Goal: Task Accomplishment & Management: Manage account settings

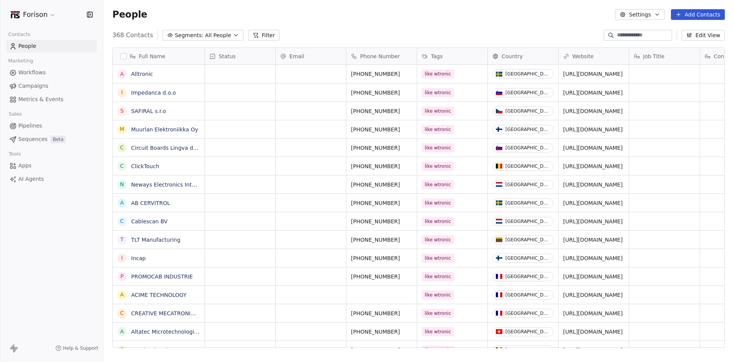
scroll to position [312, 625]
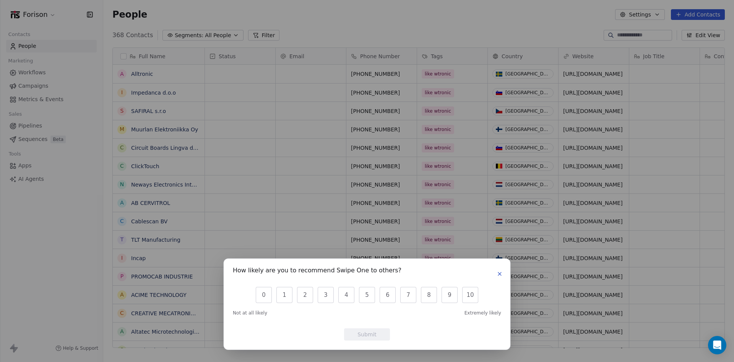
click at [505, 273] on div "How likely are you to recommend Swipe One to others? 0 1 2 3 4 5 6 7 8 9 10 Not…" at bounding box center [367, 303] width 287 height 91
click at [501, 275] on icon "button" at bounding box center [500, 273] width 6 height 6
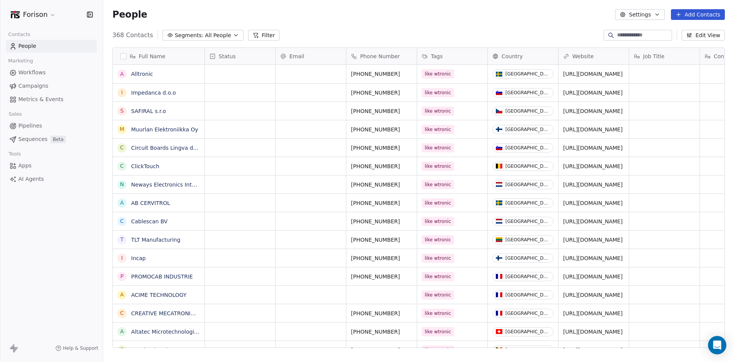
click at [42, 126] on link "Pipelines" at bounding box center [51, 125] width 91 height 13
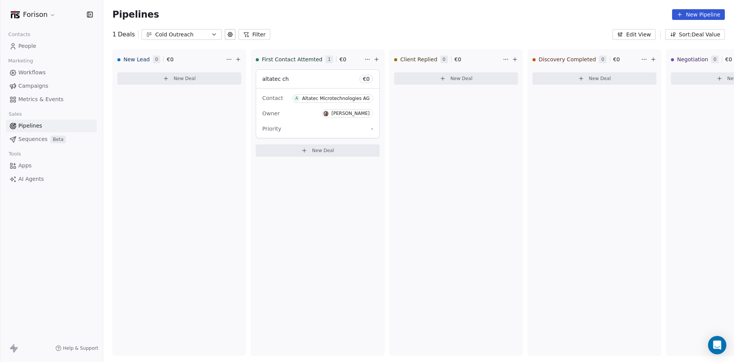
click at [37, 45] on link "People" at bounding box center [51, 46] width 91 height 13
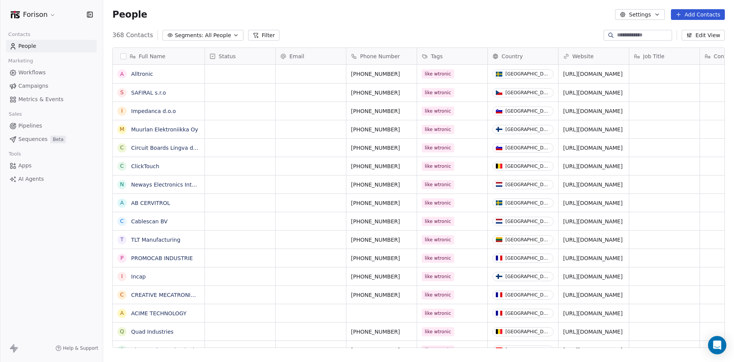
scroll to position [312, 625]
click at [686, 11] on button "Add Contacts" at bounding box center [698, 14] width 54 height 11
click at [689, 44] on span "Import from CSV" at bounding box center [698, 43] width 44 height 8
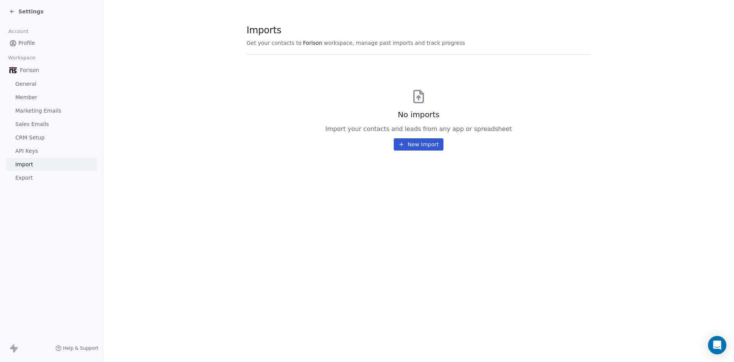
click at [420, 142] on button "New Import" at bounding box center [418, 144] width 49 height 12
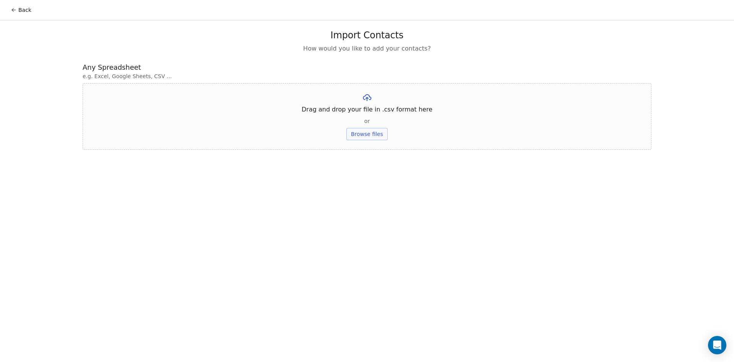
click at [371, 134] on button "Browse files" at bounding box center [367, 134] width 41 height 12
click at [369, 113] on button "Upload" at bounding box center [367, 112] width 28 height 12
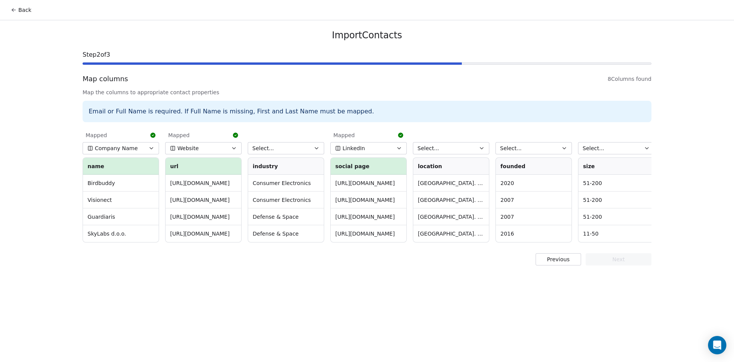
click at [462, 151] on button "Select..." at bounding box center [451, 148] width 77 height 12
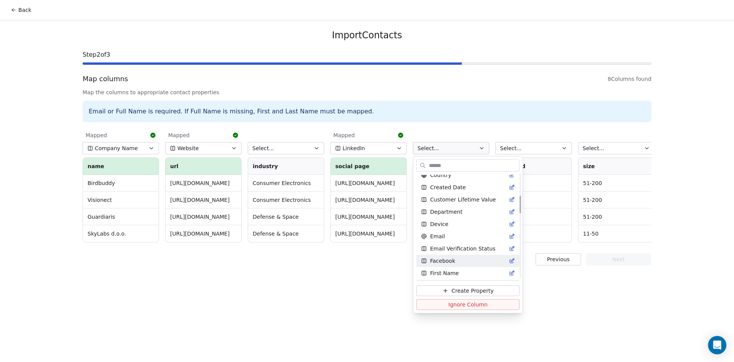
scroll to position [127, 0]
click at [13, 8] on html "Back Import Contacts Step 2 of 3 Map columns 8 Columns found Map the columns to…" at bounding box center [367, 181] width 734 height 362
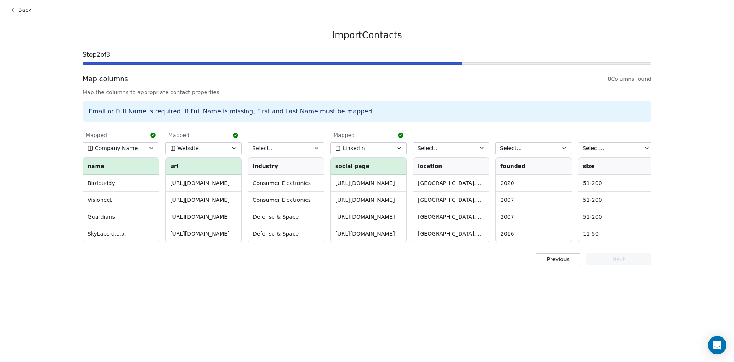
click at [568, 263] on button "Previous" at bounding box center [559, 259] width 46 height 12
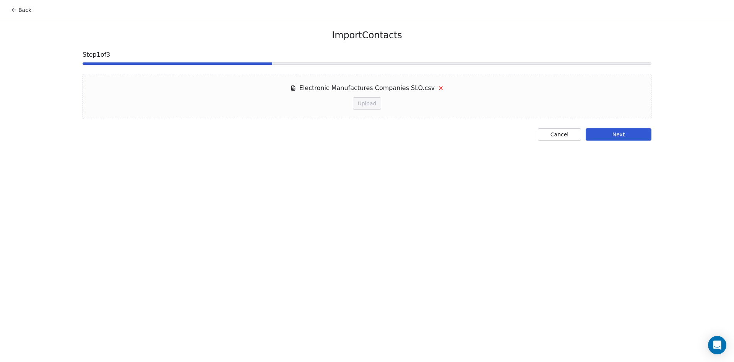
click at [559, 132] on button "Cancel" at bounding box center [559, 134] width 43 height 12
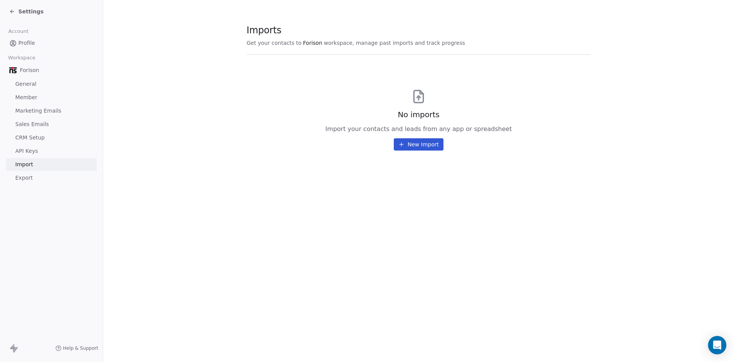
click at [34, 94] on span "Member" at bounding box center [26, 97] width 22 height 8
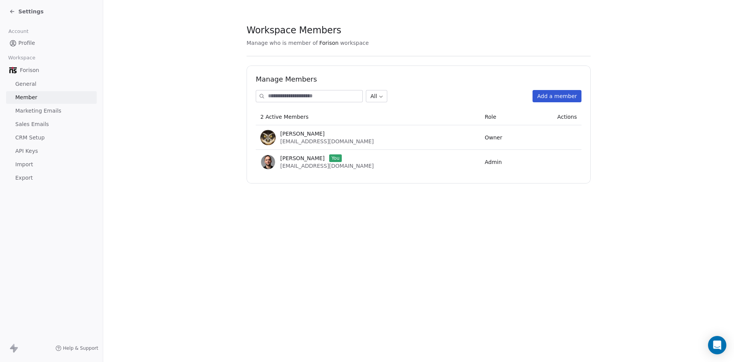
click at [11, 13] on icon at bounding box center [12, 11] width 6 height 6
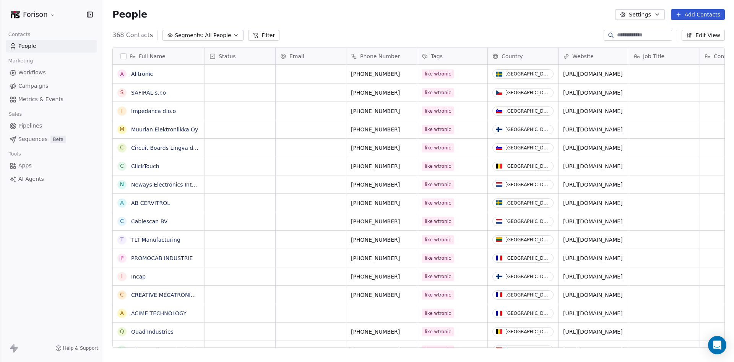
click at [28, 45] on span "People" at bounding box center [27, 46] width 18 height 8
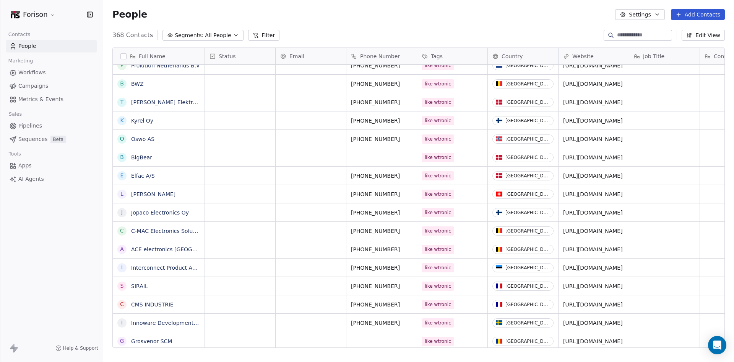
click at [233, 37] on icon "button" at bounding box center [236, 35] width 6 height 6
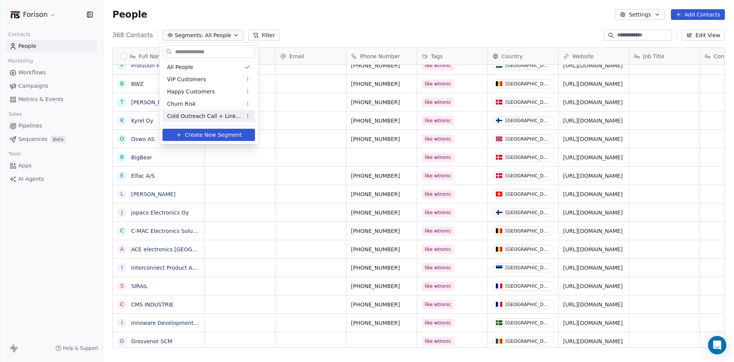
click at [217, 135] on span "Create New Segment" at bounding box center [213, 135] width 57 height 8
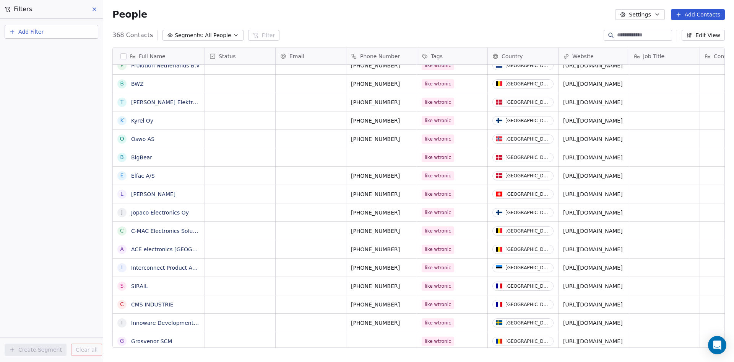
click at [40, 34] on span "Add Filter" at bounding box center [30, 32] width 25 height 8
click at [196, 13] on html "Forison Contacts People Marketing Workflows Campaigns Metrics & Events Sales Pi…" at bounding box center [367, 181] width 734 height 362
click at [97, 9] on icon at bounding box center [94, 9] width 6 height 6
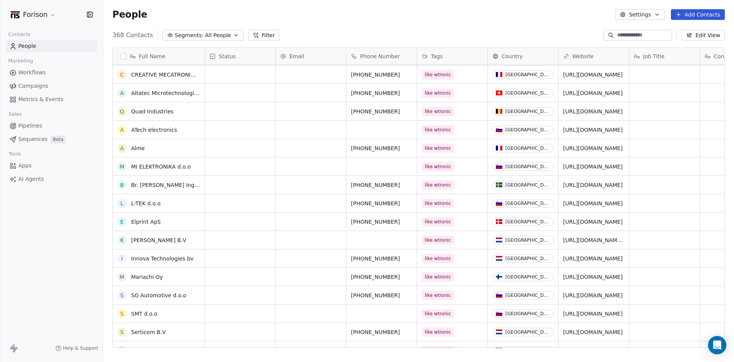
scroll to position [230, 0]
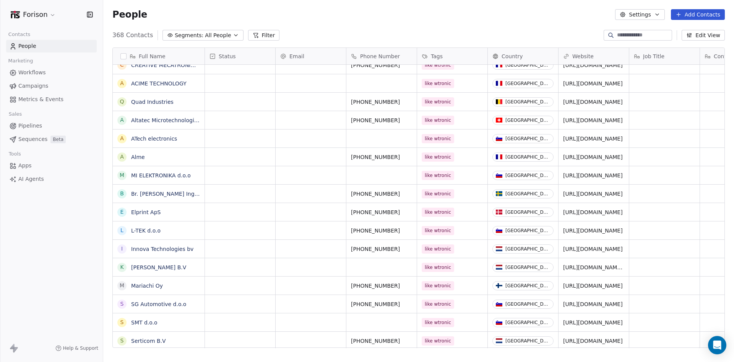
click at [161, 85] on link "ACIME TECHNOLOGY" at bounding box center [158, 83] width 55 height 6
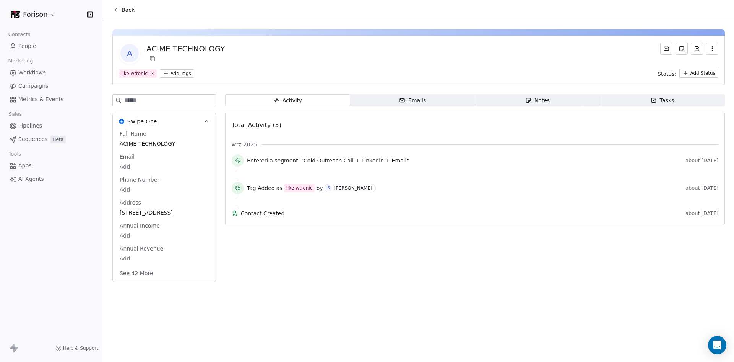
click at [433, 100] on span "Emails Emails" at bounding box center [412, 100] width 125 height 12
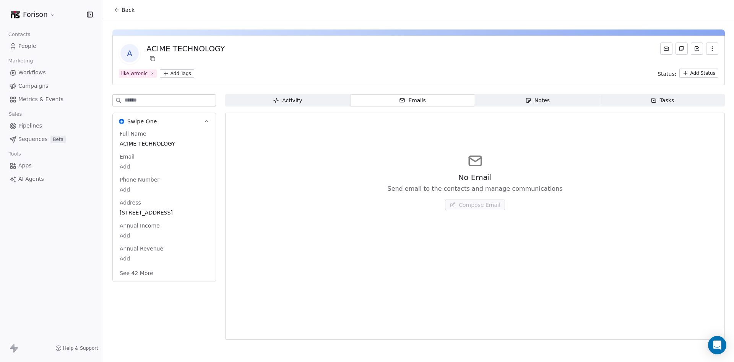
click at [47, 14] on html "Forison Contacts People Marketing Workflows Campaigns Metrics & Events Sales Pi…" at bounding box center [367, 181] width 734 height 362
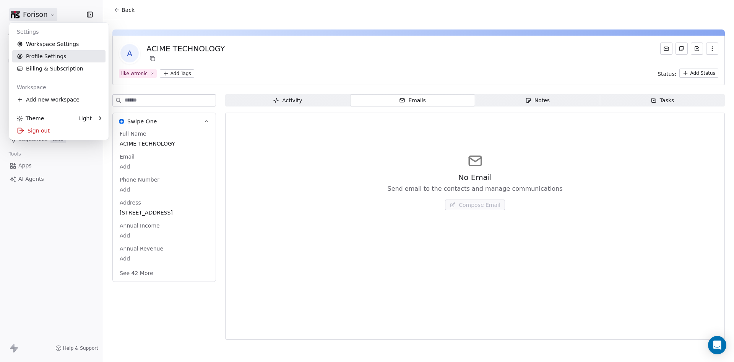
click at [55, 56] on link "Profile Settings" at bounding box center [58, 56] width 93 height 12
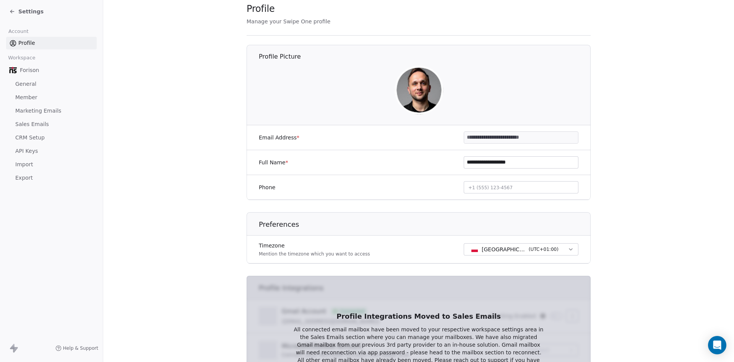
scroll to position [102, 0]
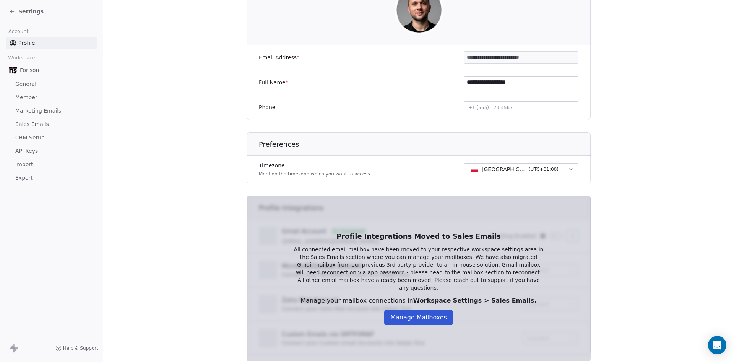
click at [439, 316] on button "Manage Mailboxes" at bounding box center [418, 316] width 69 height 15
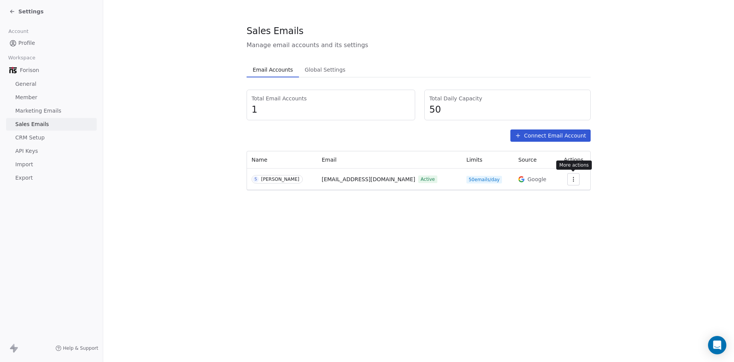
click at [571, 179] on icon "button" at bounding box center [574, 179] width 6 height 6
click at [570, 199] on span "Settings" at bounding box center [563, 196] width 22 height 8
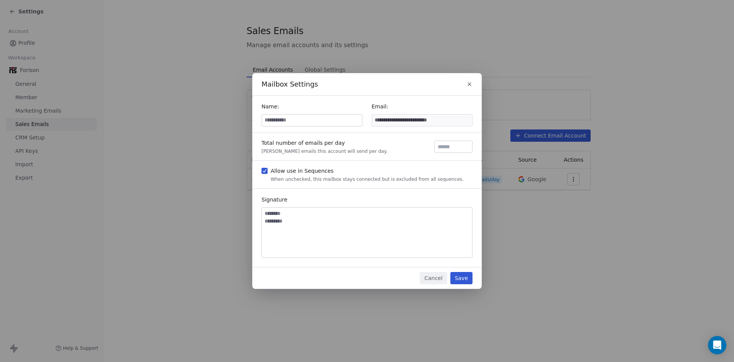
click at [469, 85] on icon "button" at bounding box center [470, 84] width 6 height 6
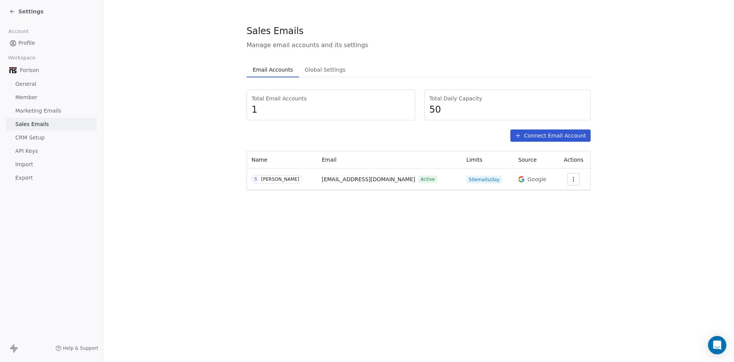
click at [324, 67] on span "Global Settings" at bounding box center [325, 69] width 47 height 11
click at [280, 68] on span "Email Accounts" at bounding box center [273, 69] width 46 height 11
click at [9, 8] on div "Settings" at bounding box center [51, 11] width 103 height 23
click at [9, 9] on div "Settings" at bounding box center [51, 11] width 103 height 23
click at [13, 10] on icon at bounding box center [12, 11] width 6 height 6
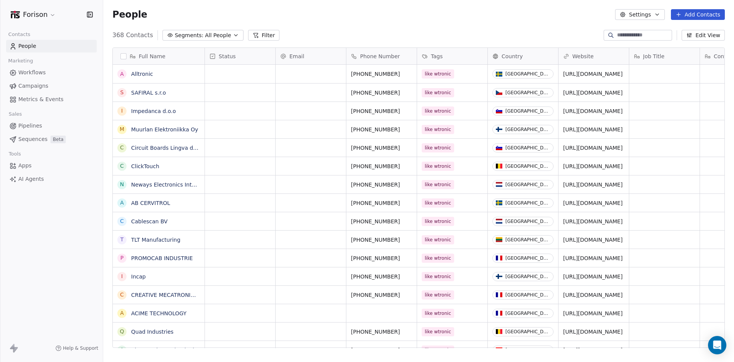
scroll to position [312, 625]
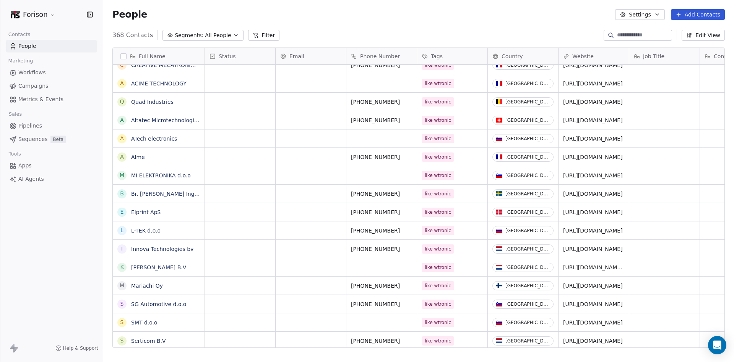
click at [165, 121] on link "Altatec Microtechnologies AG" at bounding box center [170, 120] width 78 height 6
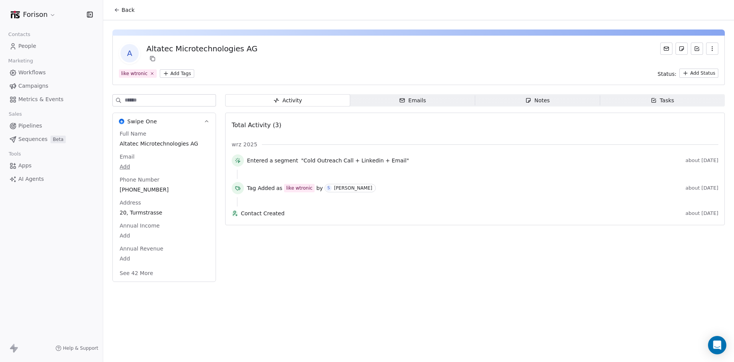
click at [405, 98] on icon "button" at bounding box center [402, 100] width 6 height 6
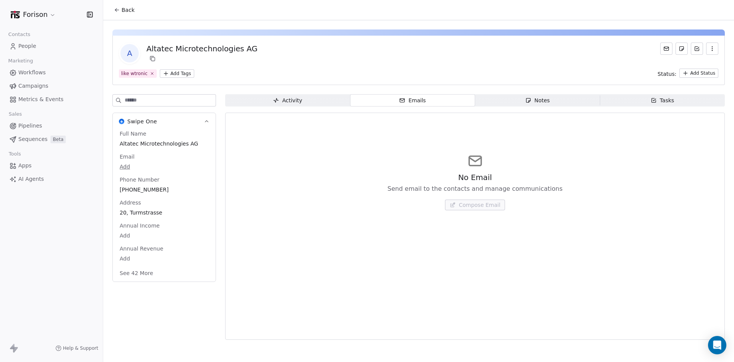
click at [19, 49] on span "People" at bounding box center [27, 46] width 18 height 8
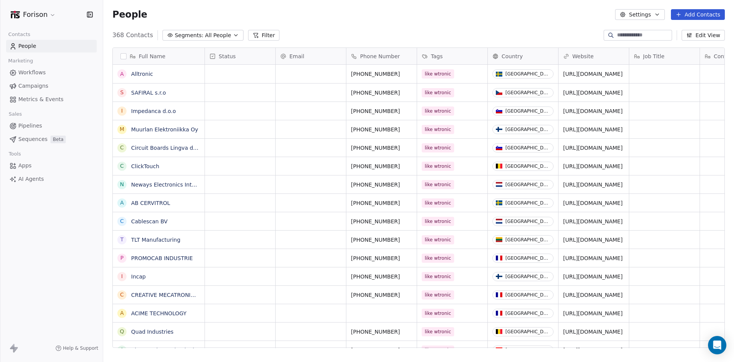
scroll to position [312, 625]
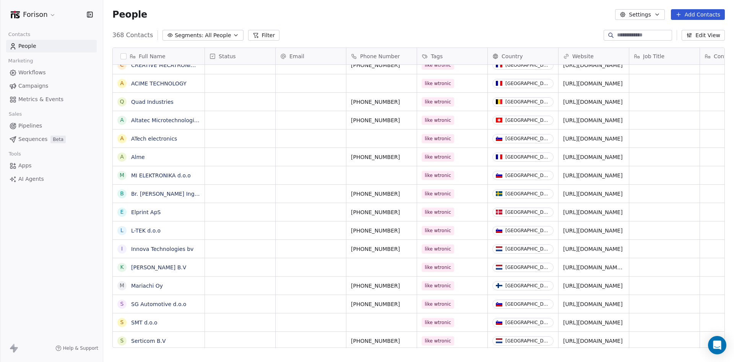
click at [707, 14] on button "Add Contacts" at bounding box center [698, 14] width 54 height 11
click at [676, 44] on div "Import from CSV" at bounding box center [698, 43] width 62 height 8
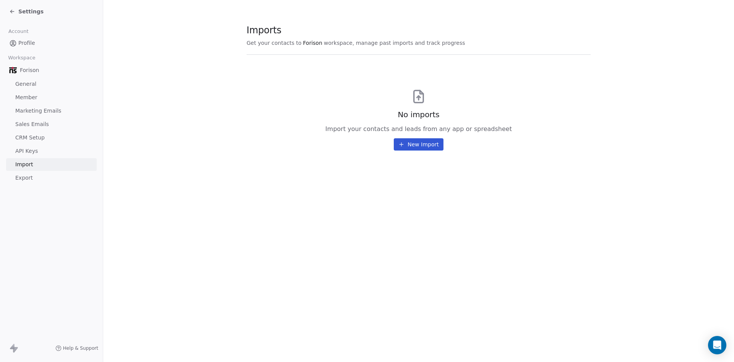
click at [418, 148] on button "New Import" at bounding box center [418, 144] width 49 height 12
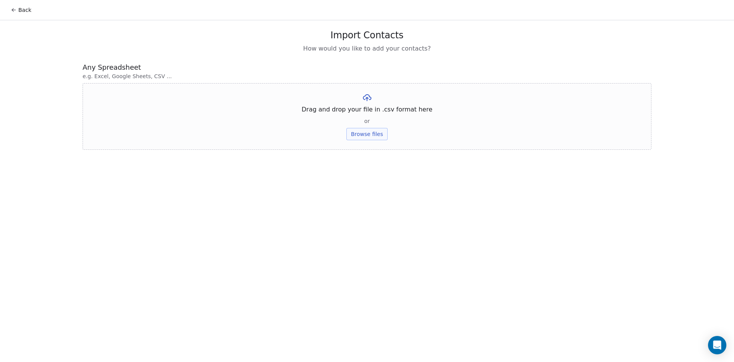
click at [370, 137] on button "Browse files" at bounding box center [367, 134] width 41 height 12
click at [368, 113] on button "Upload" at bounding box center [367, 112] width 28 height 12
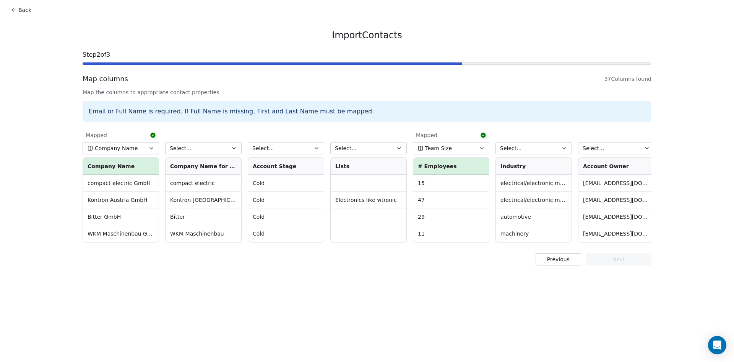
click at [234, 148] on icon "button" at bounding box center [234, 148] width 6 height 6
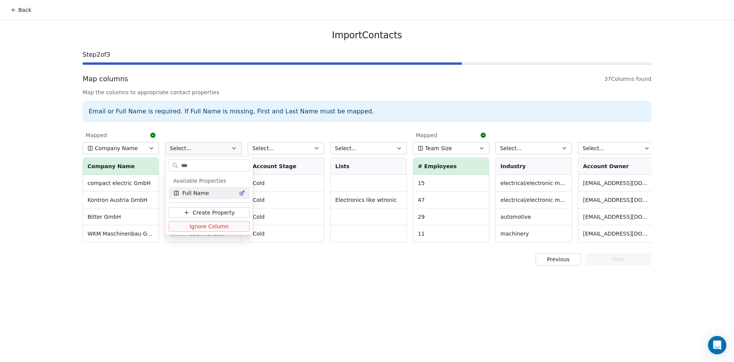
type input "***"
click at [197, 192] on span "Full Name" at bounding box center [195, 193] width 27 height 8
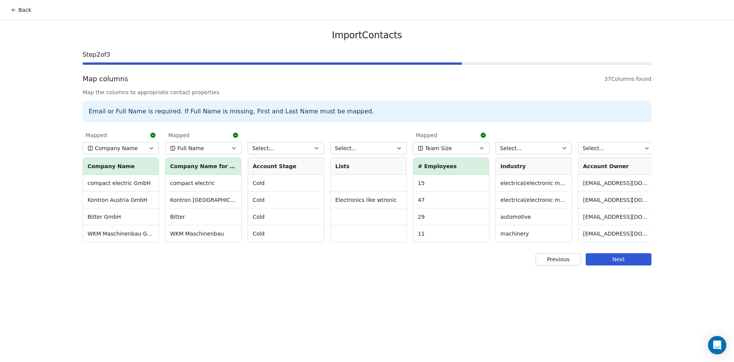
click at [539, 150] on button "Select..." at bounding box center [534, 148] width 77 height 12
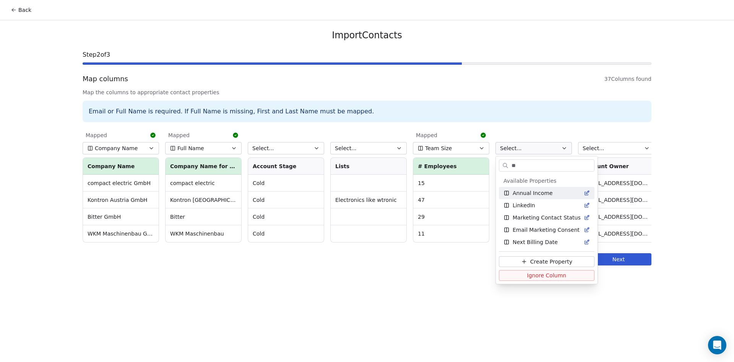
type input "*"
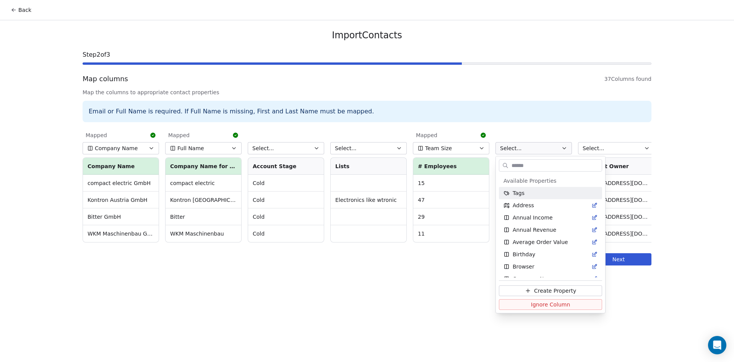
click at [396, 267] on html "Back Import Contacts Step 2 of 3 Map columns 37 Columns found Map the columns t…" at bounding box center [367, 181] width 734 height 362
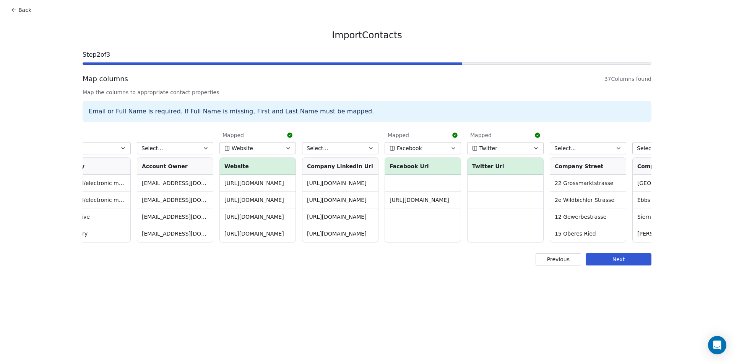
scroll to position [0, 454]
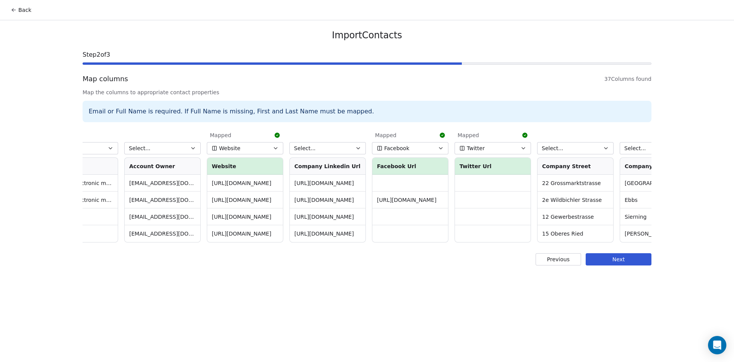
click at [360, 145] on icon "button" at bounding box center [358, 148] width 6 height 6
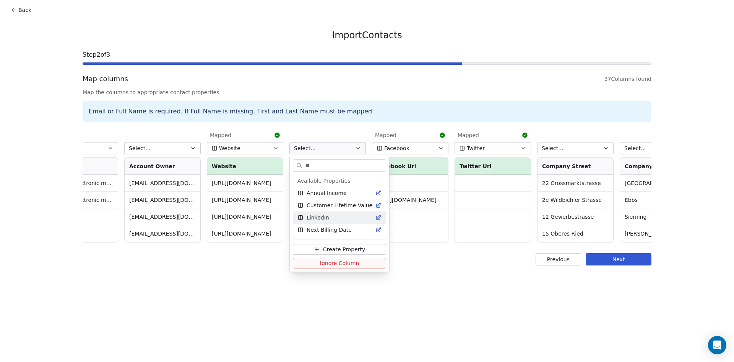
type input "**"
click at [319, 217] on span "LinkedIn" at bounding box center [318, 217] width 23 height 8
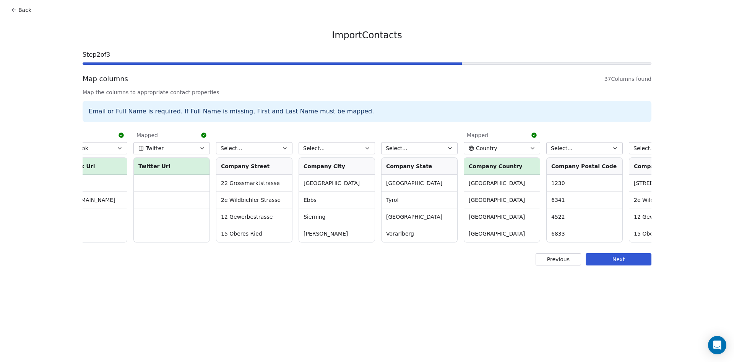
scroll to position [0, 769]
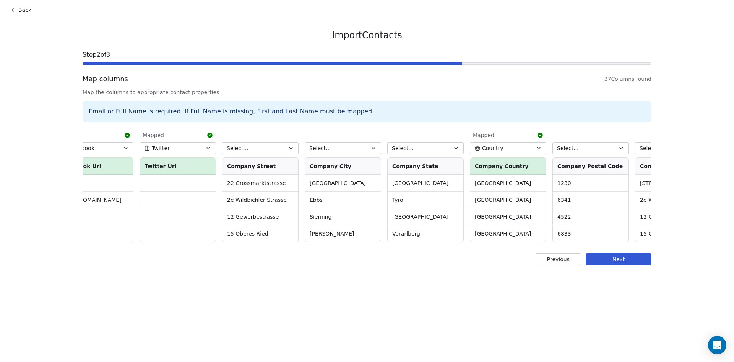
click at [368, 147] on button "Select..." at bounding box center [343, 148] width 77 height 12
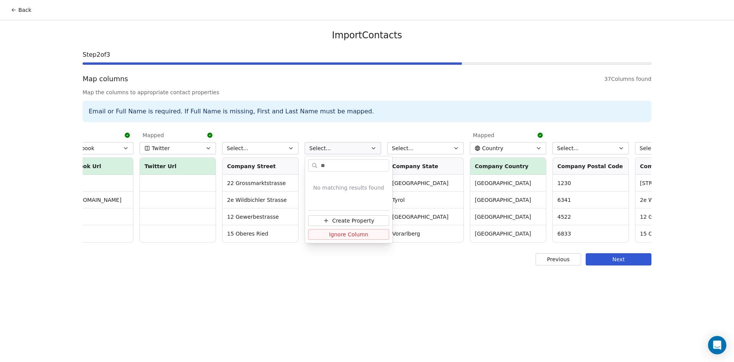
type input "*"
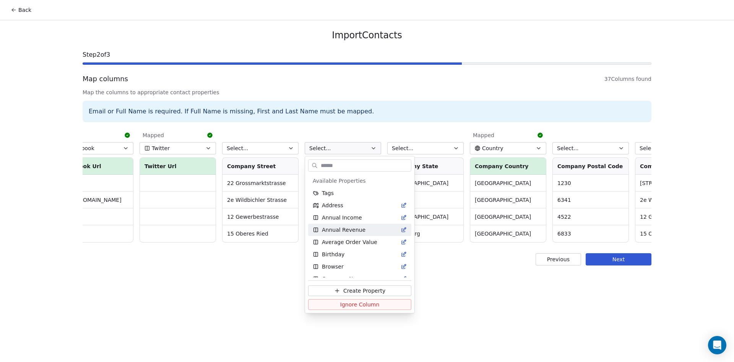
click at [451, 295] on html "Back Import Contacts Step 2 of 3 Map columns 37 Columns found Map the columns t…" at bounding box center [367, 181] width 734 height 362
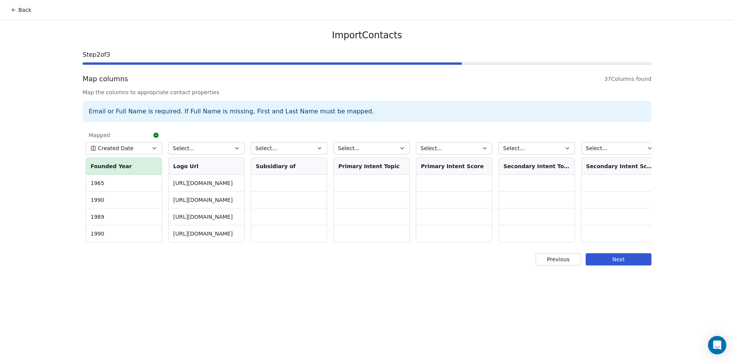
scroll to position [0, 2482]
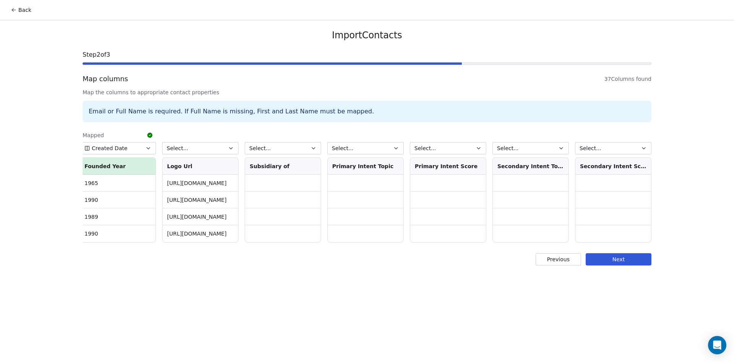
click at [627, 265] on button "Next" at bounding box center [619, 259] width 66 height 12
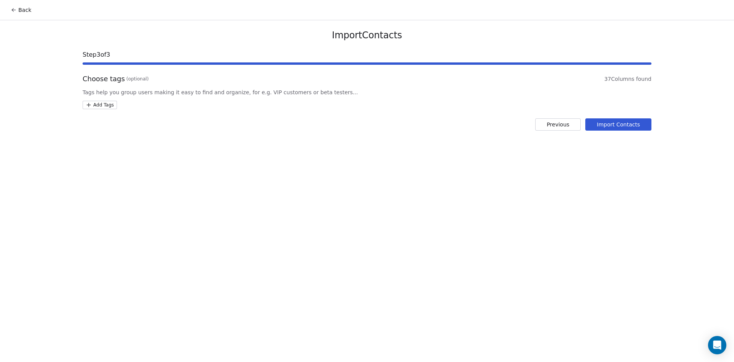
click at [619, 129] on button "Import Contacts" at bounding box center [619, 124] width 66 height 12
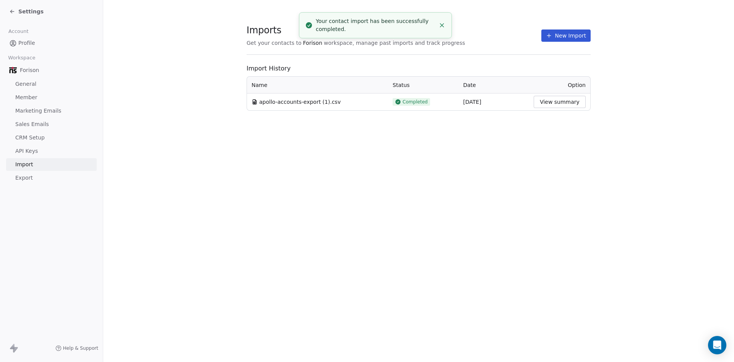
click at [556, 103] on button "View summary" at bounding box center [560, 102] width 52 height 12
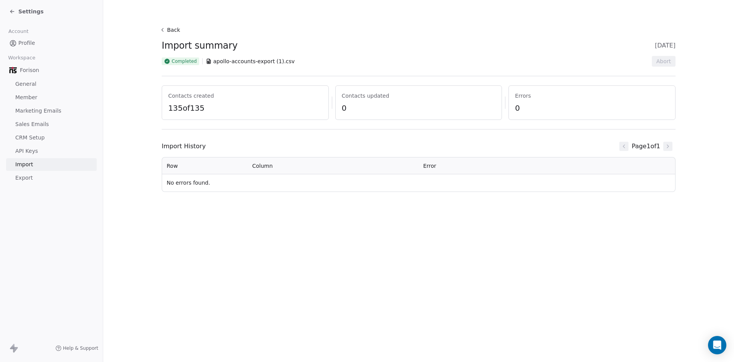
click at [9, 9] on icon at bounding box center [12, 11] width 6 height 6
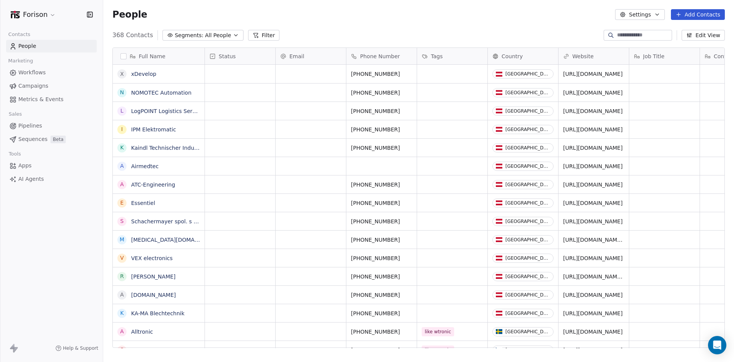
click at [216, 40] on button "Segments: All People" at bounding box center [203, 35] width 81 height 11
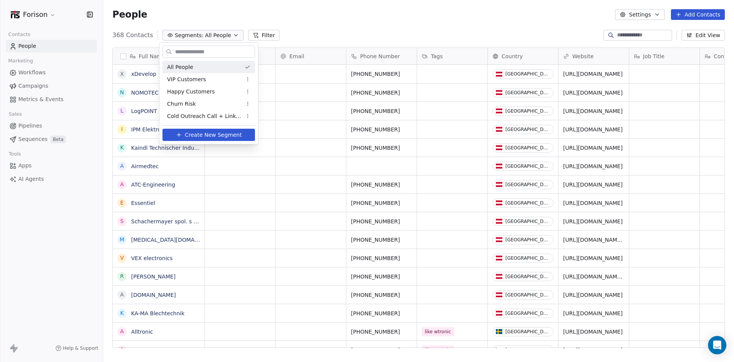
click at [262, 38] on html "Forison Contacts People Marketing Workflows Campaigns Metrics & Events Sales Pi…" at bounding box center [367, 181] width 734 height 362
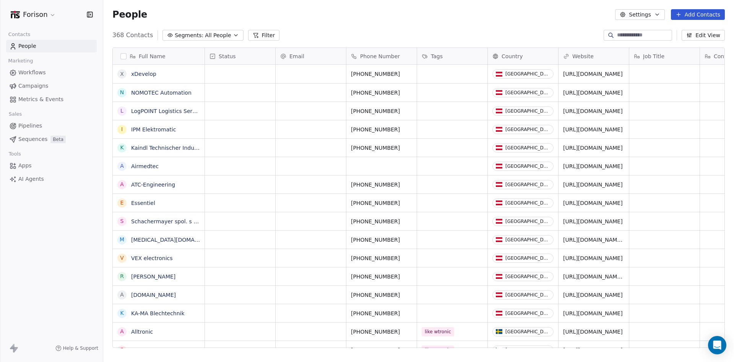
click at [263, 37] on button "Filter" at bounding box center [264, 35] width 32 height 11
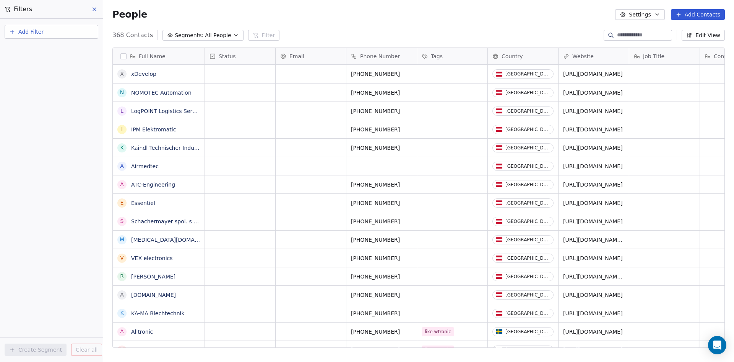
click at [63, 34] on button "Add Filter" at bounding box center [52, 32] width 94 height 14
click at [313, 20] on html "Forison Contacts People Marketing Workflows Campaigns Metrics & Events Sales Pi…" at bounding box center [367, 181] width 734 height 362
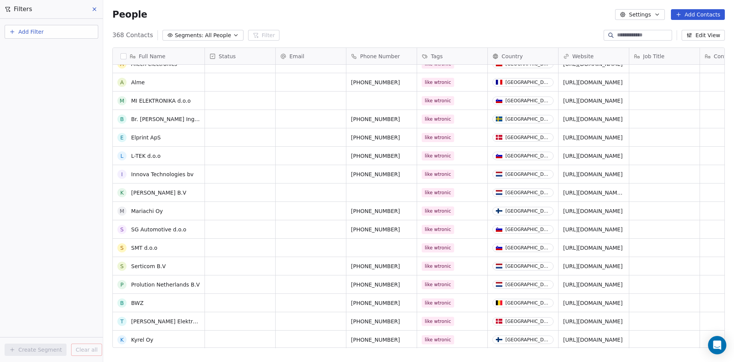
scroll to position [676, 0]
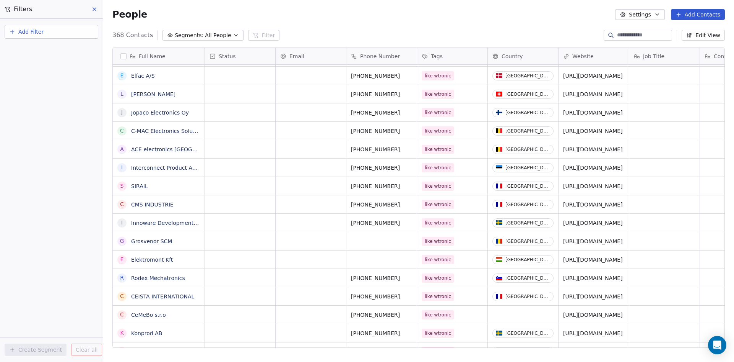
click at [709, 37] on button "Edit View" at bounding box center [703, 35] width 43 height 11
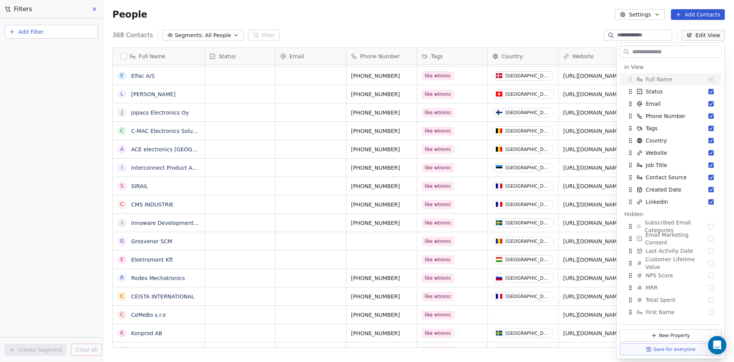
click at [637, 33] on input at bounding box center [644, 35] width 54 height 8
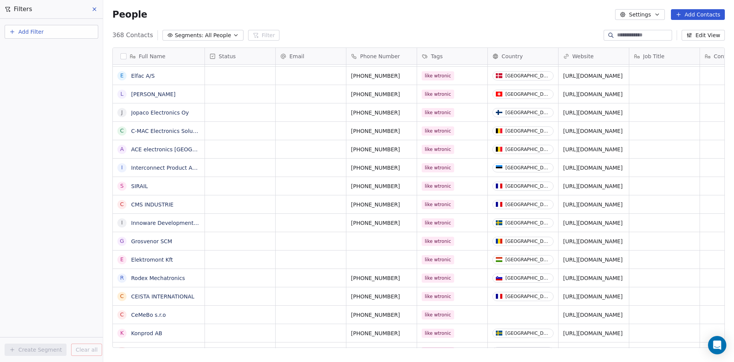
click at [533, 57] on div "Country" at bounding box center [523, 56] width 60 height 8
click at [493, 25] on html "Forison Contacts People Marketing Workflows Campaigns Metrics & Events Sales Pi…" at bounding box center [367, 181] width 734 height 362
click at [700, 35] on button "Edit View" at bounding box center [703, 35] width 43 height 11
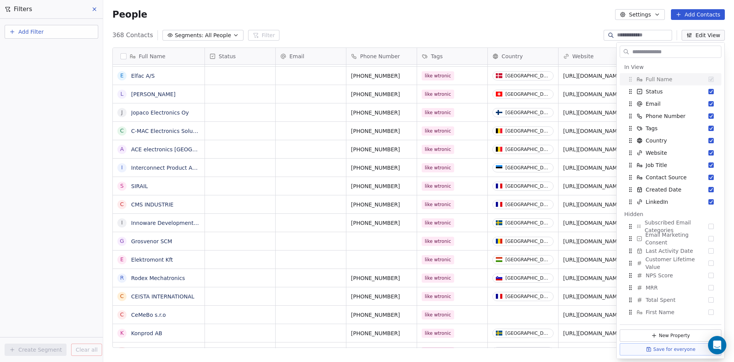
click at [548, 24] on div "People Settings Add Contacts" at bounding box center [418, 14] width 631 height 29
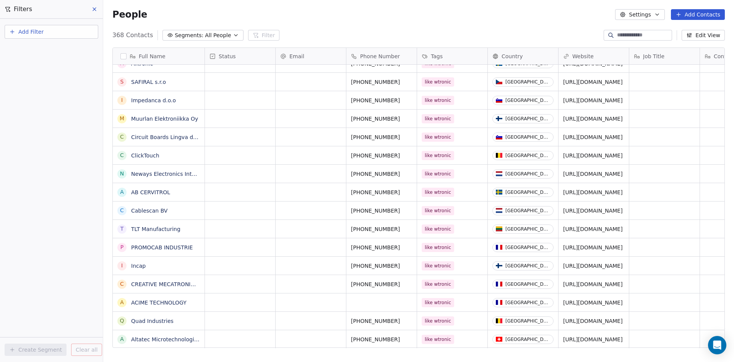
drag, startPoint x: 93, startPoint y: 10, endPoint x: 50, endPoint y: 28, distance: 46.5
click at [50, 28] on div "Filters Add Filter Create Segment Clear all" at bounding box center [51, 181] width 103 height 362
click at [50, 28] on button "Add Filter" at bounding box center [52, 32] width 94 height 14
click at [62, 51] on div "Contact properties" at bounding box center [52, 50] width 78 height 8
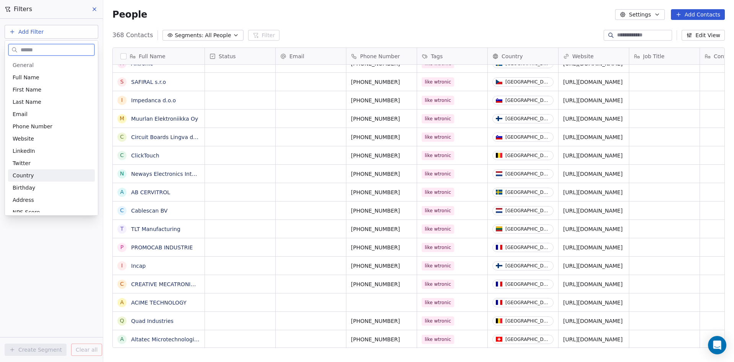
click at [39, 172] on div "Country" at bounding box center [52, 175] width 78 height 8
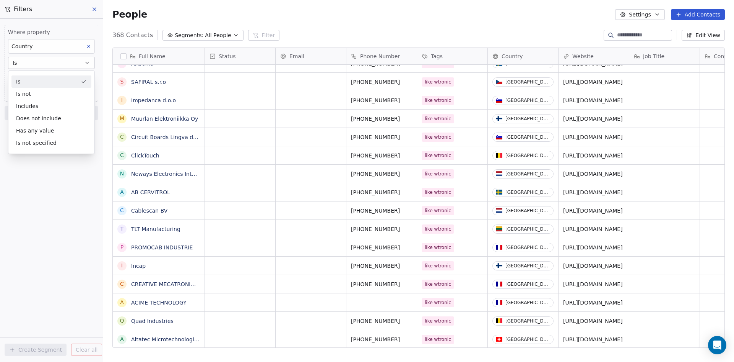
click at [73, 65] on button "Is" at bounding box center [51, 63] width 87 height 12
click at [60, 75] on body "Forison Contacts People Marketing Workflows Campaigns Metrics & Events Sales Pi…" at bounding box center [367, 181] width 734 height 362
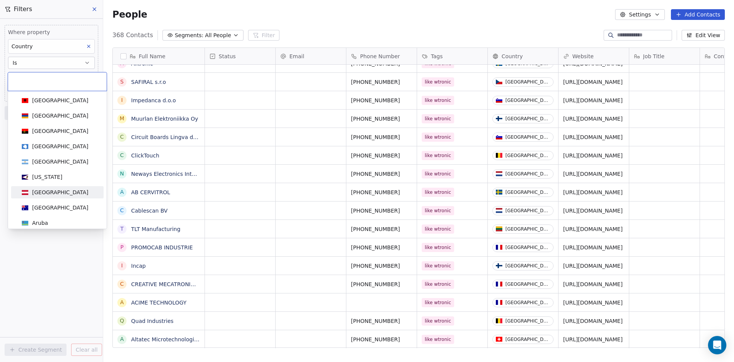
click at [46, 192] on div "[GEOGRAPHIC_DATA]" at bounding box center [60, 192] width 56 height 8
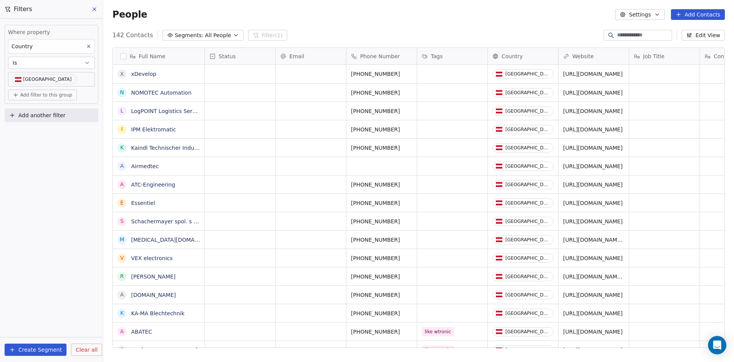
click at [60, 79] on body "Forison Contacts People Marketing Workflows Campaigns Metrics & Events Sales Pi…" at bounding box center [367, 181] width 734 height 362
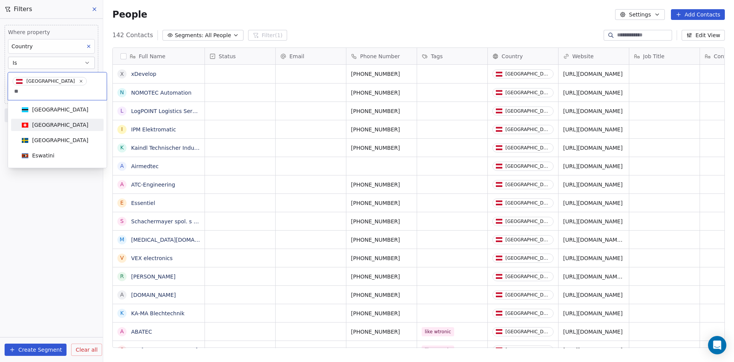
type input "**"
click at [64, 121] on div "[GEOGRAPHIC_DATA]" at bounding box center [57, 125] width 77 height 8
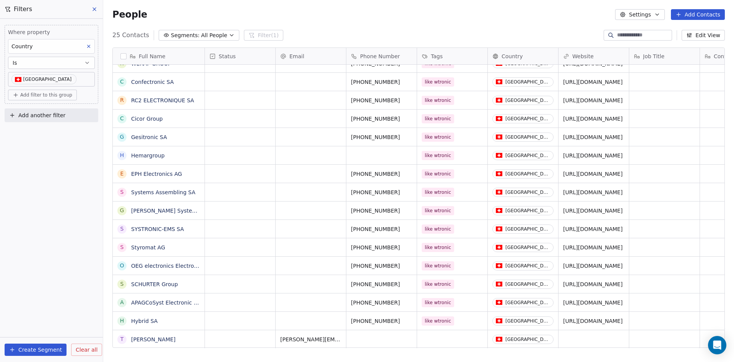
click at [65, 82] on body "Forison Contacts People Marketing Workflows Campaigns Metrics & Events Sales Pi…" at bounding box center [367, 181] width 734 height 362
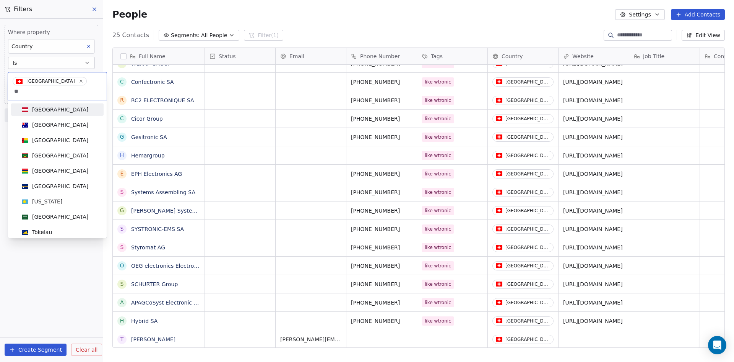
type input "**"
click at [49, 106] on div "[GEOGRAPHIC_DATA]" at bounding box center [60, 110] width 56 height 8
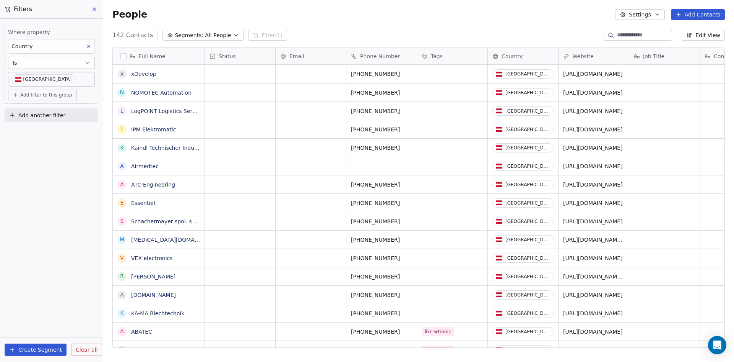
click at [121, 55] on button "button" at bounding box center [124, 56] width 6 height 6
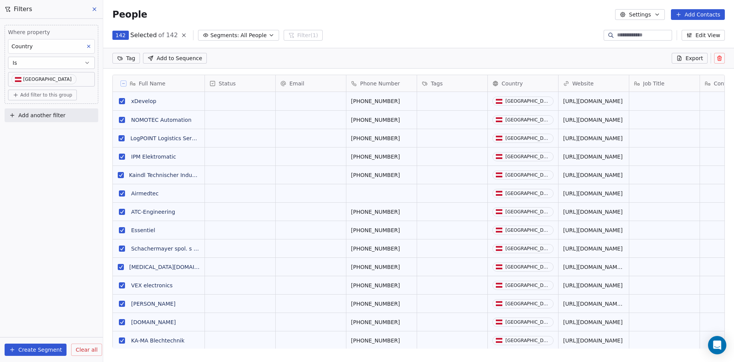
click at [131, 59] on html "Forison Contacts People Marketing Workflows Campaigns Metrics & Events Sales Pi…" at bounding box center [367, 181] width 734 height 362
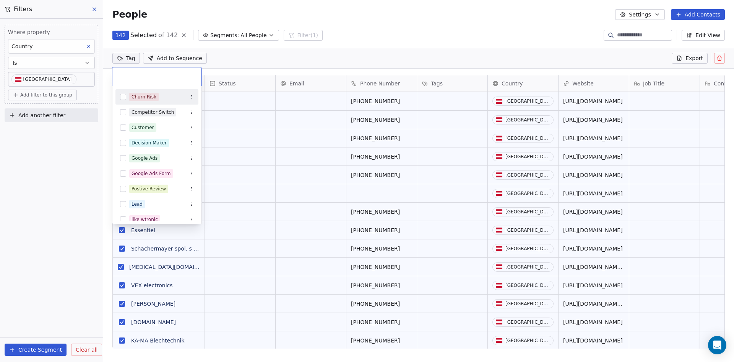
click at [147, 76] on input "text" at bounding box center [157, 76] width 80 height 8
type input "*"
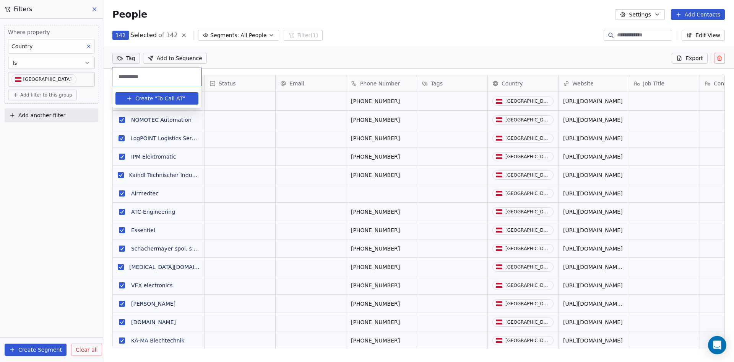
type input "**********"
click at [148, 93] on button "Create " To Call AT "" at bounding box center [157, 98] width 74 height 12
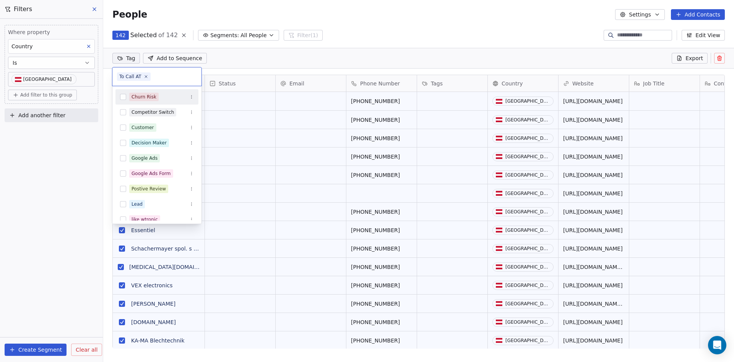
click at [367, 57] on html "Forison Contacts People Marketing Workflows Campaigns Metrics & Events Sales Pi…" at bounding box center [367, 181] width 734 height 362
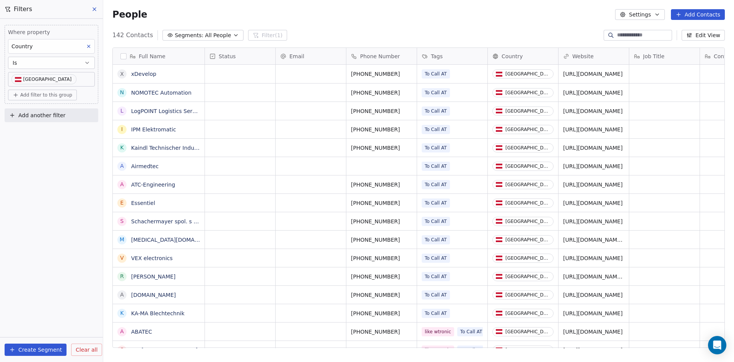
click at [91, 10] on button at bounding box center [94, 9] width 11 height 11
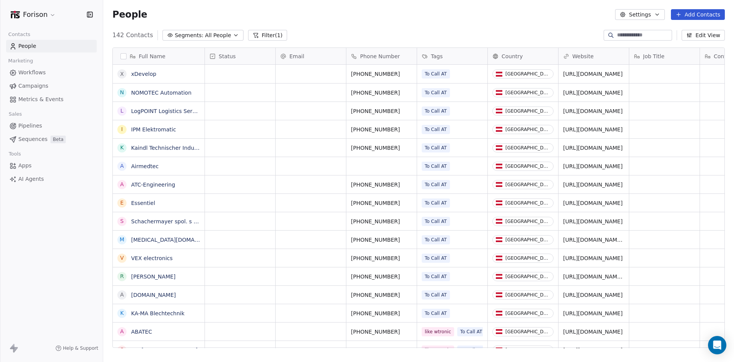
click at [31, 126] on span "Pipelines" at bounding box center [30, 126] width 24 height 8
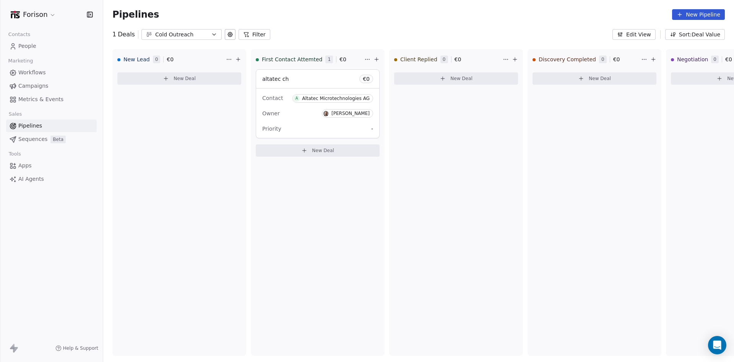
click at [32, 47] on span "People" at bounding box center [27, 46] width 18 height 8
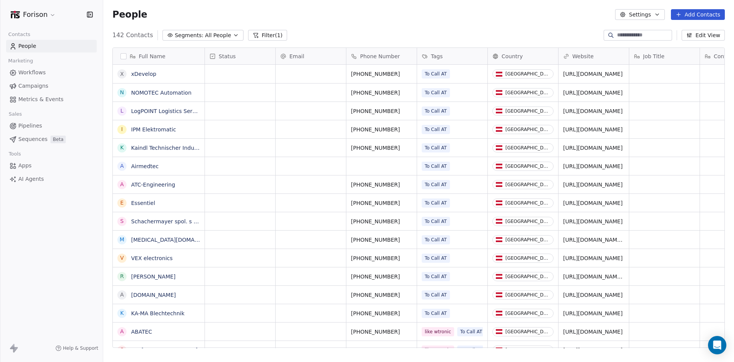
click at [150, 73] on link "xDevelop" at bounding box center [143, 74] width 25 height 6
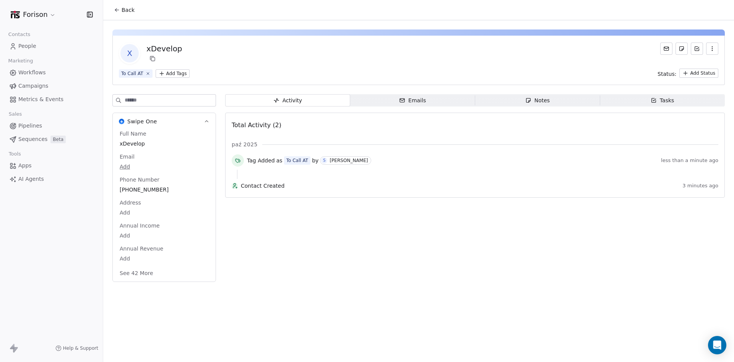
click at [372, 103] on span "Emails Emails" at bounding box center [412, 100] width 125 height 12
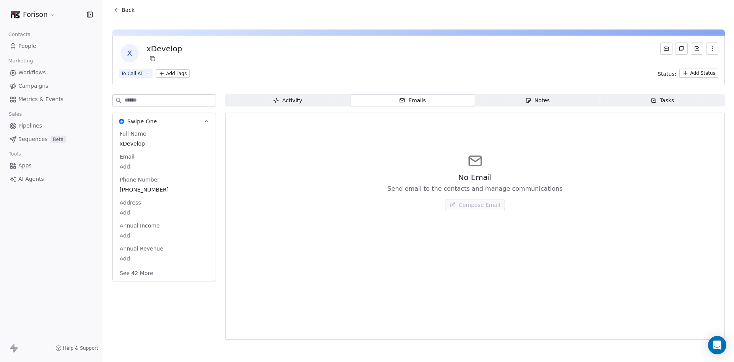
click at [114, 12] on icon at bounding box center [117, 10] width 6 height 6
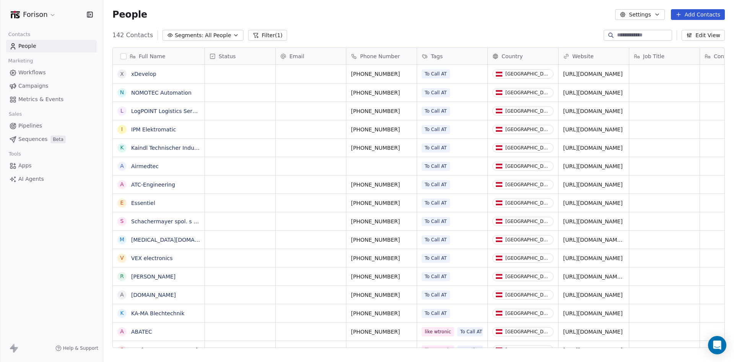
click at [161, 96] on link "NOMOTEC Automation" at bounding box center [161, 93] width 60 height 6
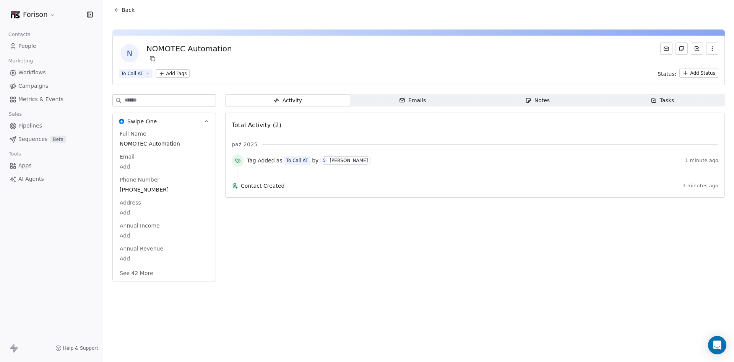
click at [134, 275] on button "See 42 More" at bounding box center [136, 273] width 43 height 14
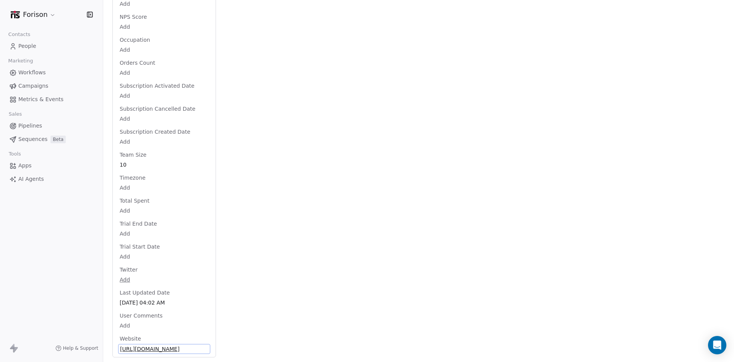
click at [159, 350] on span "[URL][DOMAIN_NAME]" at bounding box center [164, 349] width 88 height 8
click at [155, 350] on span "[URL][DOMAIN_NAME]" at bounding box center [164, 349] width 89 height 8
click at [155, 349] on span "[URL][DOMAIN_NAME]" at bounding box center [164, 349] width 88 height 8
click at [156, 348] on input "**********" at bounding box center [161, 343] width 83 height 15
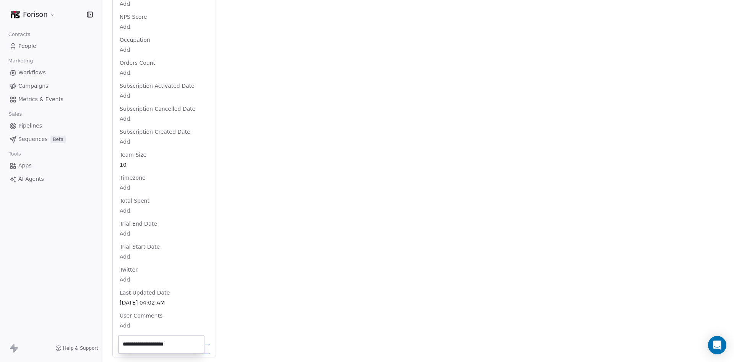
drag, startPoint x: 199, startPoint y: 344, endPoint x: 165, endPoint y: 342, distance: 33.7
click at [165, 343] on input "**********" at bounding box center [161, 343] width 83 height 15
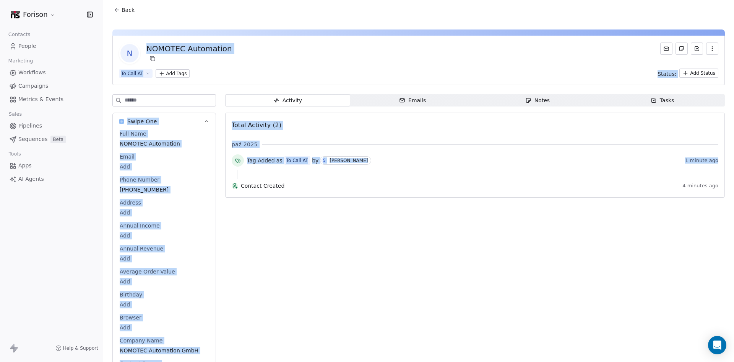
drag, startPoint x: 734, startPoint y: 269, endPoint x: 730, endPoint y: -24, distance: 292.3
click at [730, 0] on html "Forison Contacts People Marketing Workflows Campaigns Metrics & Events Sales Pi…" at bounding box center [367, 181] width 734 height 362
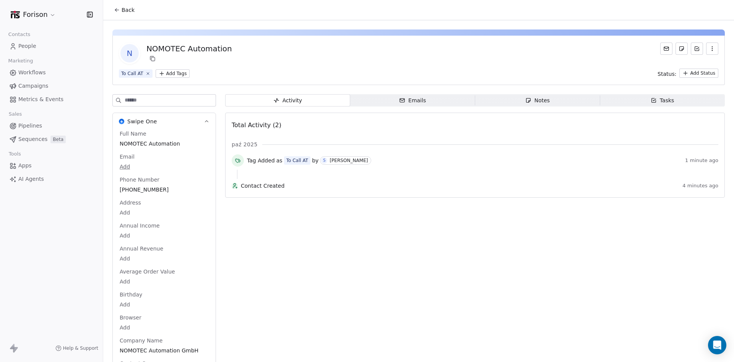
click at [637, 94] on span "Tasks Tasks" at bounding box center [662, 100] width 125 height 12
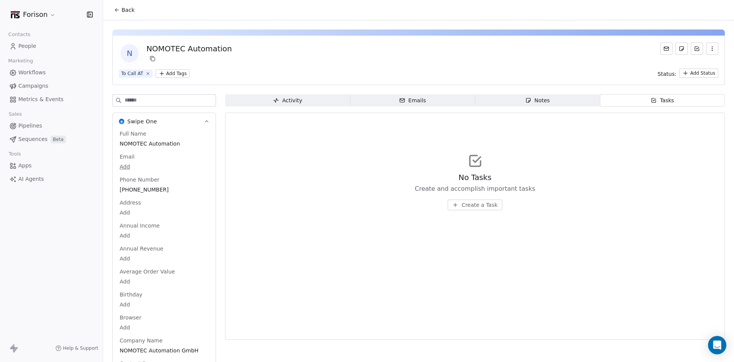
click at [664, 48] on button at bounding box center [667, 48] width 12 height 12
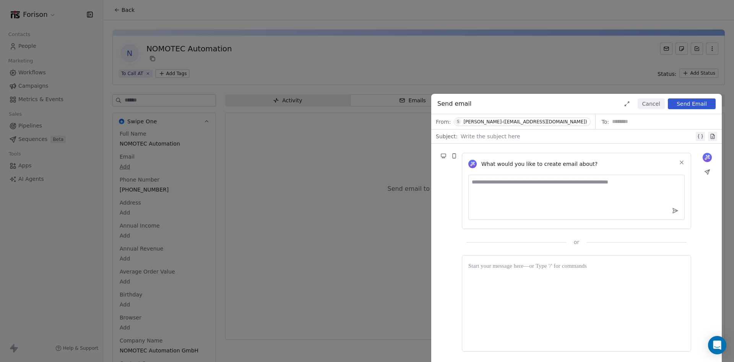
click at [585, 181] on textarea at bounding box center [577, 196] width 217 height 45
click at [588, 78] on div "Send email Cancel Send Email From: S Sergii Sologubovskyi-(s.sologubovskyi@fori…" at bounding box center [367, 181] width 734 height 362
click at [519, 190] on textarea at bounding box center [577, 196] width 217 height 45
click at [478, 131] on div "Write the subject here" at bounding box center [583, 136] width 244 height 12
click at [652, 103] on button "Cancel" at bounding box center [651, 103] width 27 height 11
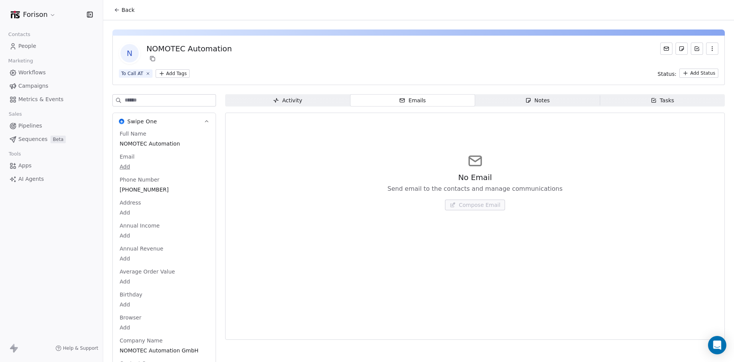
click at [553, 103] on span "Notes Notes" at bounding box center [538, 100] width 125 height 12
click at [431, 101] on span "Emails Emails" at bounding box center [412, 100] width 125 height 12
click at [25, 47] on span "People" at bounding box center [27, 46] width 18 height 8
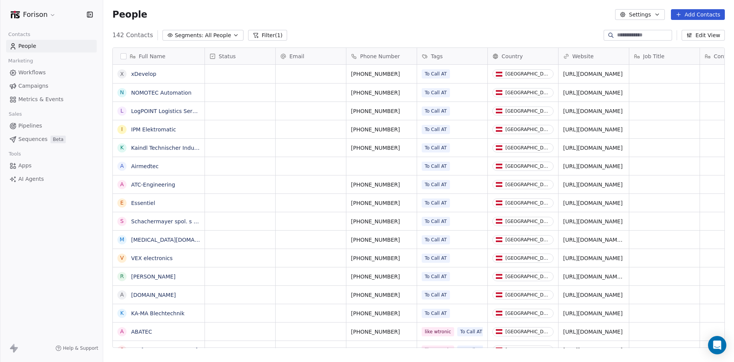
click at [121, 57] on button "button" at bounding box center [124, 56] width 6 height 6
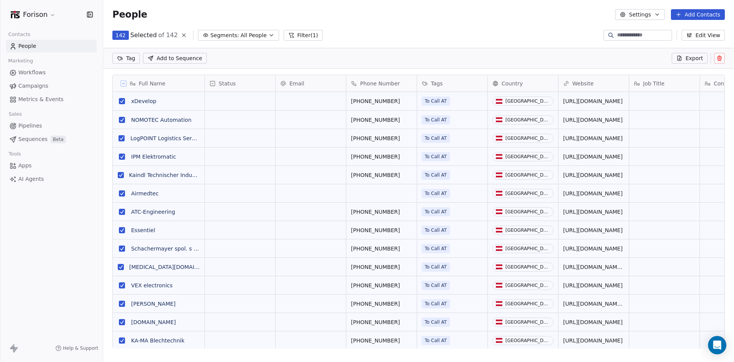
scroll to position [285, 625]
click at [158, 61] on span "Add to Sequence" at bounding box center [180, 58] width 46 height 8
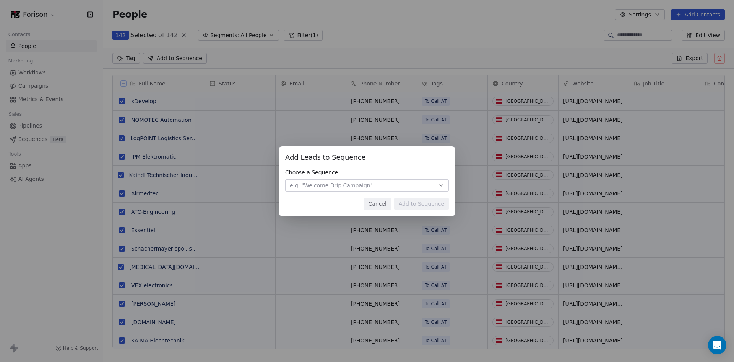
click at [394, 189] on button "e.g. "Welcome Drip Campaign"" at bounding box center [367, 185] width 164 height 12
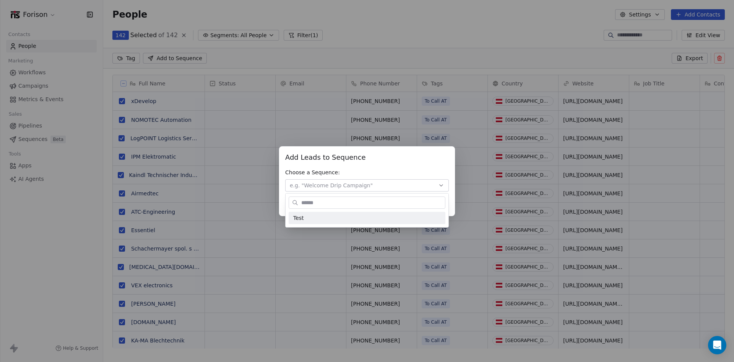
click at [413, 154] on div "Add Leads to Sequence Add Leads to Sequence Choose a Sequence: e.g. "Welcome Dr…" at bounding box center [367, 181] width 734 height 70
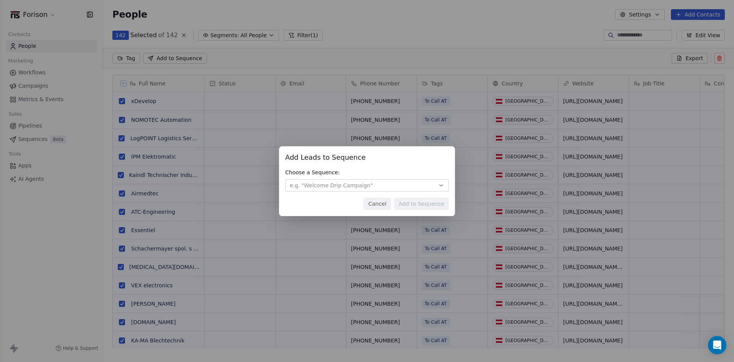
click at [381, 67] on div "Add Leads to Sequence Add Leads to Sequence Choose a Sequence: e.g. "Welcome Dr…" at bounding box center [367, 181] width 734 height 362
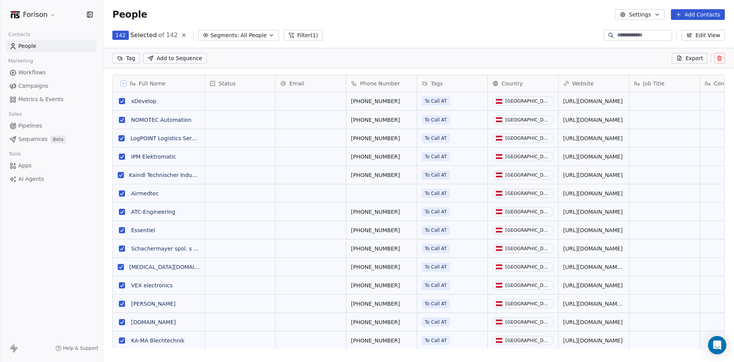
click at [43, 122] on link "Pipelines" at bounding box center [51, 125] width 91 height 13
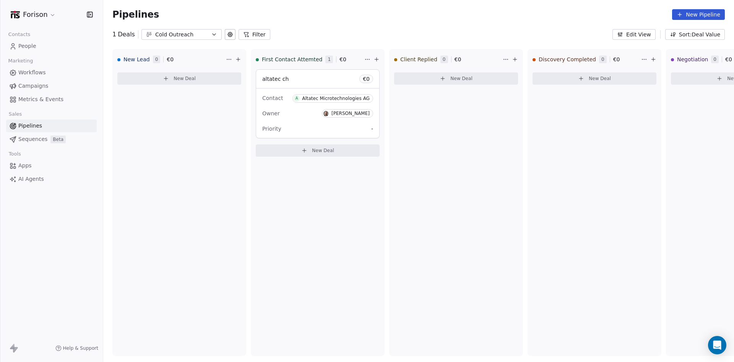
drag, startPoint x: 699, startPoint y: 12, endPoint x: 342, endPoint y: 25, distance: 357.6
click at [354, 24] on div "Pipelines New Pipeline" at bounding box center [418, 14] width 631 height 29
click at [192, 78] on span "New Deal" at bounding box center [185, 78] width 22 height 6
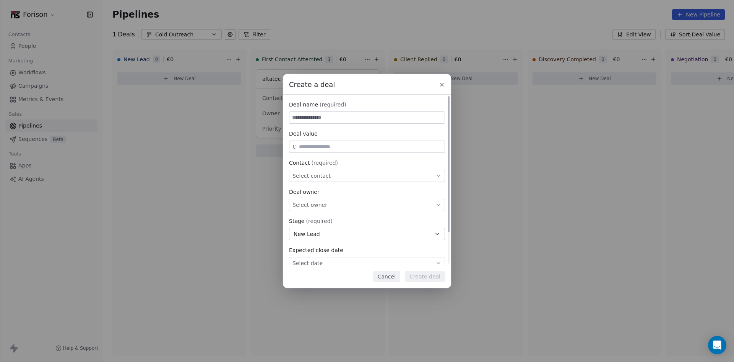
click at [373, 119] on input at bounding box center [367, 117] width 155 height 11
type input "*"
click at [438, 85] on button at bounding box center [442, 84] width 9 height 9
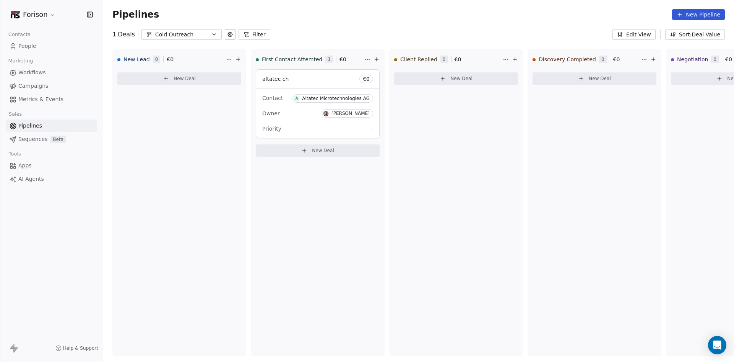
click at [29, 50] on span "People" at bounding box center [27, 46] width 18 height 8
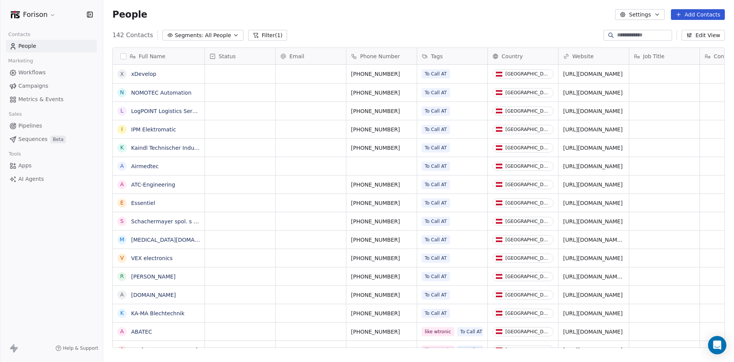
scroll to position [312, 625]
click at [124, 57] on button "button" at bounding box center [124, 56] width 6 height 6
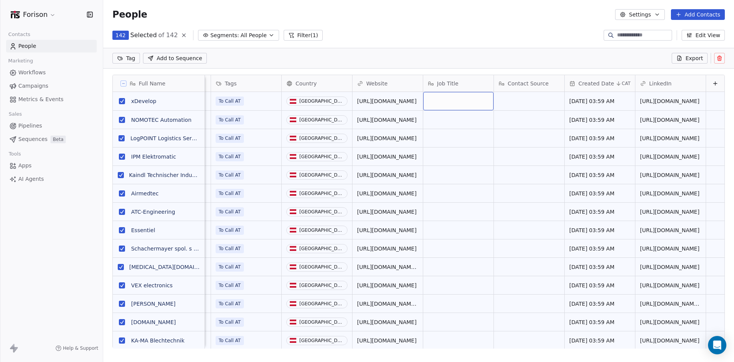
scroll to position [0, 77]
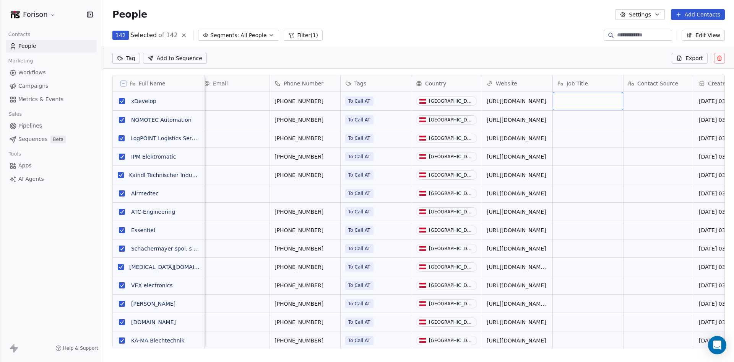
click at [589, 95] on div "grid" at bounding box center [588, 101] width 70 height 18
click at [588, 104] on div "grid" at bounding box center [588, 101] width 70 height 18
click at [594, 105] on div "grid" at bounding box center [588, 101] width 70 height 18
click at [588, 122] on html "Forison Contacts People Marketing Workflows Campaigns Metrics & Events Sales Pi…" at bounding box center [367, 181] width 734 height 362
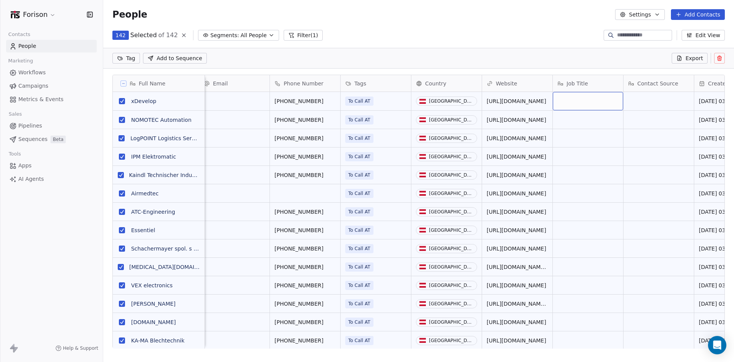
click at [580, 97] on div "grid" at bounding box center [588, 101] width 70 height 18
click at [594, 142] on html "Forison Contacts People Marketing Workflows Campaigns Metrics & Events Sales Pi…" at bounding box center [367, 181] width 734 height 362
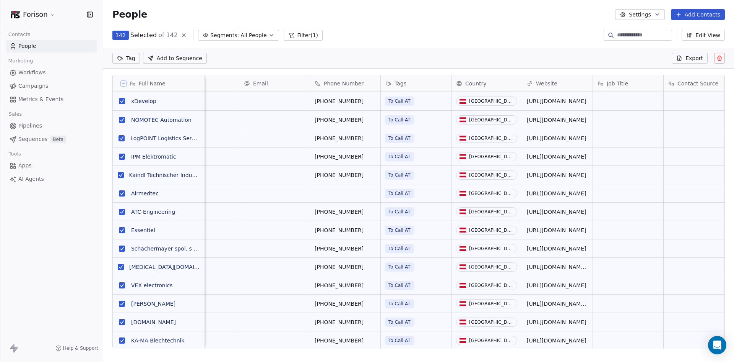
scroll to position [0, 0]
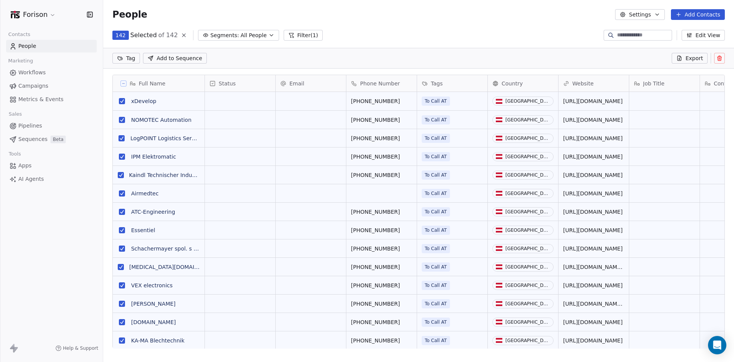
click at [422, 43] on section "People Settings Add Contacts 142 Selected of 142 Segments: All People Filter (1…" at bounding box center [418, 181] width 631 height 362
click at [228, 101] on div "grid" at bounding box center [240, 101] width 70 height 18
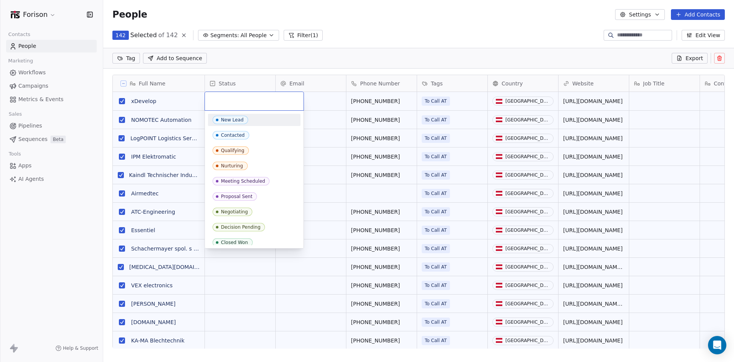
click at [231, 119] on div "New Lead" at bounding box center [232, 119] width 23 height 5
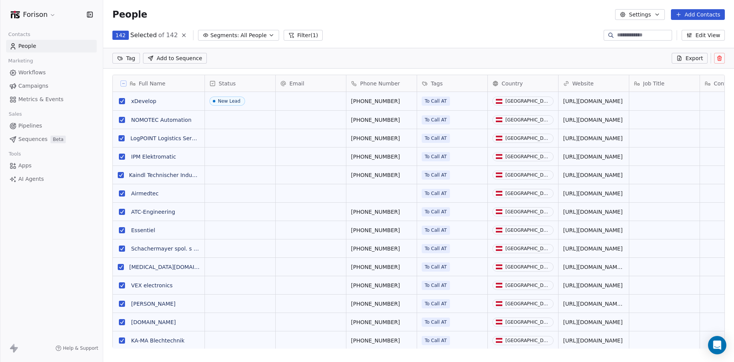
click at [35, 129] on span "Pipelines" at bounding box center [30, 126] width 24 height 8
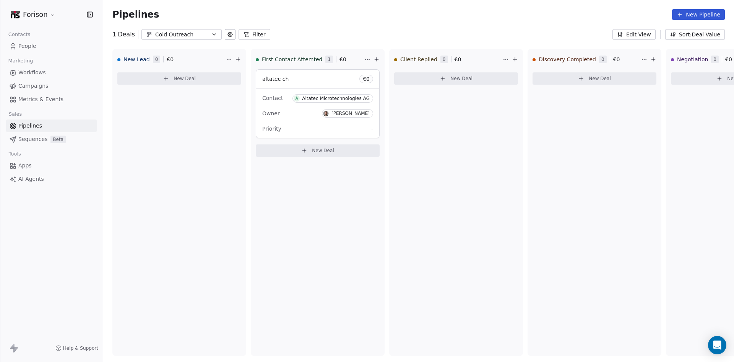
click at [31, 43] on span "People" at bounding box center [27, 46] width 18 height 8
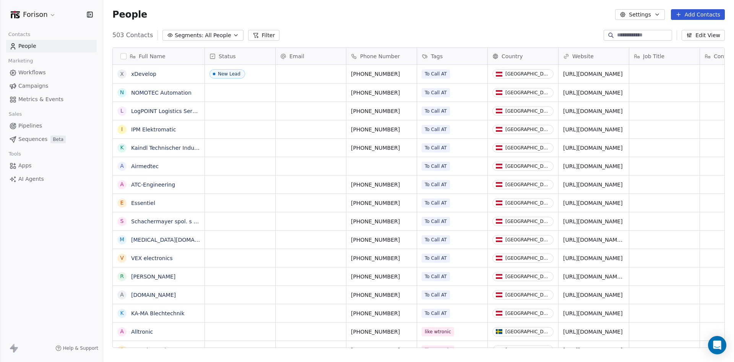
scroll to position [312, 625]
click at [266, 72] on icon "grid" at bounding box center [266, 73] width 6 height 6
click at [239, 94] on div "grid" at bounding box center [240, 92] width 70 height 18
click at [240, 89] on div "grid" at bounding box center [240, 92] width 70 height 18
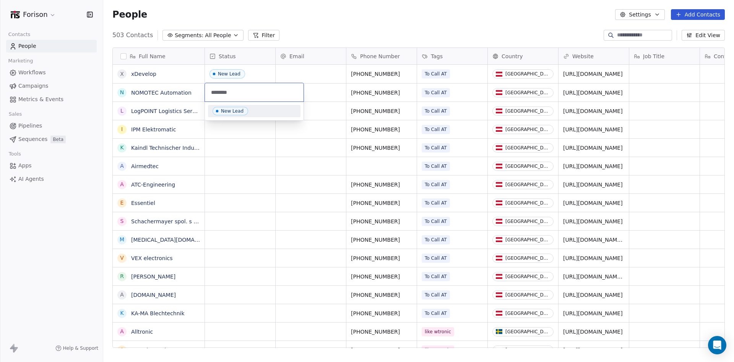
type input "********"
click at [261, 135] on html "Forison Contacts People Marketing Workflows Campaigns Metrics & Events Sales Pi…" at bounding box center [367, 181] width 734 height 362
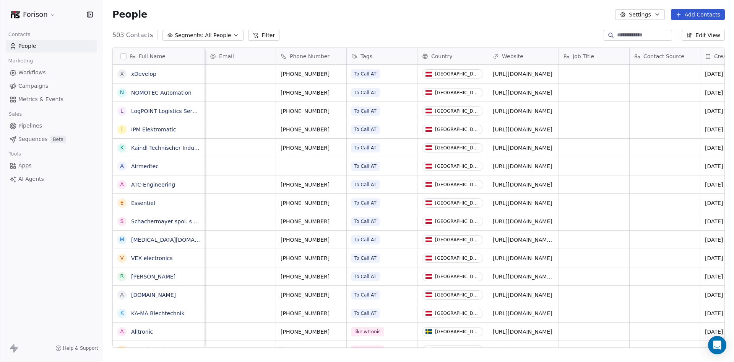
scroll to position [0, 0]
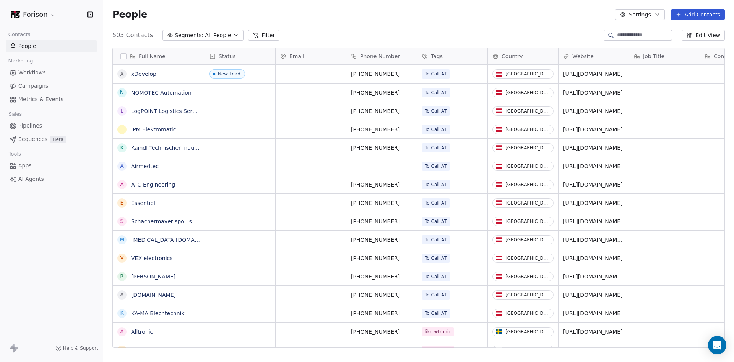
click at [123, 52] on div "Full Name" at bounding box center [157, 56] width 81 height 8
click at [123, 58] on html "Forison Contacts People Marketing Workflows Campaigns Metrics & Events Sales Pi…" at bounding box center [367, 181] width 734 height 362
click at [123, 57] on button "button" at bounding box center [124, 56] width 6 height 6
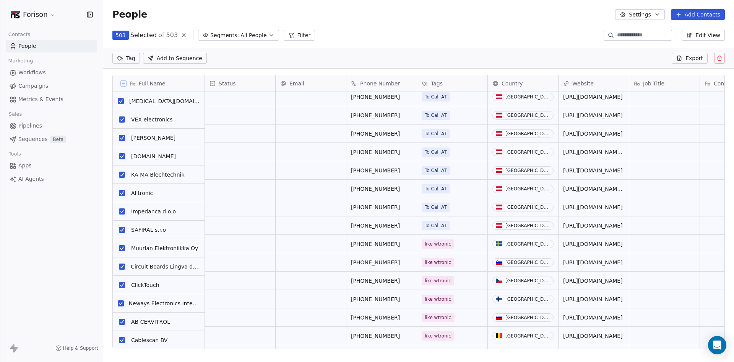
scroll to position [115, 0]
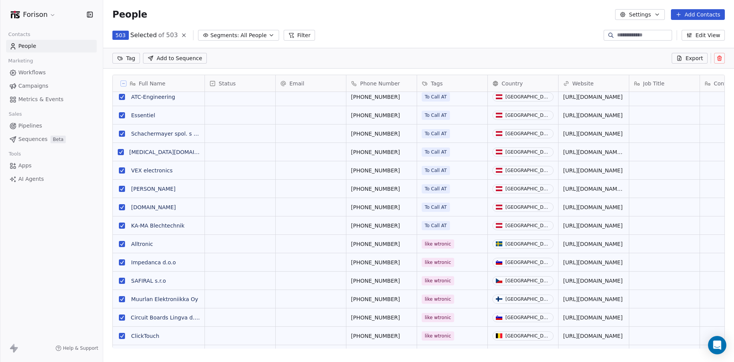
click at [133, 56] on html "Forison Contacts People Marketing Workflows Campaigns Metrics & Events Sales Pi…" at bounding box center [367, 181] width 734 height 362
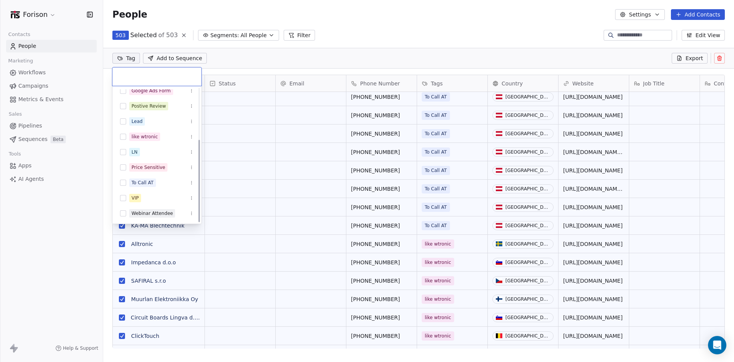
scroll to position [83, 0]
click at [124, 183] on button "Suggestions" at bounding box center [123, 182] width 6 height 6
click at [163, 78] on icon at bounding box center [165, 76] width 5 height 5
click at [290, 53] on html "Forison Contacts People Marketing Workflows Campaigns Metrics & Events Sales Pi…" at bounding box center [367, 181] width 734 height 362
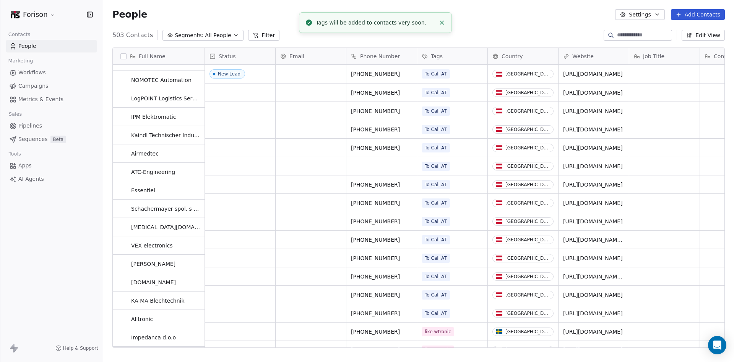
scroll to position [0, 0]
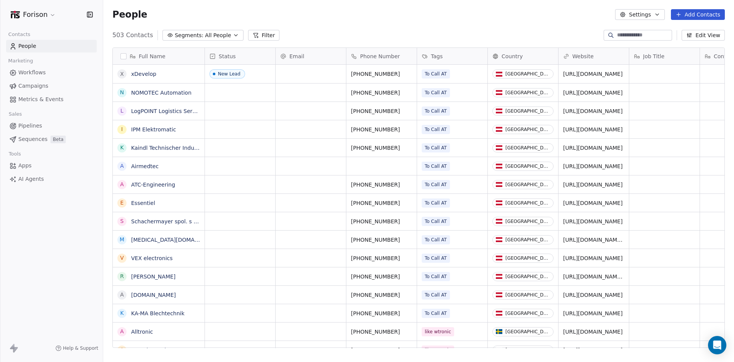
click at [453, 55] on div "Tags" at bounding box center [452, 56] width 60 height 8
click at [453, 73] on span "Manage property" at bounding box center [455, 72] width 46 height 8
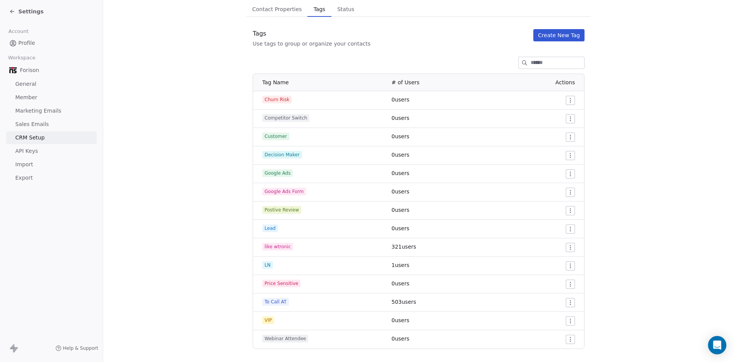
scroll to position [70, 0]
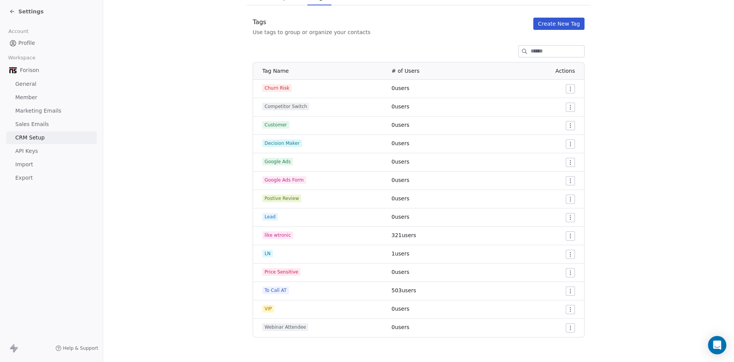
click at [277, 289] on span "To Call AT" at bounding box center [275, 290] width 27 height 8
click at [267, 296] on td "To Call AT" at bounding box center [320, 291] width 134 height 18
click at [267, 290] on span "To Call AT" at bounding box center [275, 290] width 27 height 8
click at [568, 291] on html "Settings Account Profile Workspace Forison General Member Marketing Emails Sale…" at bounding box center [367, 181] width 734 height 362
click at [555, 322] on div "Delete" at bounding box center [553, 318] width 36 height 12
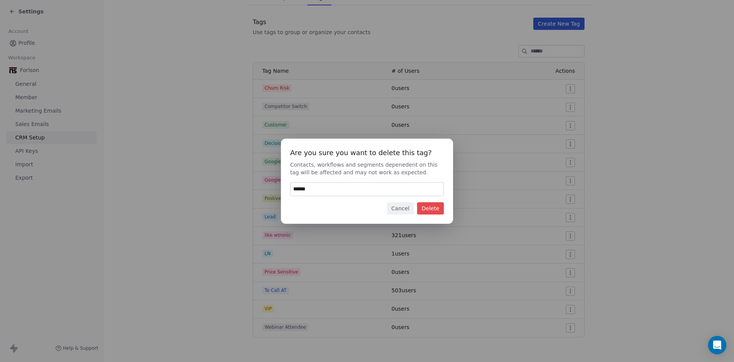
type input "******"
click at [422, 210] on button "Delete" at bounding box center [430, 208] width 27 height 12
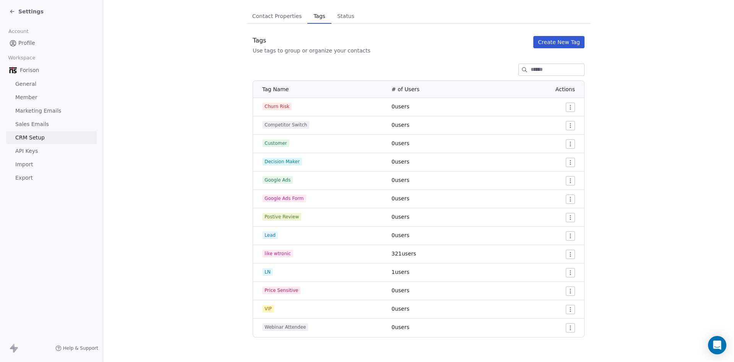
scroll to position [52, 0]
click at [15, 13] on icon at bounding box center [12, 11] width 6 height 6
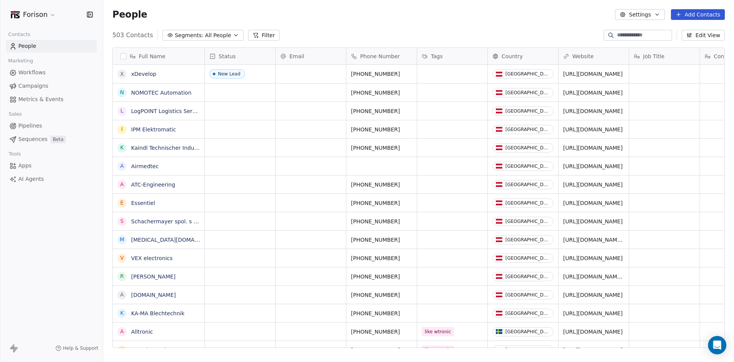
click at [253, 36] on icon at bounding box center [256, 35] width 6 height 6
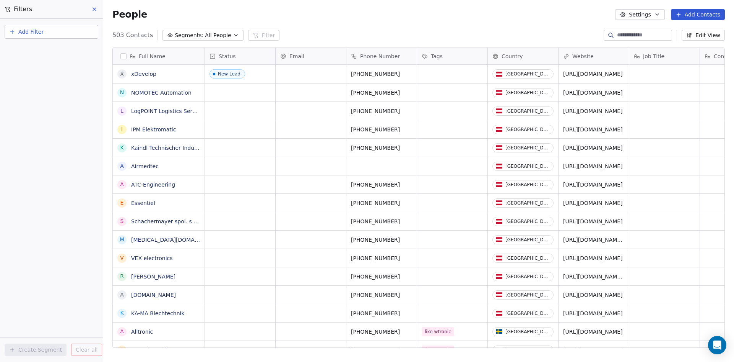
click at [33, 28] on span "Add Filter" at bounding box center [30, 32] width 25 height 8
click at [54, 52] on span "Contact properties" at bounding box center [38, 50] width 50 height 8
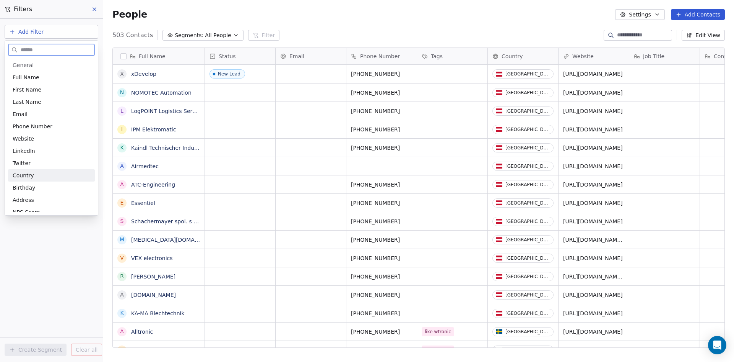
click at [37, 174] on div "Country" at bounding box center [52, 175] width 78 height 8
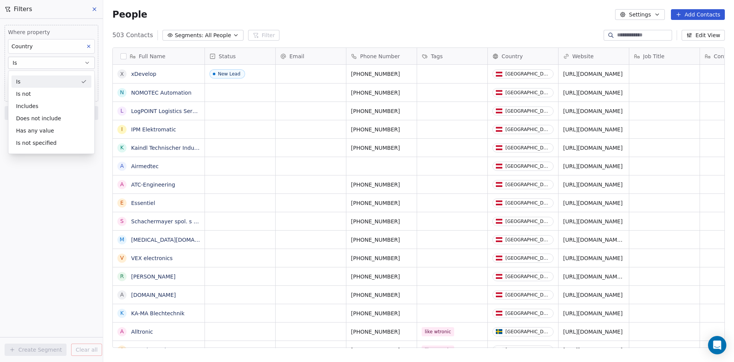
click at [42, 85] on div "Is" at bounding box center [51, 81] width 80 height 12
click at [38, 77] on body "Forison Contacts People Marketing Workflows Campaigns Metrics & Events Sales Pi…" at bounding box center [367, 181] width 734 height 362
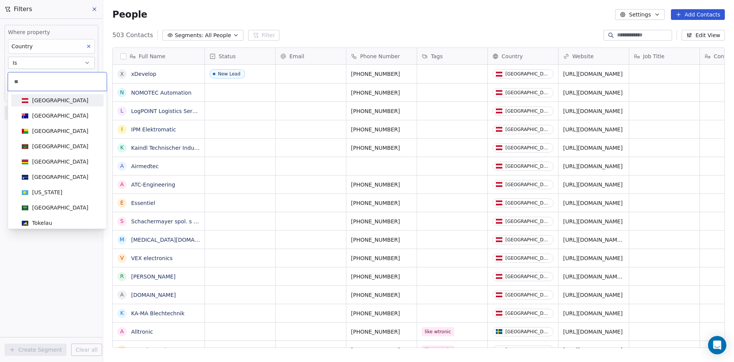
type input "**"
click at [46, 101] on div "[GEOGRAPHIC_DATA]" at bounding box center [60, 100] width 56 height 8
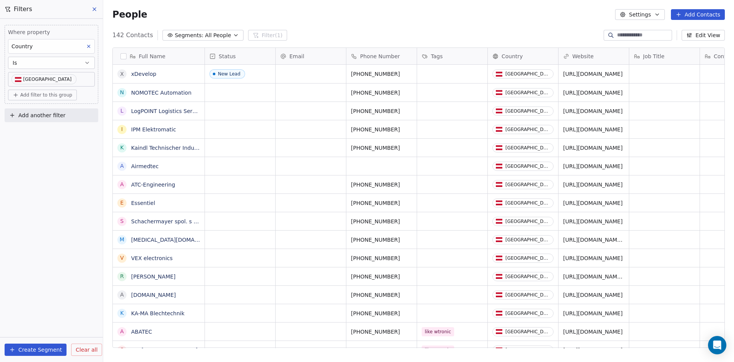
scroll to position [312, 625]
click at [121, 55] on button "button" at bounding box center [124, 56] width 6 height 6
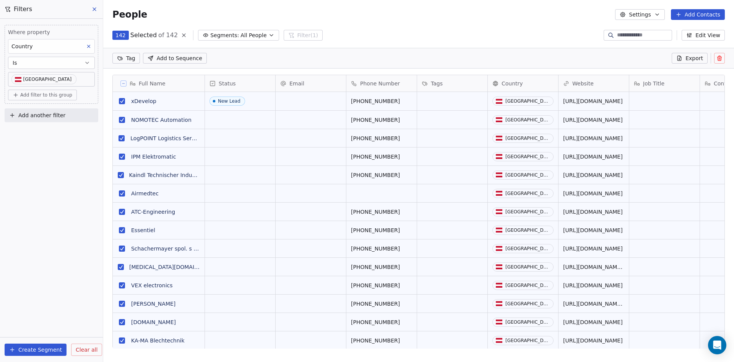
scroll to position [285, 625]
click at [127, 55] on html "Forison Contacts People Marketing Workflows Campaigns Metrics & Events Sales Pi…" at bounding box center [367, 181] width 734 height 362
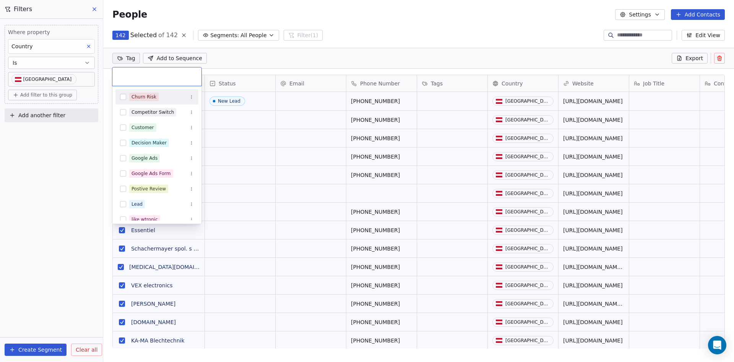
click at [143, 77] on input "text" at bounding box center [157, 76] width 80 height 8
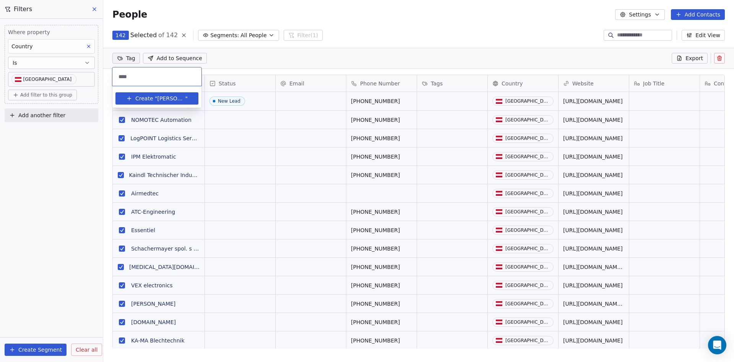
type input "****"
click at [148, 96] on span "Create "" at bounding box center [146, 98] width 22 height 8
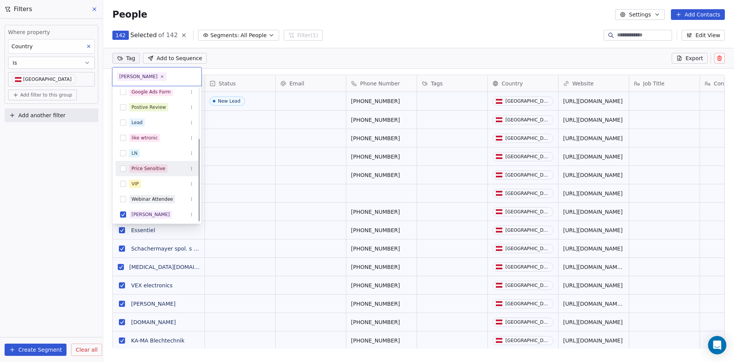
scroll to position [83, 0]
click at [309, 54] on html "Forison Contacts People Marketing Workflows Campaigns Metrics & Events Sales Pi…" at bounding box center [367, 181] width 734 height 362
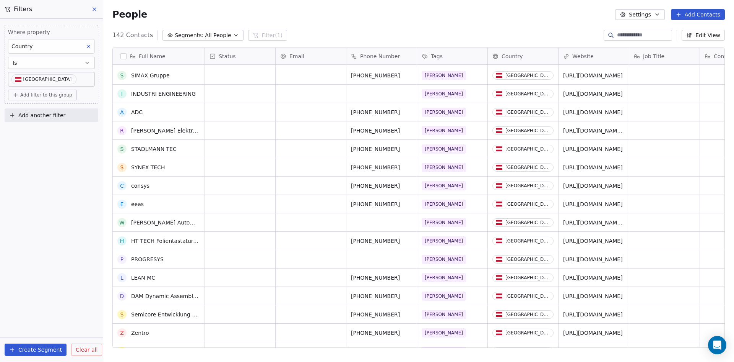
scroll to position [956, 0]
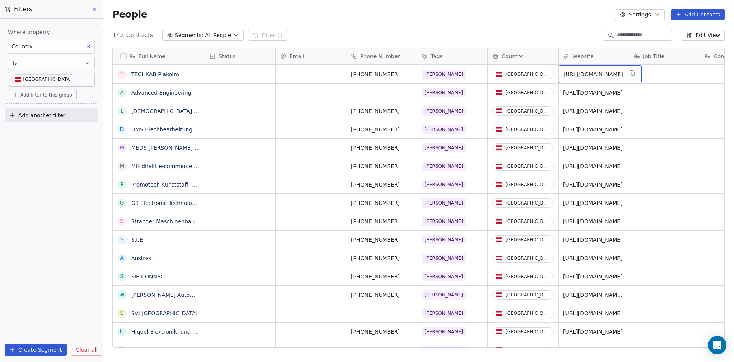
click at [595, 76] on link "[URL][DOMAIN_NAME]" at bounding box center [594, 74] width 60 height 6
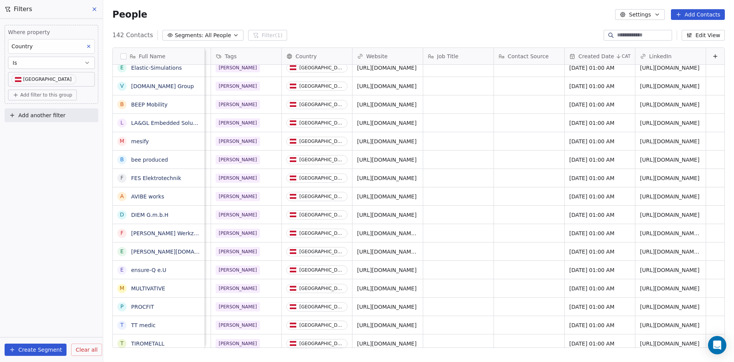
click at [704, 38] on button "Edit View" at bounding box center [703, 35] width 43 height 11
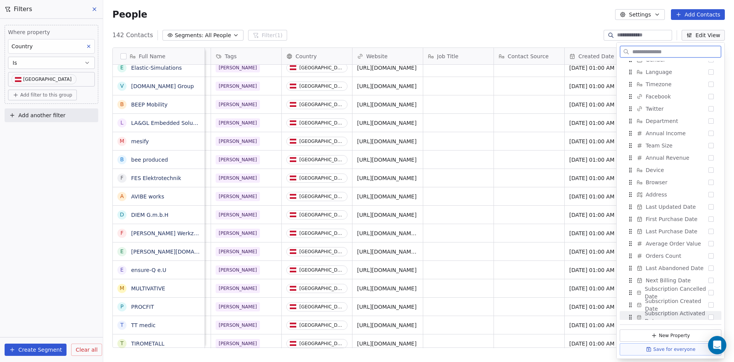
click at [664, 338] on button "New Property" at bounding box center [671, 335] width 102 height 12
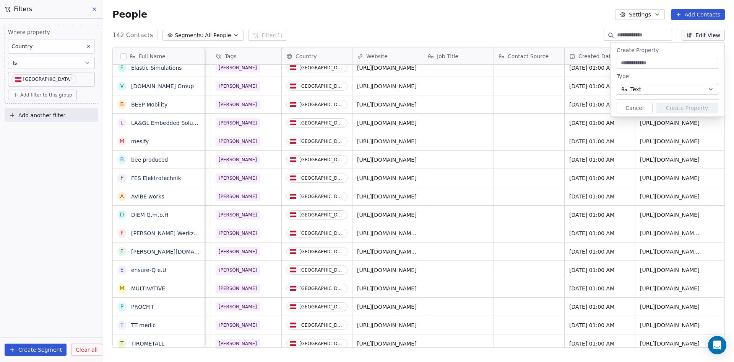
click at [657, 65] on input at bounding box center [668, 63] width 99 height 8
type input "**********"
click at [683, 110] on button "Create Property" at bounding box center [687, 108] width 63 height 11
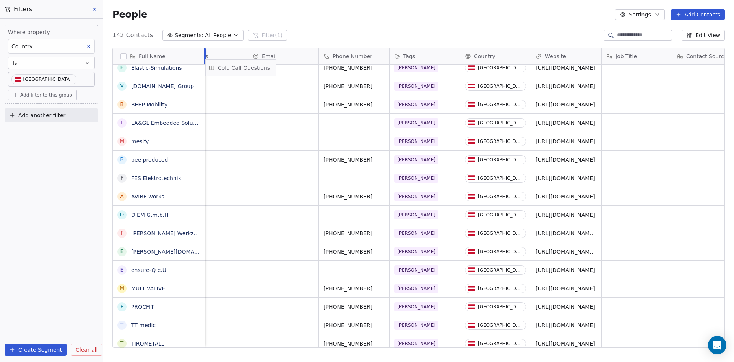
scroll to position [0, 0]
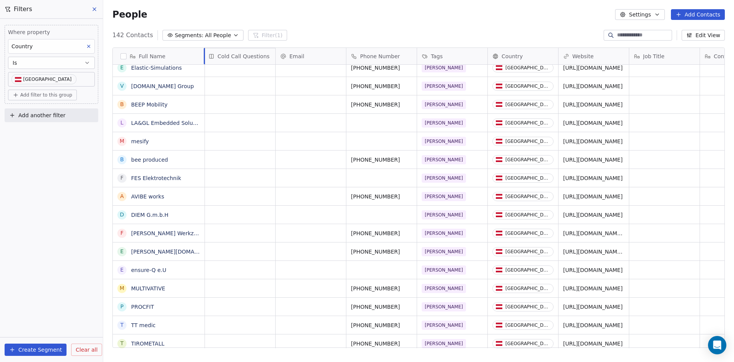
drag, startPoint x: 669, startPoint y: 55, endPoint x: 254, endPoint y: 67, distance: 415.2
click at [254, 67] on div "Full Name S [PERSON_NAME] spol. s r.o M [MEDICAL_DATA][DOMAIN_NAME] V VEX elect…" at bounding box center [419, 198] width 612 height 300
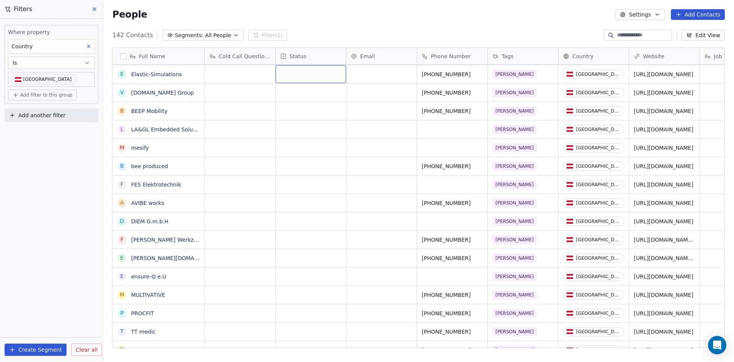
click at [307, 64] on div "Status" at bounding box center [311, 56] width 70 height 16
click at [321, 70] on span "Manage property" at bounding box center [313, 72] width 46 height 8
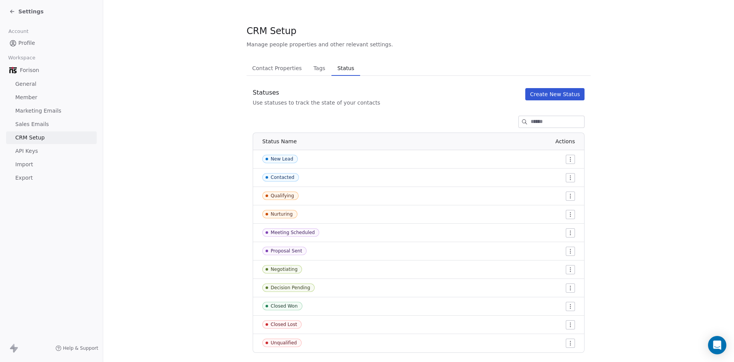
click at [442, 66] on div "Contact Properties Contact Properties Tags Tags Status Status" at bounding box center [419, 67] width 344 height 15
click at [17, 10] on div "Settings" at bounding box center [26, 12] width 34 height 8
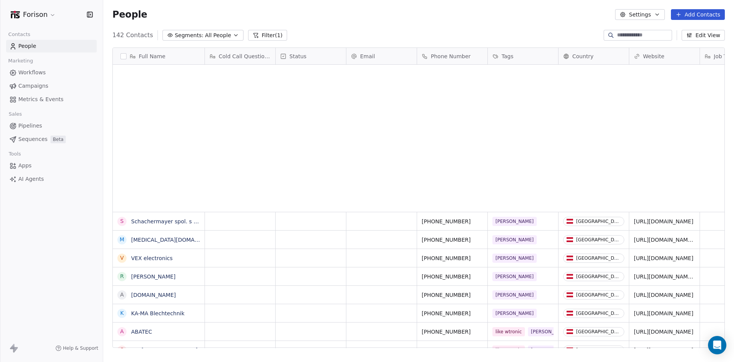
scroll to position [312, 625]
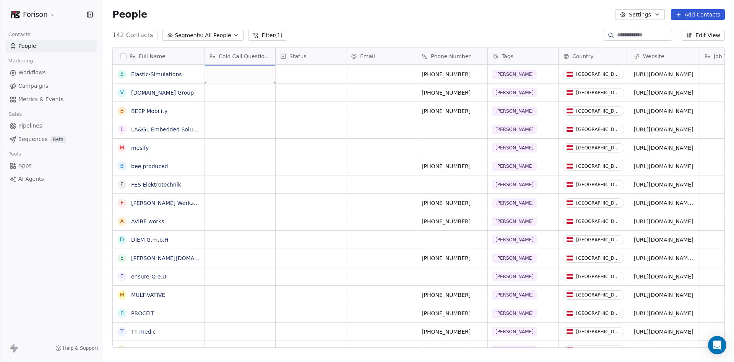
click at [244, 75] on div "grid" at bounding box center [240, 74] width 70 height 18
drag, startPoint x: 240, startPoint y: 55, endPoint x: 275, endPoint y: 60, distance: 35.1
click at [275, 60] on html "Forison Contacts People Marketing Workflows Campaigns Metrics & Events Sales Pi…" at bounding box center [367, 181] width 734 height 362
drag, startPoint x: 232, startPoint y: 52, endPoint x: 363, endPoint y: 54, distance: 130.8
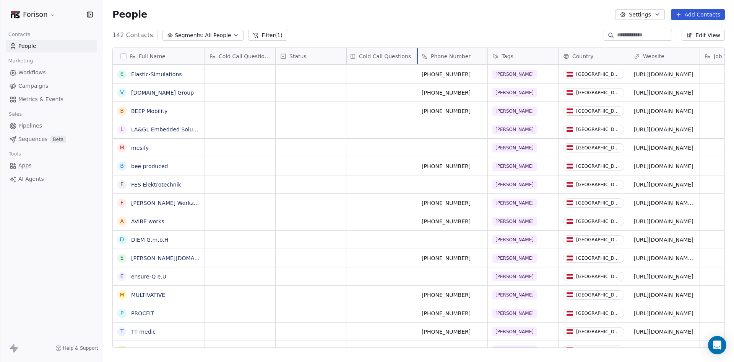
click at [363, 54] on div "Full Name S [PERSON_NAME] spol. s r.o M [MEDICAL_DATA][DOMAIN_NAME] V VEX elect…" at bounding box center [419, 198] width 612 height 300
drag, startPoint x: 375, startPoint y: 52, endPoint x: 305, endPoint y: 58, distance: 69.9
click at [305, 58] on div "Full Name S [PERSON_NAME] spol. s r.o M [MEDICAL_DATA][DOMAIN_NAME] V VEX elect…" at bounding box center [419, 198] width 612 height 300
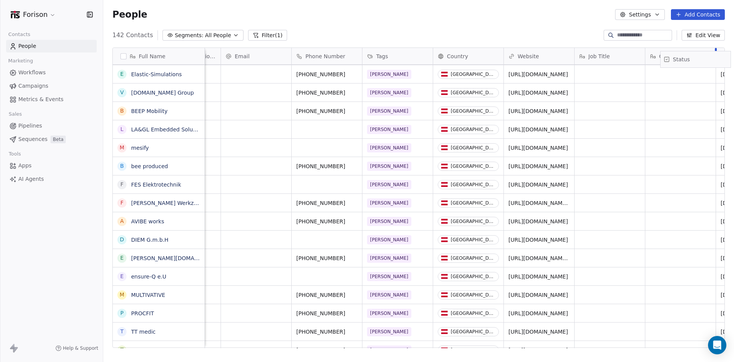
scroll to position [0, 132]
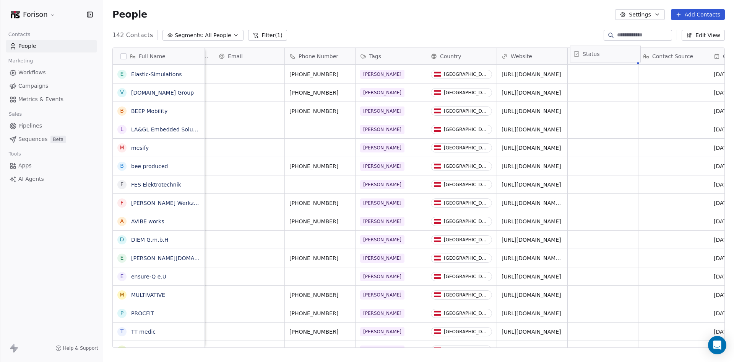
drag, startPoint x: 237, startPoint y: 57, endPoint x: 603, endPoint y: 54, distance: 365.3
click at [603, 54] on div "Full Name S [PERSON_NAME] spol. s r.o M [MEDICAL_DATA][DOMAIN_NAME] V VEX elect…" at bounding box center [419, 198] width 612 height 300
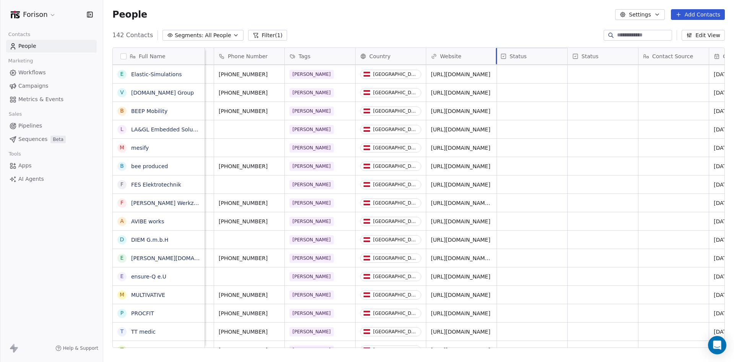
drag, startPoint x: 603, startPoint y: 54, endPoint x: 536, endPoint y: 57, distance: 66.3
click at [536, 57] on div "Full Name S [PERSON_NAME] spol. s r.o M [MEDICAL_DATA][DOMAIN_NAME] V VEX elect…" at bounding box center [419, 198] width 612 height 300
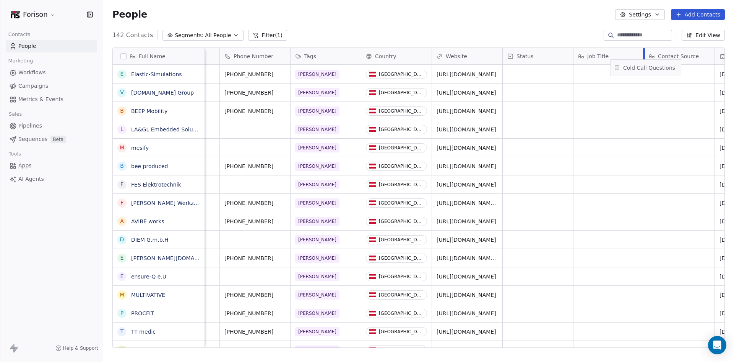
scroll to position [0, 130]
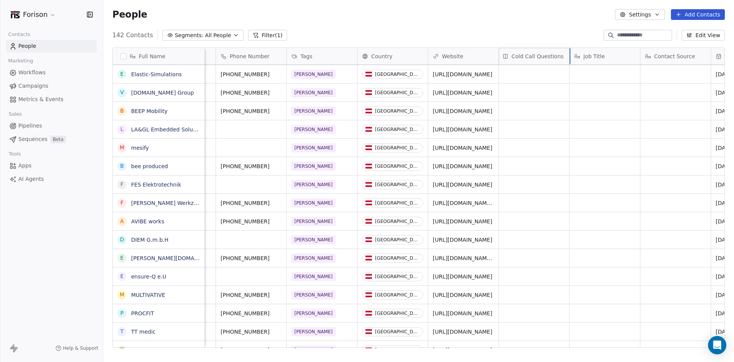
drag, startPoint x: 246, startPoint y: 59, endPoint x: 572, endPoint y: 65, distance: 326.4
click at [572, 65] on div "Full Name S [PERSON_NAME] spol. s r.o M [MEDICAL_DATA][DOMAIN_NAME] V VEX elect…" at bounding box center [419, 198] width 612 height 300
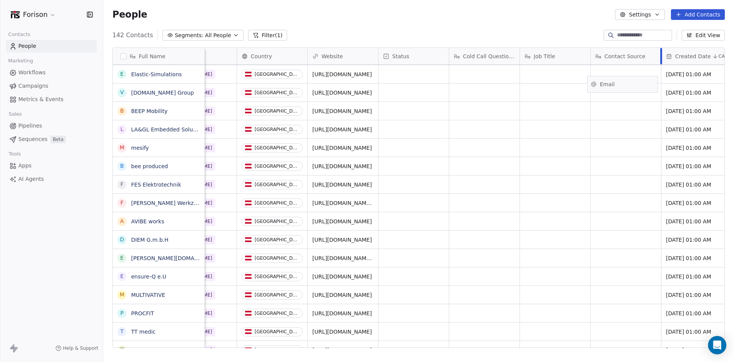
scroll to position [0, 184]
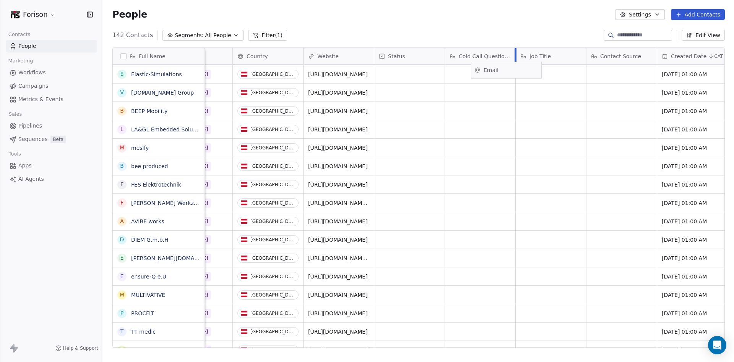
drag, startPoint x: 245, startPoint y: 56, endPoint x: 511, endPoint y: 70, distance: 266.6
click at [511, 70] on div "Full Name S [PERSON_NAME] spol. s r.o M [MEDICAL_DATA][DOMAIN_NAME] V VEX elect…" at bounding box center [419, 198] width 612 height 300
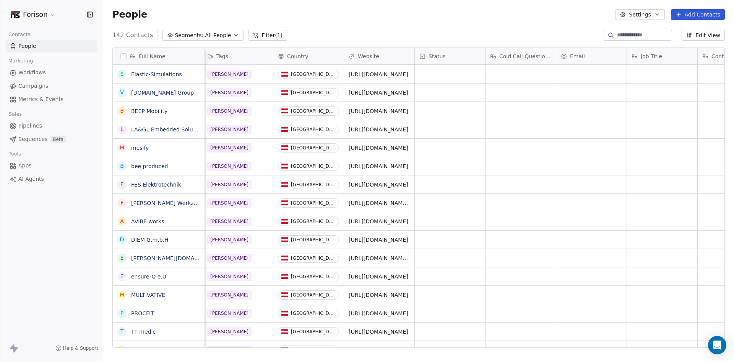
scroll to position [0, 0]
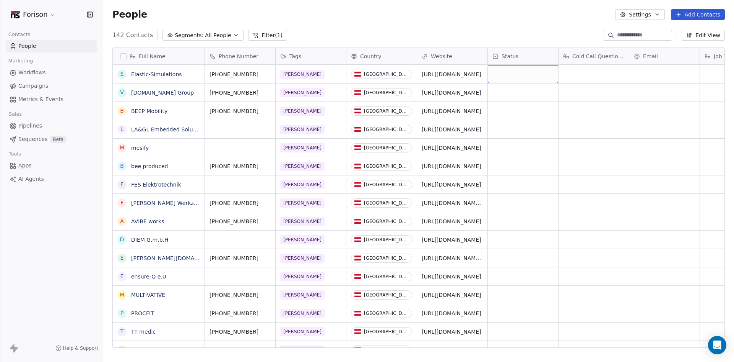
click at [515, 72] on div "grid" at bounding box center [523, 74] width 70 height 18
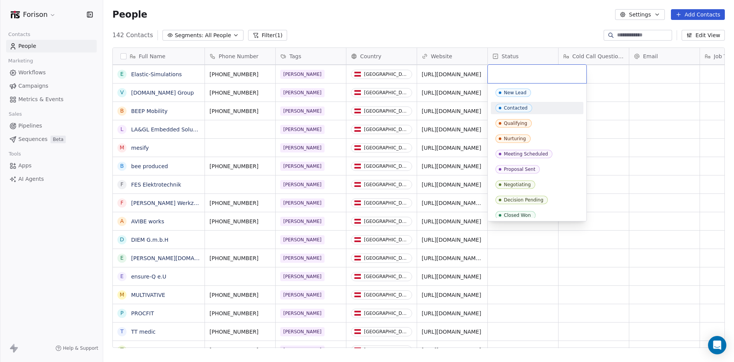
click at [522, 104] on span "Contacted" at bounding box center [514, 108] width 37 height 8
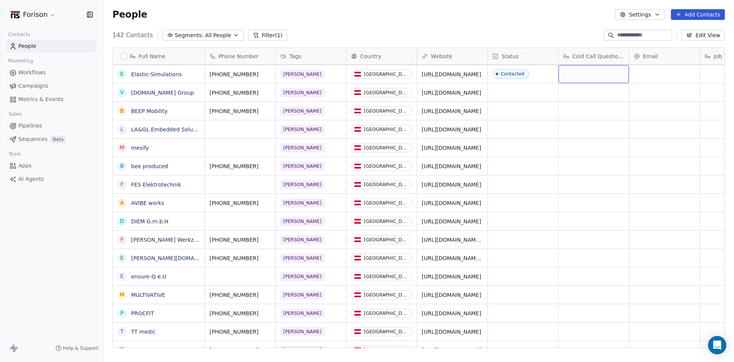
click at [587, 70] on div "grid" at bounding box center [594, 74] width 70 height 18
click at [596, 55] on html "Forison Contacts People Marketing Workflows Campaigns Metrics & Events Sales Pi…" at bounding box center [367, 181] width 734 height 362
click at [596, 55] on span "Cold Call Questions" at bounding box center [599, 56] width 52 height 8
click at [589, 73] on span "Edit property" at bounding box center [590, 72] width 35 height 8
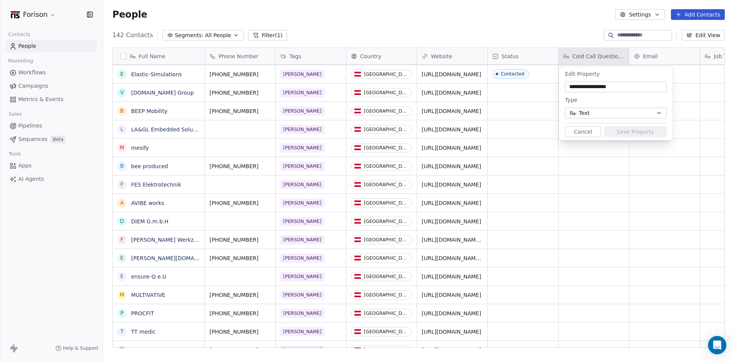
click at [616, 111] on button "Text" at bounding box center [616, 112] width 102 height 11
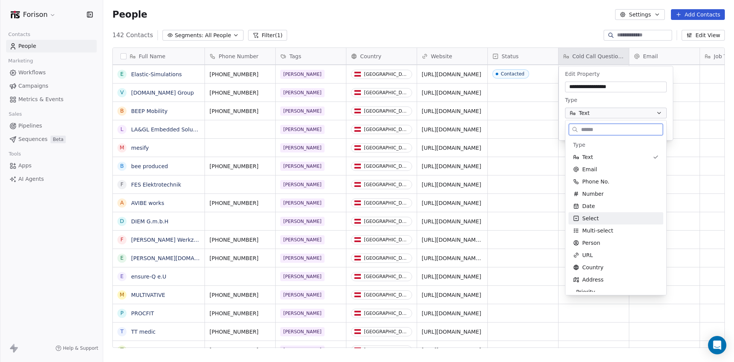
click at [608, 214] on div "Select" at bounding box center [616, 218] width 95 height 12
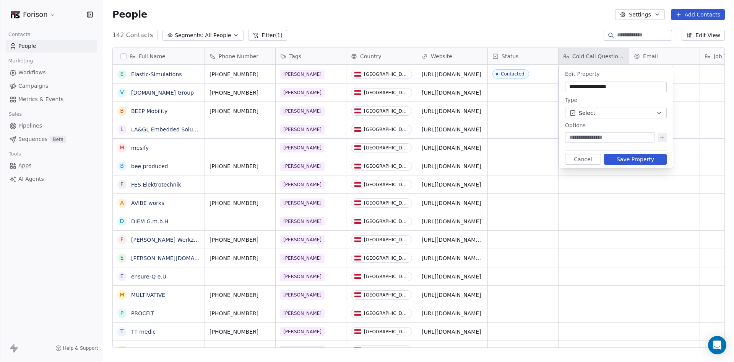
click at [603, 137] on input at bounding box center [610, 138] width 86 height 8
click at [630, 139] on input at bounding box center [610, 138] width 86 height 8
type input "**********"
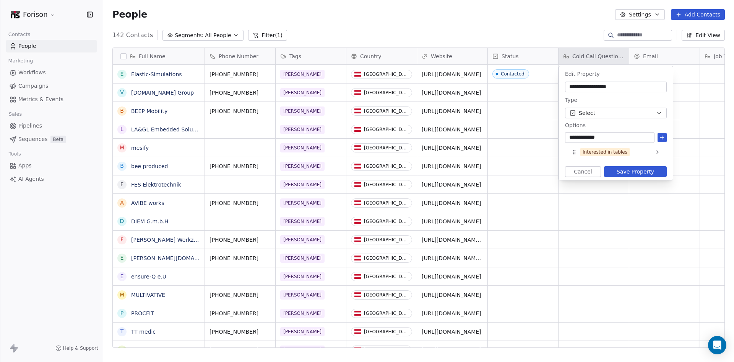
type input "**********"
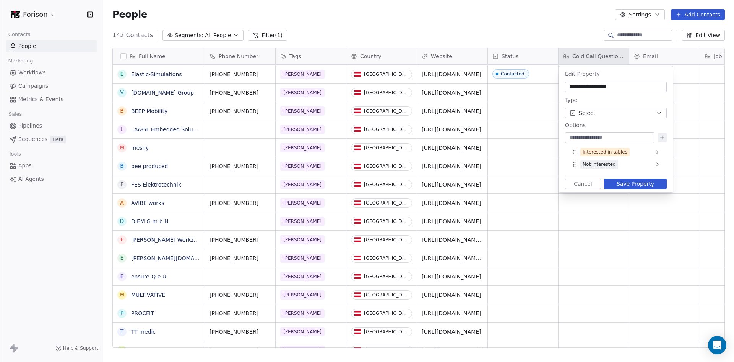
click at [628, 182] on button "Save Property" at bounding box center [635, 183] width 63 height 11
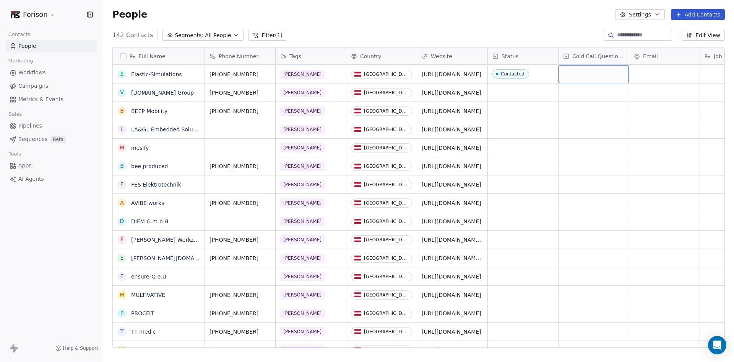
click at [595, 73] on div "grid" at bounding box center [594, 74] width 70 height 18
click at [546, 29] on html "Forison Contacts People Marketing Workflows Campaigns Metrics & Events Sales Pi…" at bounding box center [367, 181] width 734 height 362
click at [498, 27] on html "Forison Contacts People Marketing Workflows Campaigns Metrics & Events Sales Pi…" at bounding box center [367, 181] width 734 height 362
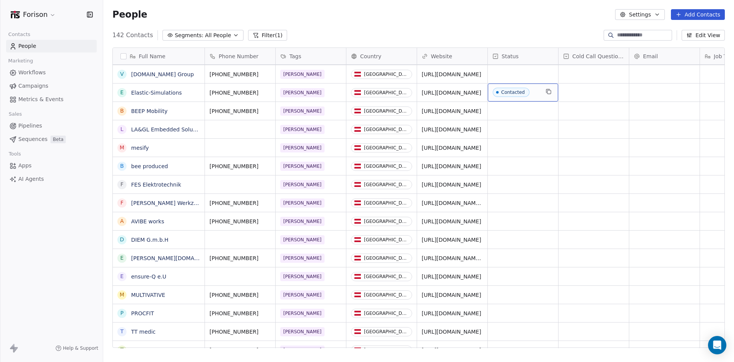
click at [527, 90] on span "Contacted" at bounding box center [511, 92] width 37 height 9
click at [529, 90] on span "Contacted" at bounding box center [516, 93] width 47 height 10
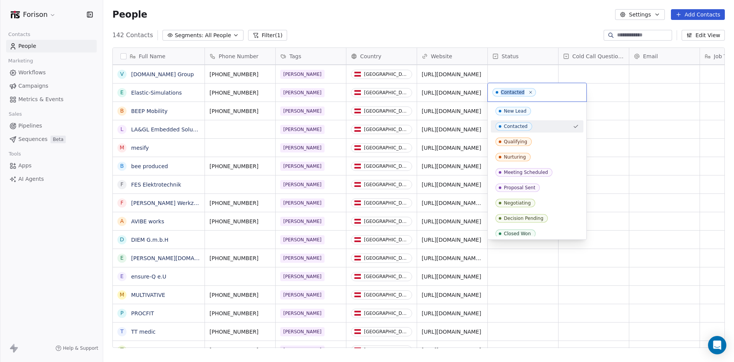
click at [507, 94] on div "Contacted" at bounding box center [513, 92] width 24 height 5
click at [530, 93] on icon at bounding box center [531, 92] width 2 height 2
click at [522, 67] on html "Forison Contacts People Marketing Workflows Campaigns Metrics & Events Sales Pi…" at bounding box center [367, 181] width 734 height 362
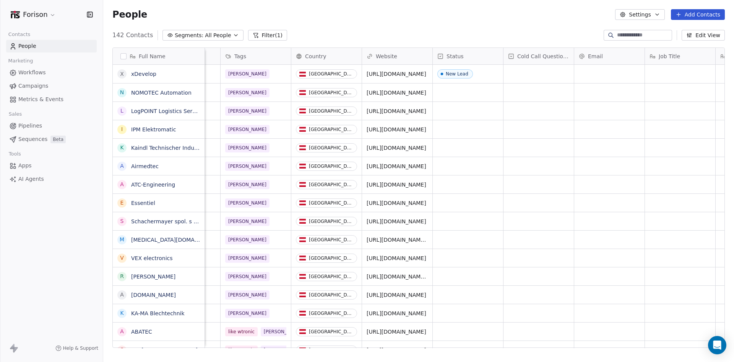
scroll to position [0, 42]
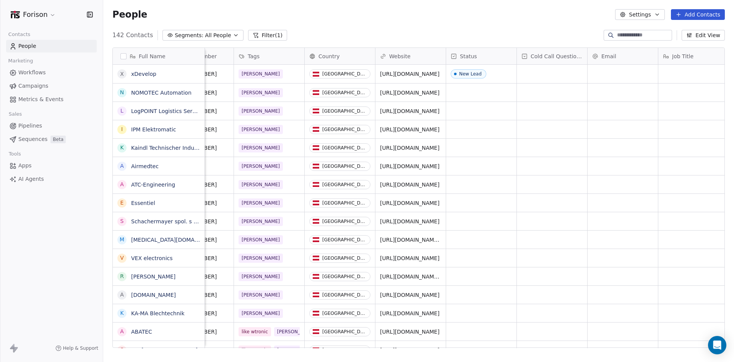
click at [570, 56] on span "Cold Call Questions" at bounding box center [557, 56] width 52 height 8
click at [570, 56] on html "Forison Contacts People Marketing Workflows Campaigns Metrics & Events Sales Pi…" at bounding box center [367, 181] width 734 height 362
click at [559, 72] on span "Edit property" at bounding box center [548, 72] width 35 height 8
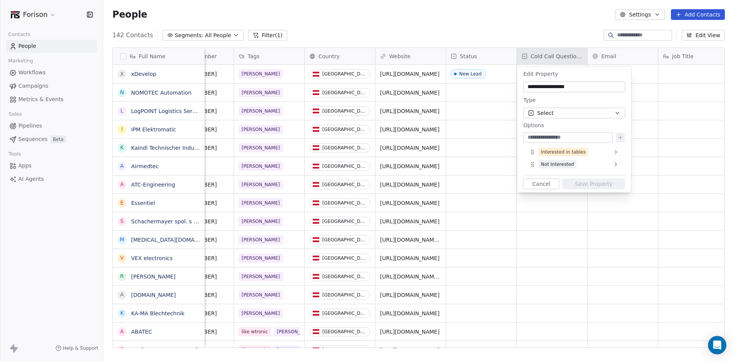
drag, startPoint x: 576, startPoint y: 85, endPoint x: 513, endPoint y: 83, distance: 63.1
click at [513, 83] on html "Forison Contacts People Marketing Workflows Campaigns Metrics & Events Sales Pi…" at bounding box center [367, 181] width 734 height 362
drag, startPoint x: 594, startPoint y: 88, endPoint x: 522, endPoint y: 85, distance: 72.4
click at [522, 85] on div "**********" at bounding box center [575, 129] width 114 height 126
type input "**********"
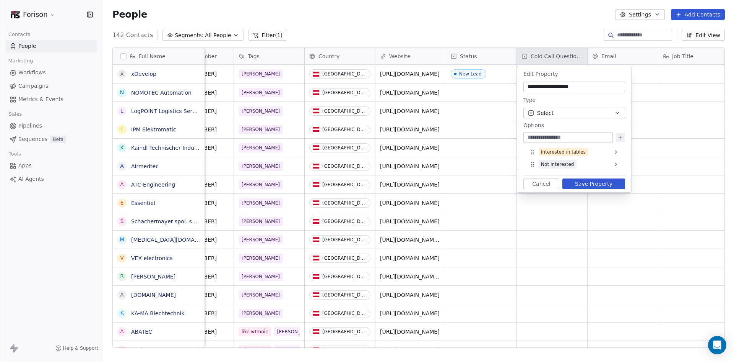
click at [600, 183] on button "Save Property" at bounding box center [594, 183] width 63 height 11
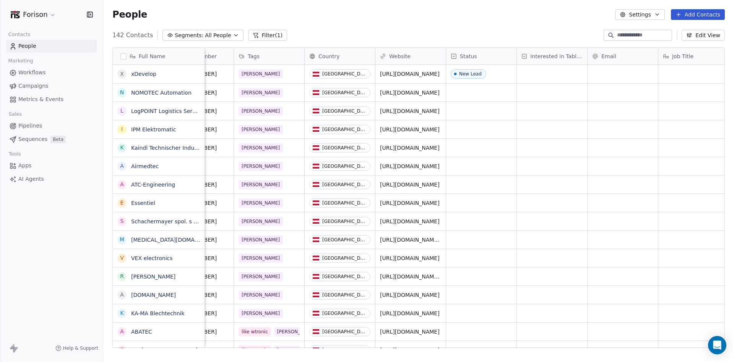
click at [708, 35] on button "Edit View" at bounding box center [703, 35] width 43 height 11
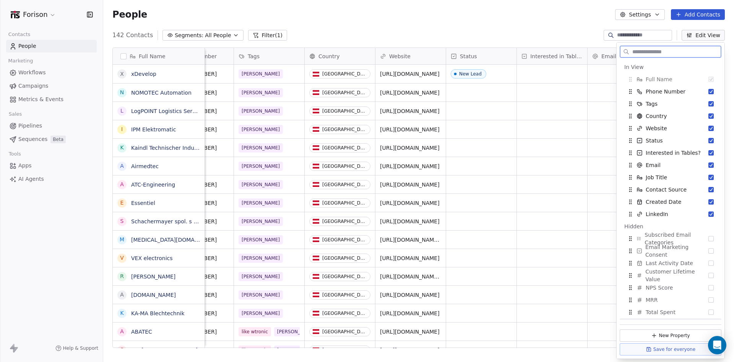
click at [671, 336] on button "New Property" at bounding box center [671, 335] width 102 height 12
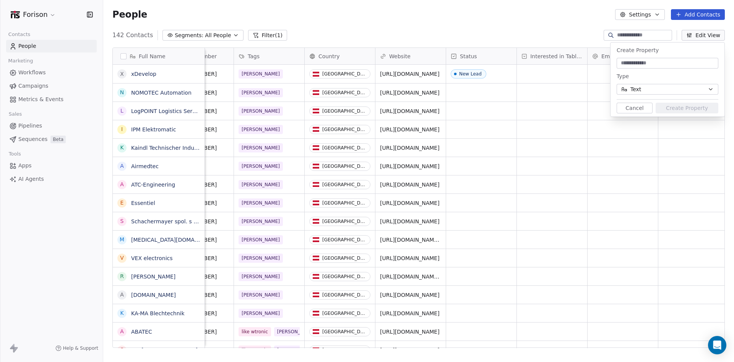
click at [653, 93] on button "Text" at bounding box center [668, 89] width 102 height 11
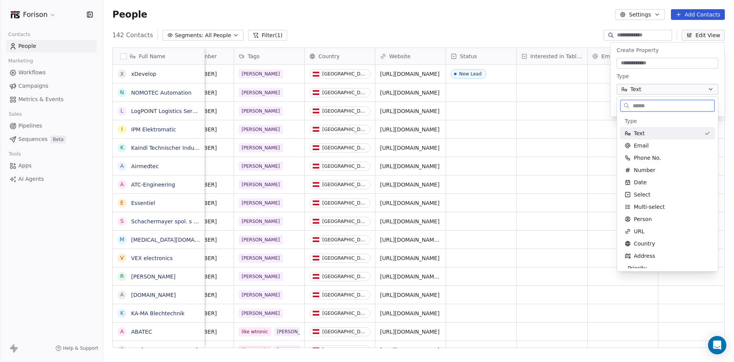
click at [666, 99] on div at bounding box center [667, 105] width 95 height 12
click at [558, 57] on html "Forison Contacts People Marketing Workflows Campaigns Metrics & Events Sales Pi…" at bounding box center [367, 181] width 734 height 362
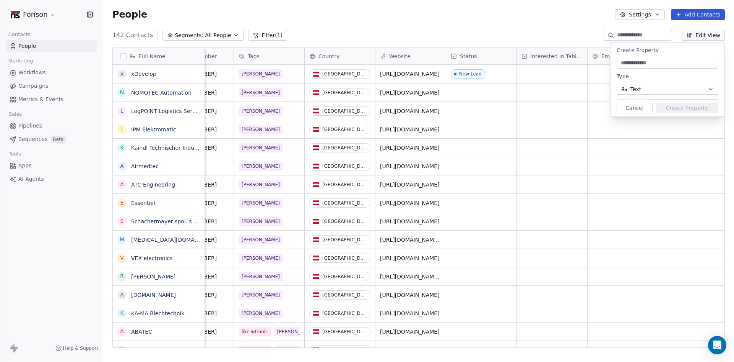
click at [558, 56] on span "Interested in Tables?" at bounding box center [557, 56] width 52 height 8
click at [557, 74] on span "Edit property" at bounding box center [548, 72] width 35 height 8
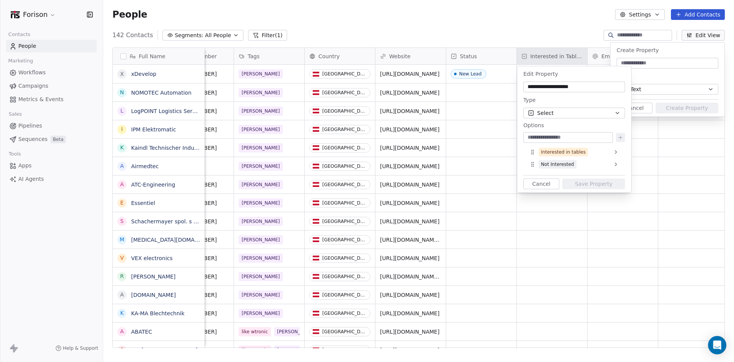
click at [589, 113] on button "Select" at bounding box center [575, 112] width 102 height 11
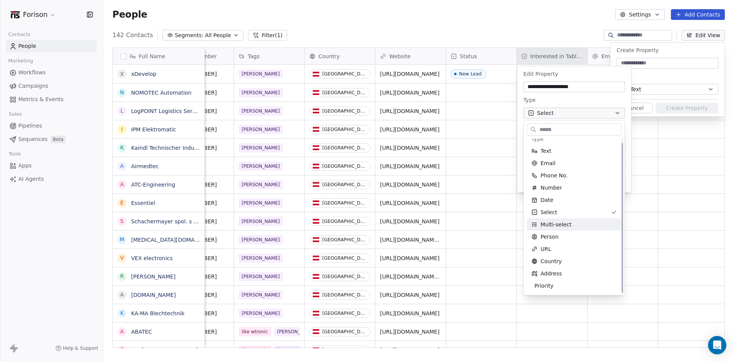
scroll to position [0, 0]
click at [567, 229] on span "Multi-select" at bounding box center [556, 230] width 31 height 8
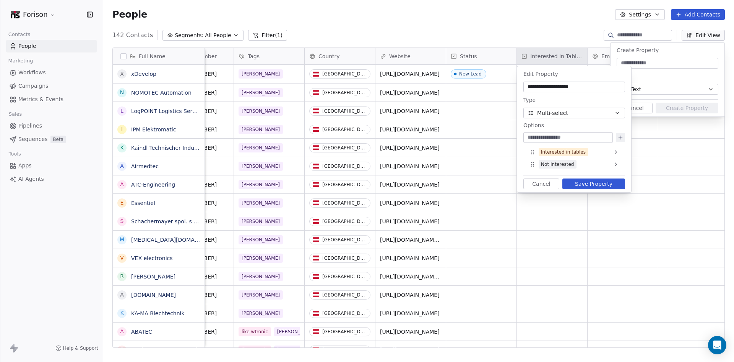
click at [614, 151] on icon at bounding box center [616, 152] width 6 height 6
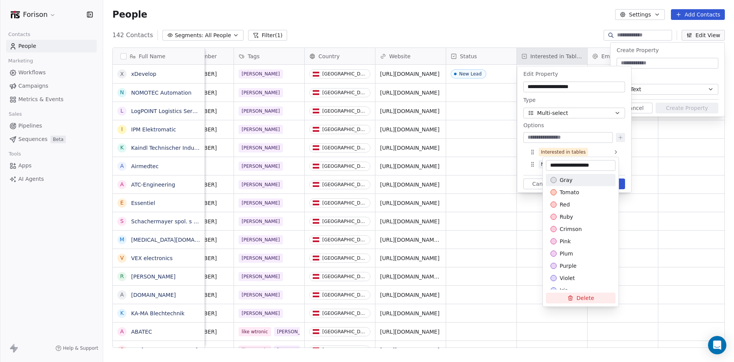
click at [611, 167] on input "**********" at bounding box center [581, 165] width 67 height 8
click at [622, 160] on html "Forison Contacts People Marketing Workflows Campaigns Metrics & Events Sales Pi…" at bounding box center [367, 181] width 734 height 362
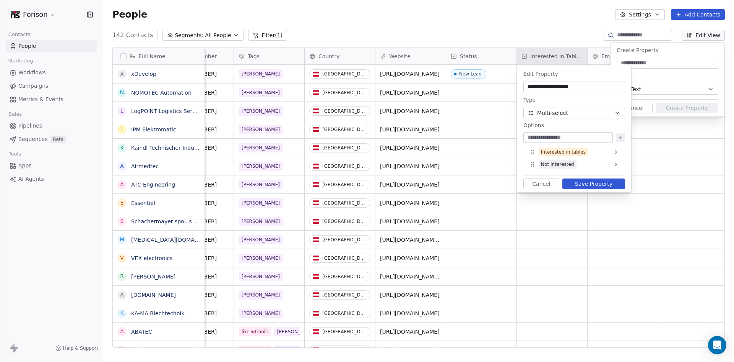
click at [581, 138] on input at bounding box center [568, 138] width 86 height 8
click at [534, 153] on icon at bounding box center [533, 153] width 6 height 6
click at [618, 111] on icon "button" at bounding box center [618, 113] width 6 height 6
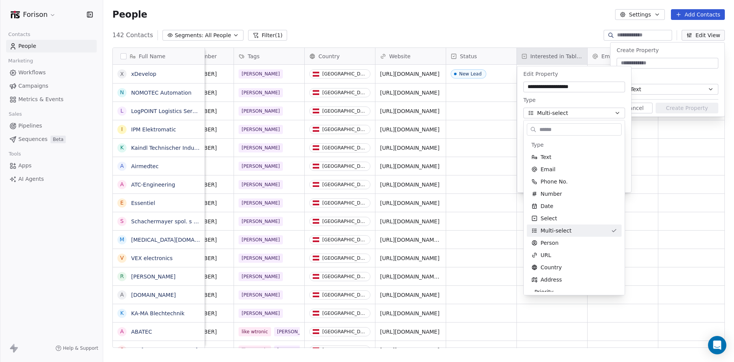
click at [618, 111] on html "Forison Contacts People Marketing Workflows Campaigns Metrics & Events Sales Pi…" at bounding box center [367, 181] width 734 height 362
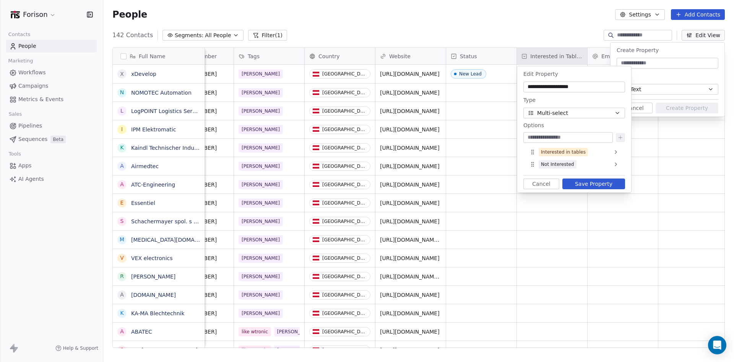
click at [572, 136] on input at bounding box center [568, 138] width 86 height 8
click at [604, 110] on button "Multi-select" at bounding box center [575, 112] width 102 height 11
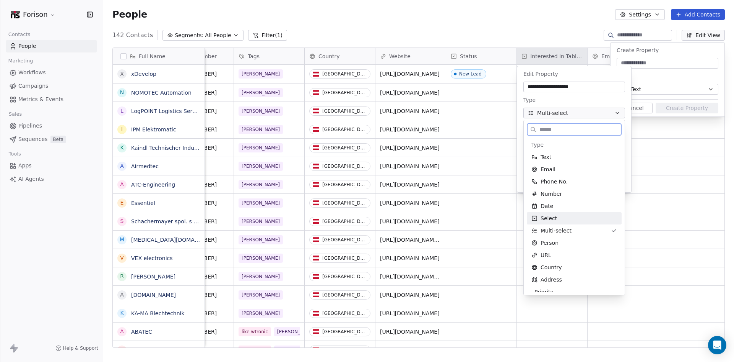
click at [563, 219] on div "Select" at bounding box center [575, 218] width 86 height 8
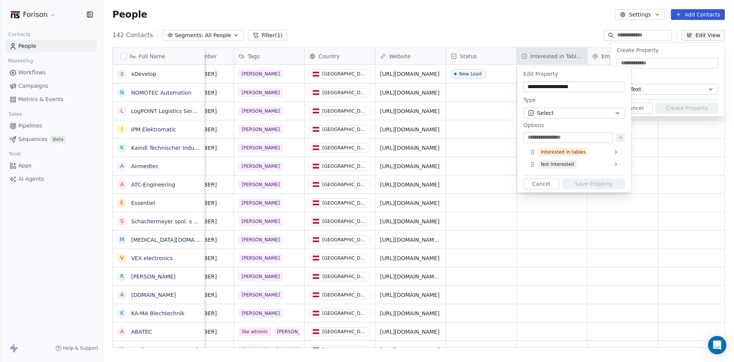
click at [600, 117] on button "Select" at bounding box center [575, 112] width 102 height 11
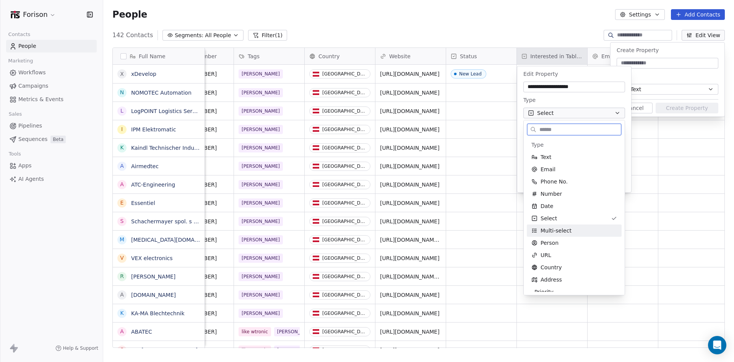
click at [569, 231] on span "Multi-select" at bounding box center [556, 230] width 31 height 8
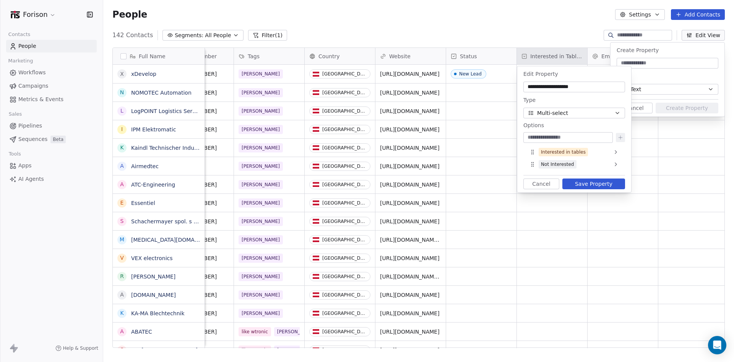
click at [566, 136] on input at bounding box center [568, 138] width 86 height 8
type input "**********"
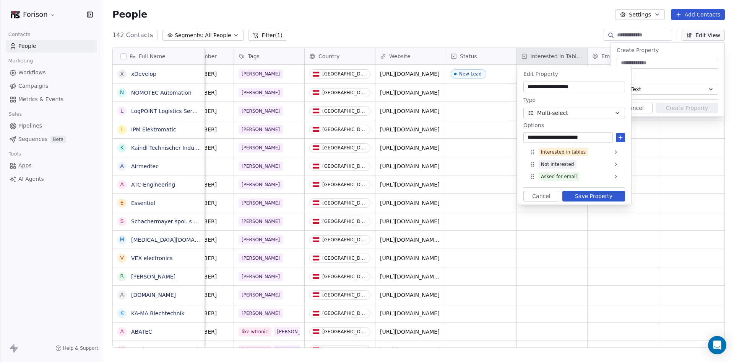
type input "**********"
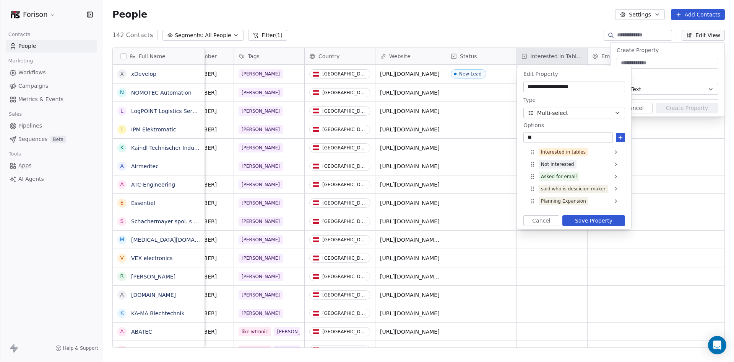
type input "**"
click at [596, 218] on button "Save Property" at bounding box center [594, 220] width 63 height 11
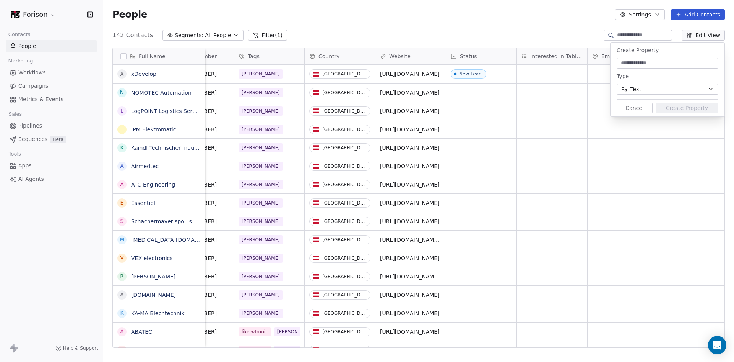
click at [541, 55] on span "Interested in Tables?" at bounding box center [557, 56] width 52 height 8
click at [549, 132] on html "Forison Contacts People Marketing Workflows Campaigns Metrics & Events Sales Pi…" at bounding box center [367, 181] width 734 height 362
click at [546, 73] on div "grid" at bounding box center [552, 74] width 70 height 18
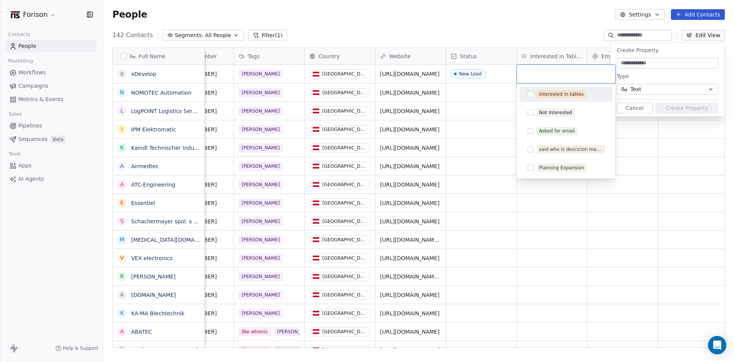
click at [529, 94] on button "Suggestions" at bounding box center [531, 94] width 6 height 6
click at [533, 132] on button "Suggestions" at bounding box center [531, 131] width 6 height 6
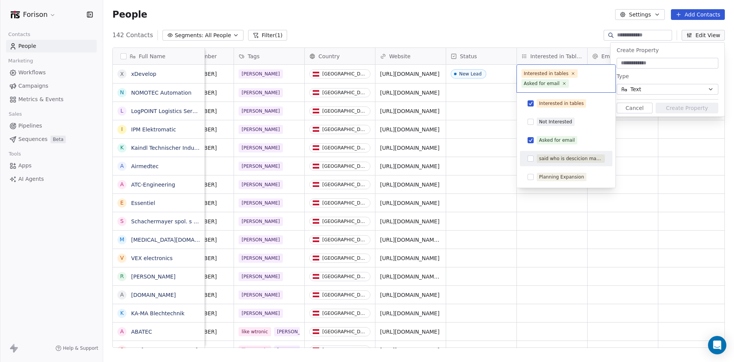
click at [570, 158] on div "said who is descicion maker" at bounding box center [571, 158] width 64 height 7
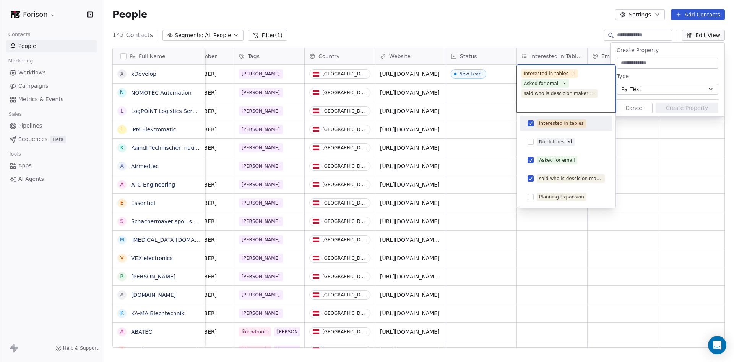
click at [591, 93] on icon at bounding box center [593, 93] width 5 height 5
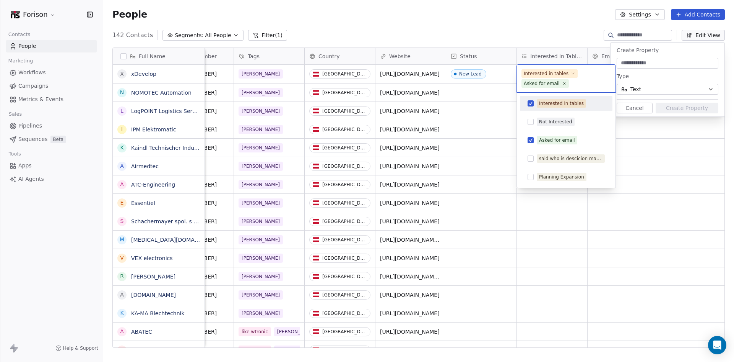
click at [564, 84] on icon at bounding box center [564, 83] width 5 height 5
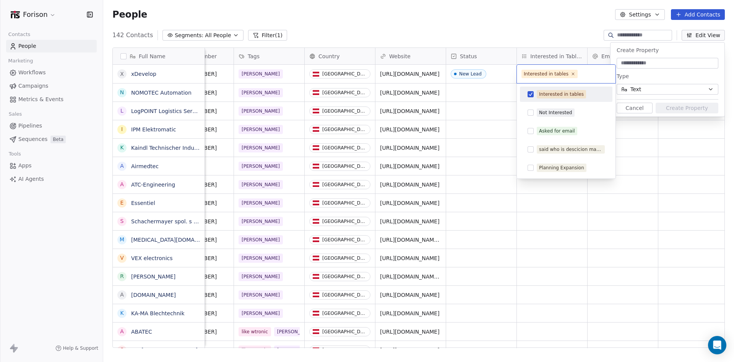
click at [571, 75] on icon at bounding box center [573, 74] width 5 height 5
click at [570, 57] on html "Forison Contacts People Marketing Workflows Campaigns Metrics & Events Sales Pi…" at bounding box center [367, 181] width 734 height 362
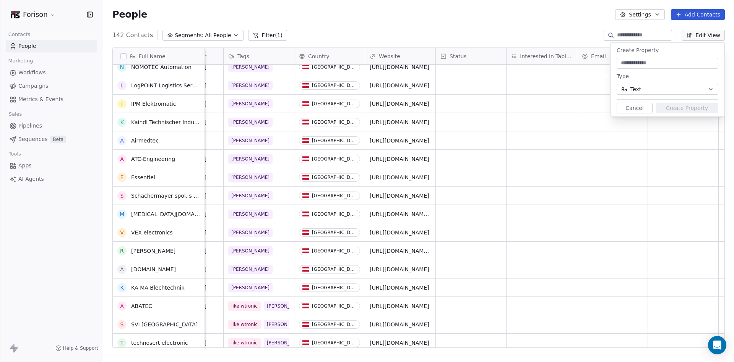
scroll to position [9, 0]
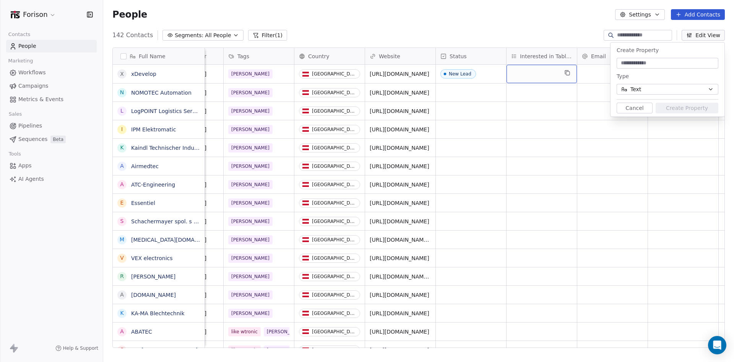
click at [533, 67] on div "grid" at bounding box center [542, 74] width 70 height 18
click at [534, 82] on div "grid" at bounding box center [542, 74] width 70 height 18
click at [537, 73] on div "grid" at bounding box center [542, 74] width 70 height 18
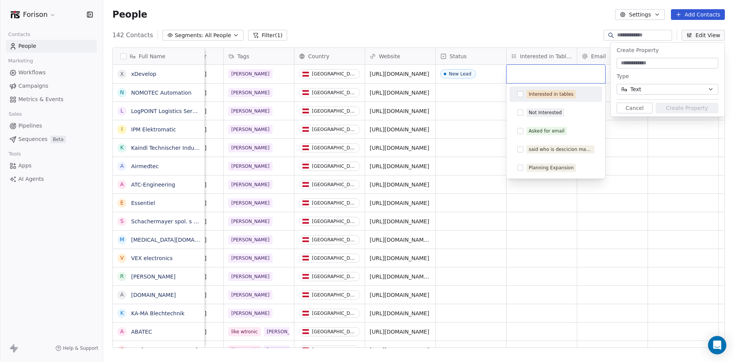
click at [547, 58] on html "Forison Contacts People Marketing Workflows Campaigns Metrics & Events Sales Pi…" at bounding box center [367, 181] width 734 height 362
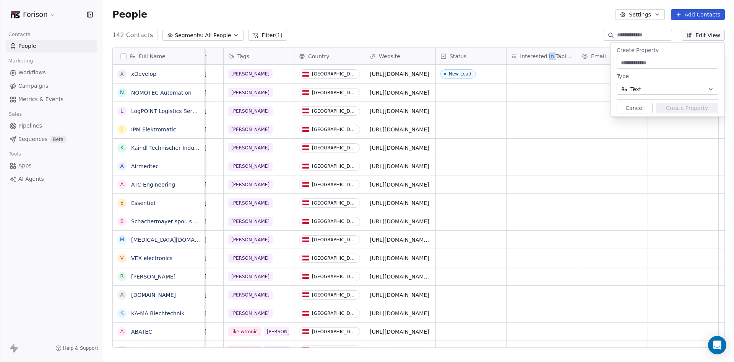
click at [547, 58] on span "Interested in Tables?" at bounding box center [546, 56] width 52 height 8
click at [540, 72] on span "Edit property" at bounding box center [538, 72] width 35 height 8
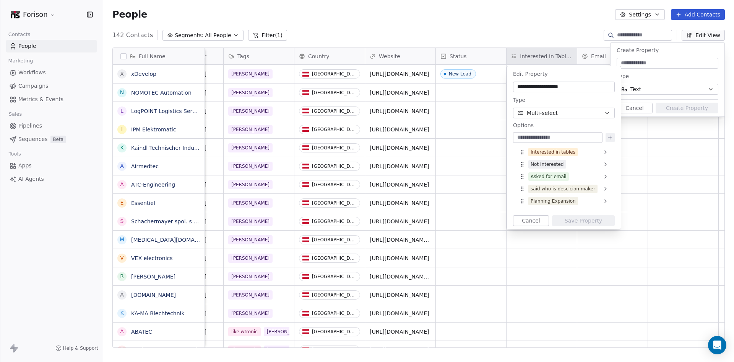
click at [556, 200] on div "Planning Expansion" at bounding box center [553, 200] width 45 height 7
click at [487, 116] on html "Forison Contacts People Marketing Workflows Campaigns Metrics & Events Sales Pi…" at bounding box center [367, 181] width 734 height 362
click at [532, 52] on html "Forison Contacts People Marketing Workflows Campaigns Metrics & Events Sales Pi…" at bounding box center [367, 181] width 734 height 362
click at [557, 17] on html "Forison Contacts People Marketing Workflows Campaigns Metrics & Events Sales Pi…" at bounding box center [367, 181] width 734 height 362
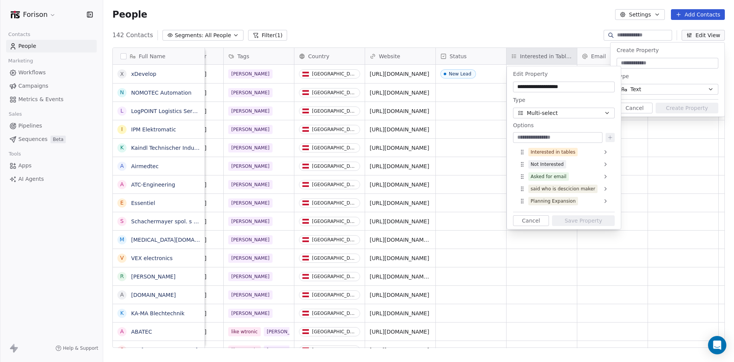
click at [531, 221] on button "Cancel" at bounding box center [531, 220] width 36 height 11
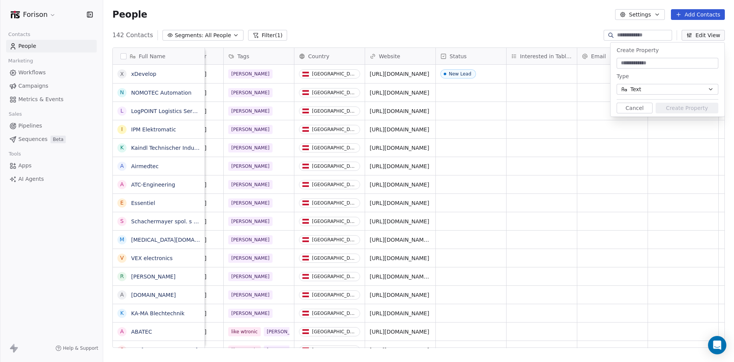
click at [633, 108] on button "Cancel" at bounding box center [635, 108] width 36 height 11
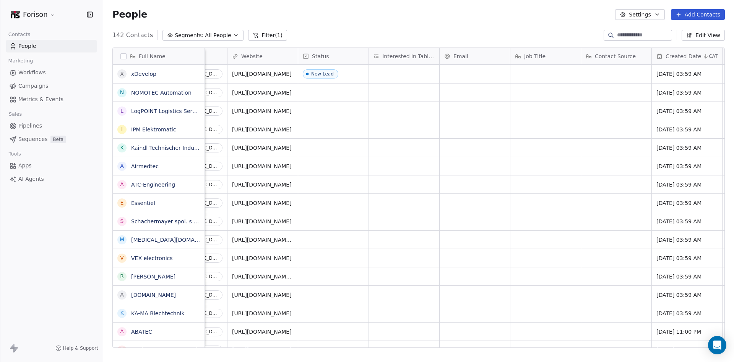
scroll to position [0, 202]
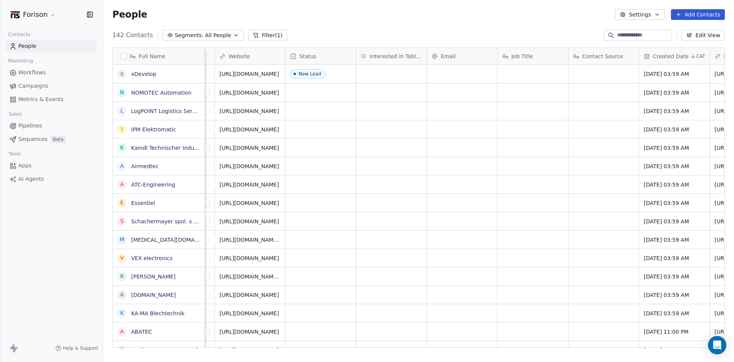
click at [525, 55] on span "Job Title" at bounding box center [522, 56] width 21 height 8
click at [555, 130] on html "Forison Contacts People Marketing Workflows Campaigns Metrics & Events Sales Pi…" at bounding box center [367, 181] width 734 height 362
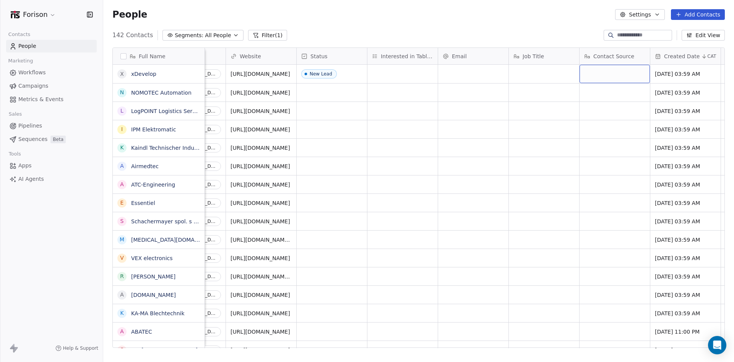
scroll to position [0, 192]
click at [344, 70] on span "New Lead" at bounding box center [324, 74] width 47 height 10
click at [347, 58] on div "Status" at bounding box center [331, 56] width 60 height 8
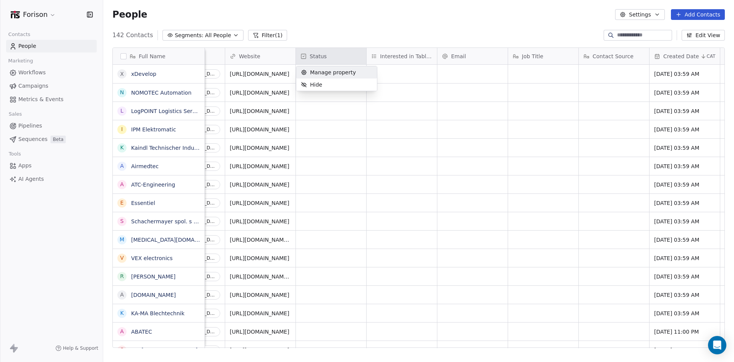
click at [344, 74] on span "Manage property" at bounding box center [333, 72] width 46 height 8
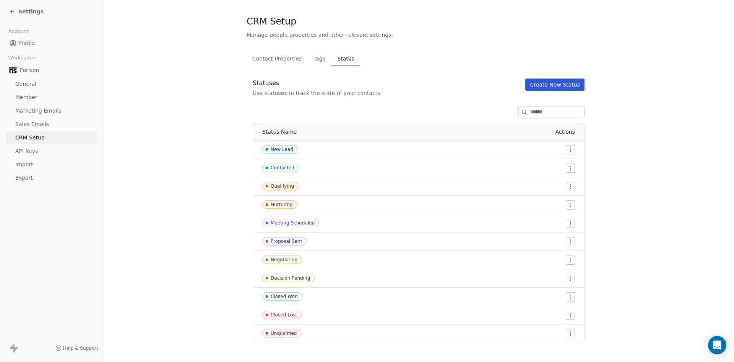
scroll to position [15, 0]
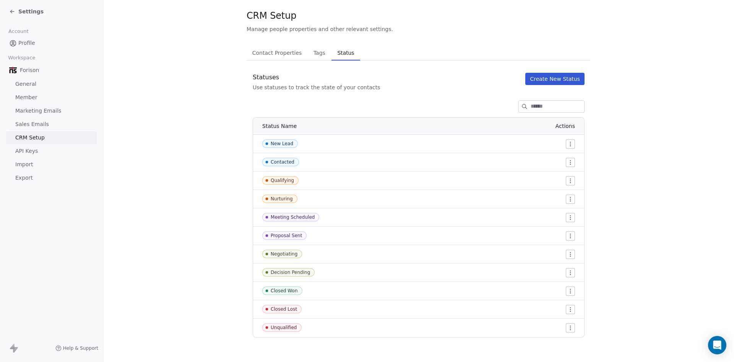
click at [556, 78] on button "Create New Status" at bounding box center [555, 79] width 59 height 12
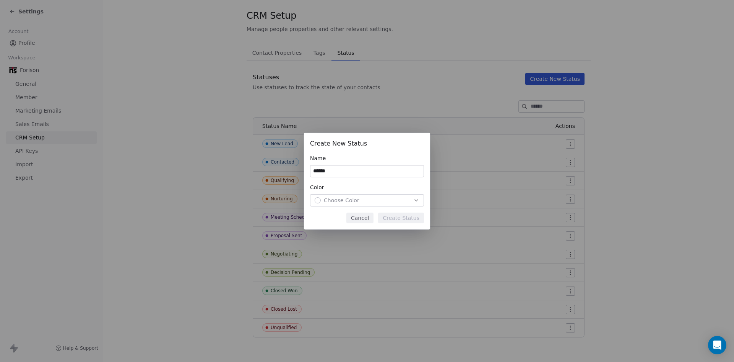
type input "******"
click at [416, 198] on icon "button" at bounding box center [417, 200] width 6 height 6
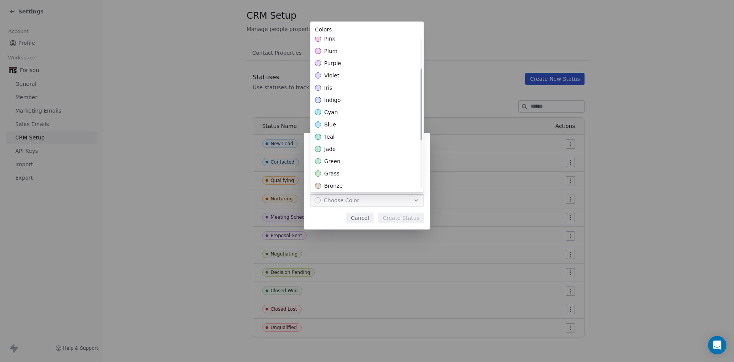
scroll to position [64, 0]
click at [342, 109] on div "cyan" at bounding box center [367, 113] width 113 height 12
click at [394, 216] on div "Create New Status Name ****** Color cyan Cancel Create Status" at bounding box center [367, 181] width 734 height 96
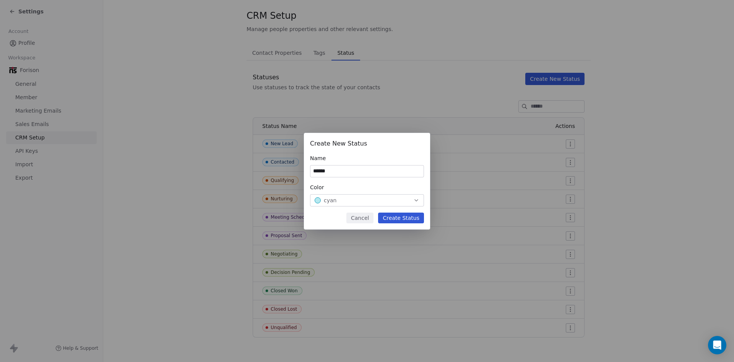
click at [402, 217] on button "Create Status" at bounding box center [401, 217] width 46 height 11
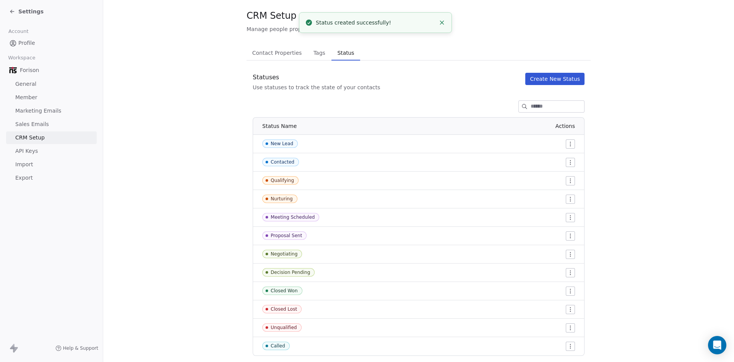
scroll to position [34, 0]
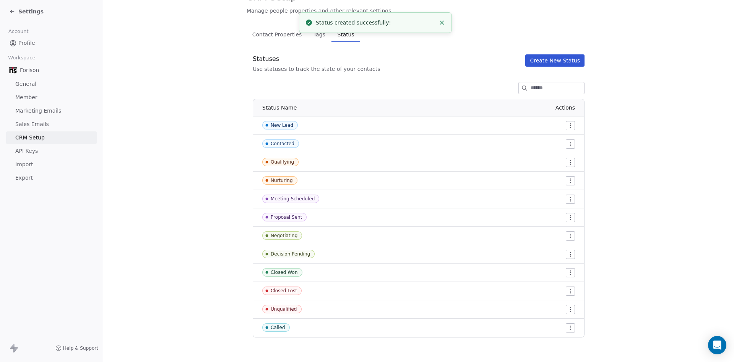
drag, startPoint x: 496, startPoint y: 324, endPoint x: 496, endPoint y: 301, distance: 23.7
click at [497, 313] on tbody "New Lead Contacted Qualifying Nurturing Meeting Scheduled Proposal Sent Negotia…" at bounding box center [418, 226] width 331 height 220
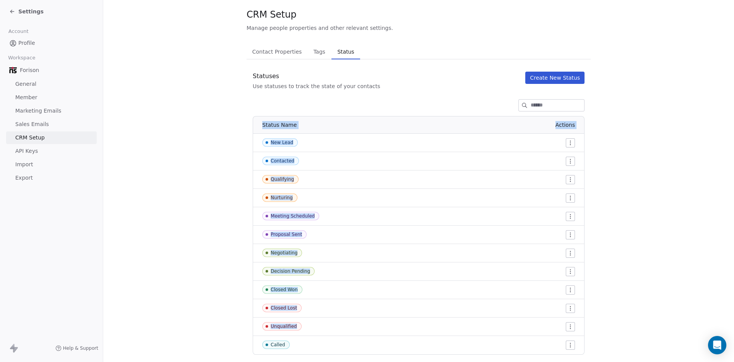
scroll to position [0, 0]
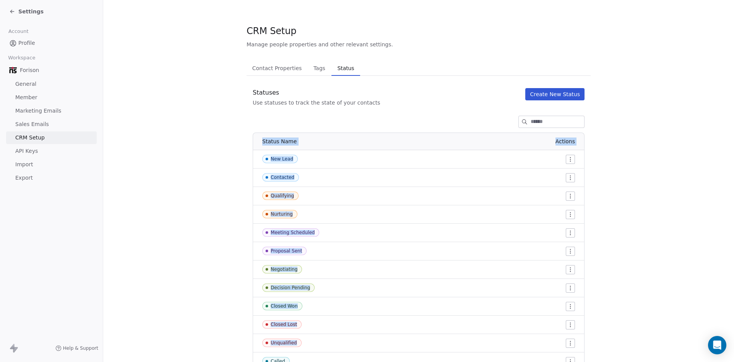
click at [13, 10] on icon at bounding box center [12, 11] width 6 height 6
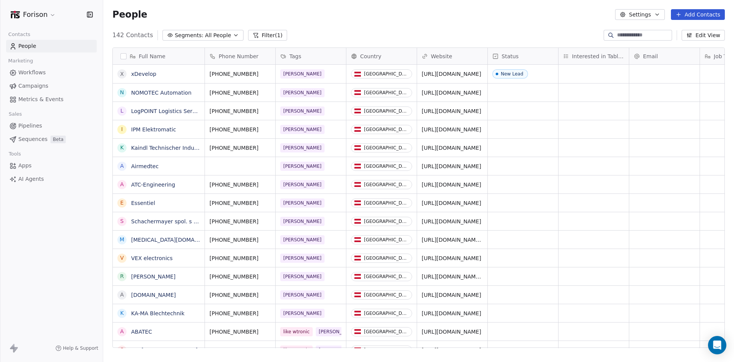
scroll to position [312, 625]
click at [594, 72] on div "grid" at bounding box center [594, 74] width 70 height 18
click at [594, 71] on div "grid" at bounding box center [594, 74] width 70 height 18
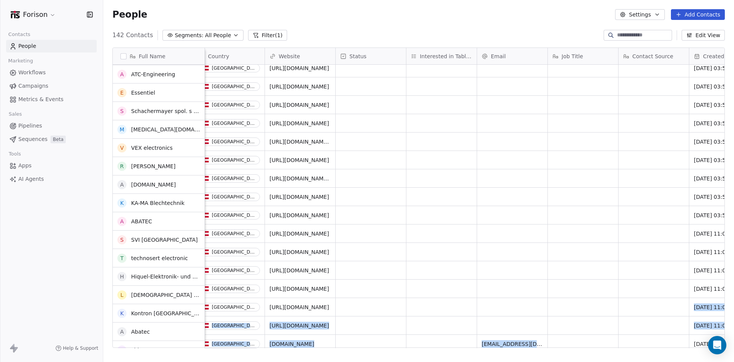
scroll to position [110, 0]
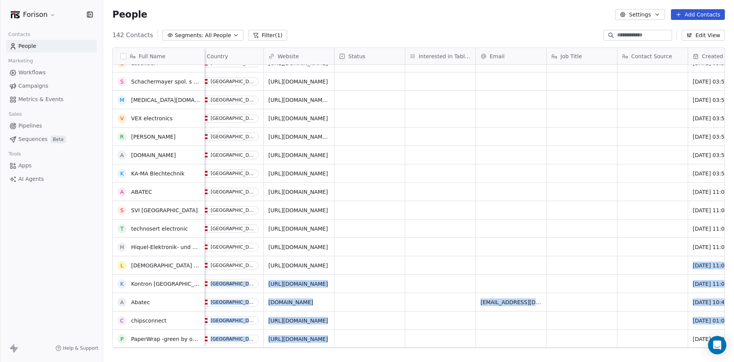
click at [590, 325] on html "Forison Contacts People Marketing Workflows Campaigns Metrics & Events Sales Pi…" at bounding box center [367, 181] width 734 height 362
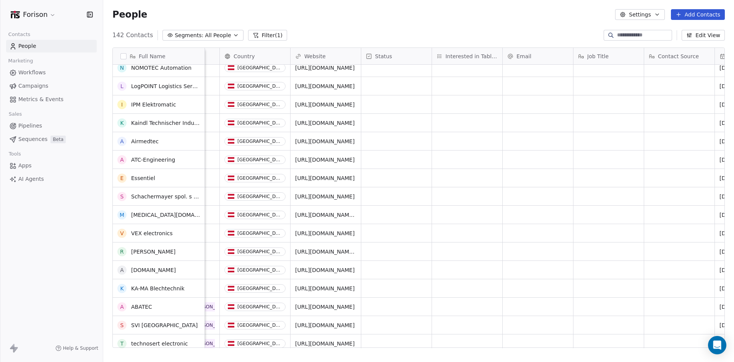
scroll to position [25, 0]
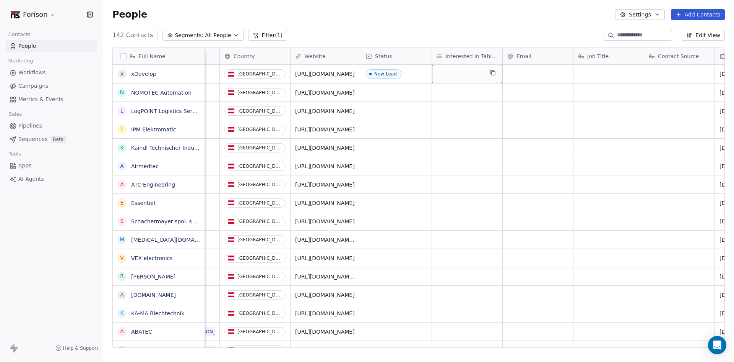
click at [470, 59] on span "Interested in Tables?" at bounding box center [472, 56] width 52 height 8
click at [468, 107] on html "Forison Contacts People Marketing Workflows Campaigns Metrics & Events Sales Pi…" at bounding box center [367, 181] width 734 height 362
click at [485, 53] on span "Interested in Tables?" at bounding box center [472, 56] width 52 height 8
click at [470, 75] on span "Edit property" at bounding box center [463, 72] width 35 height 8
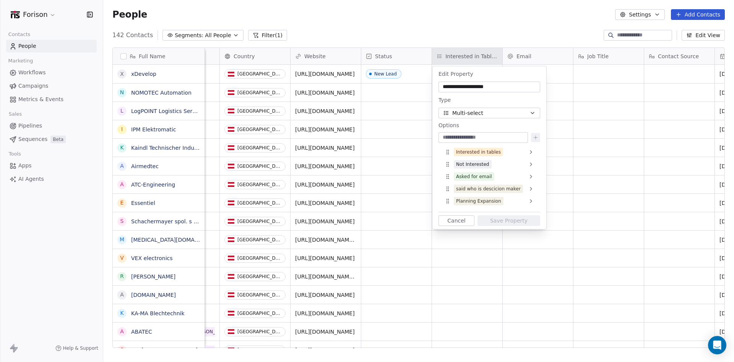
click at [484, 53] on html "Forison Contacts People Marketing Workflows Campaigns Metrics & Events Sales Pi…" at bounding box center [367, 181] width 734 height 362
click at [477, 54] on html "Forison Contacts People Marketing Workflows Campaigns Metrics & Events Sales Pi…" at bounding box center [367, 181] width 734 height 362
click at [453, 54] on html "Forison Contacts People Marketing Workflows Campaigns Metrics & Events Sales Pi…" at bounding box center [367, 181] width 734 height 362
click at [559, 124] on html "Forison Contacts People Marketing Workflows Campaigns Metrics & Events Sales Pi…" at bounding box center [367, 181] width 734 height 362
click at [463, 58] on html "Forison Contacts People Marketing Workflows Campaigns Metrics & Events Sales Pi…" at bounding box center [367, 181] width 734 height 362
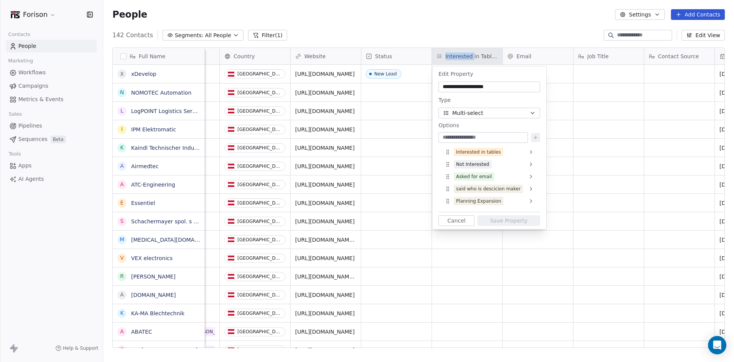
click at [463, 58] on html "Forison Contacts People Marketing Workflows Campaigns Metrics & Events Sales Pi…" at bounding box center [367, 181] width 734 height 362
click at [474, 55] on html "Forison Contacts People Marketing Workflows Campaigns Metrics & Events Sales Pi…" at bounding box center [367, 181] width 734 height 362
drag, startPoint x: 495, startPoint y: 87, endPoint x: 435, endPoint y: 87, distance: 59.7
click at [435, 87] on div "**********" at bounding box center [490, 147] width 114 height 163
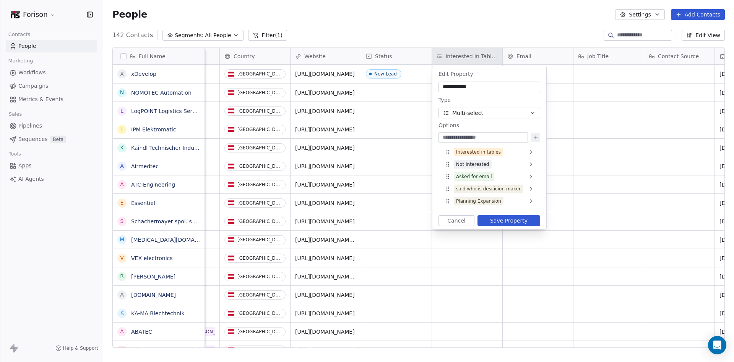
type input "**********"
click at [503, 219] on button "Save Property" at bounding box center [509, 220] width 63 height 11
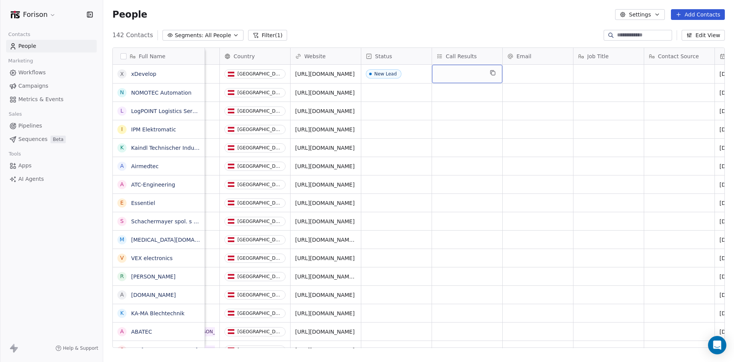
click at [467, 74] on div "grid" at bounding box center [467, 74] width 70 height 18
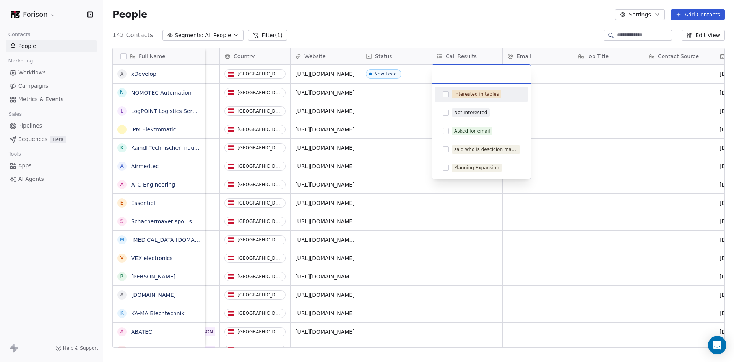
click at [571, 114] on html "Forison Contacts People Marketing Workflows Campaigns Metrics & Events Sales Pi…" at bounding box center [367, 181] width 734 height 362
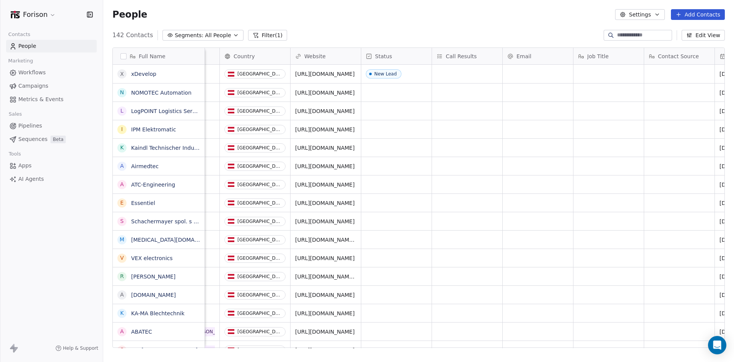
click at [491, 55] on div "Call Results" at bounding box center [467, 56] width 60 height 8
click at [467, 72] on span "Edit property" at bounding box center [463, 72] width 35 height 8
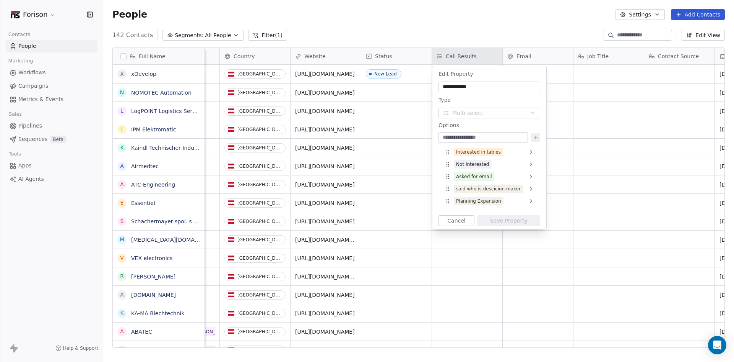
click at [509, 152] on div "Interested in tables" at bounding box center [490, 152] width 96 height 12
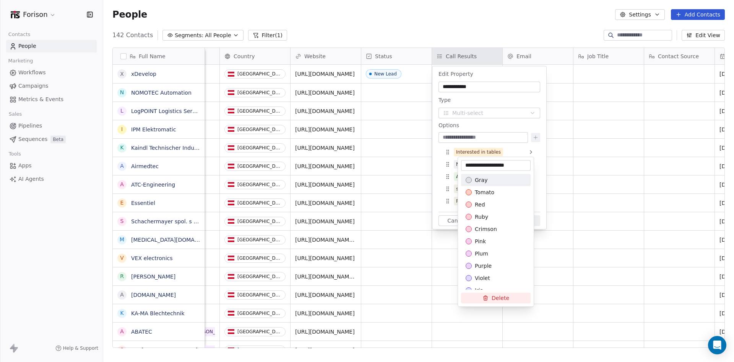
click at [516, 162] on input "**********" at bounding box center [496, 165] width 67 height 8
drag, startPoint x: 523, startPoint y: 164, endPoint x: 462, endPoint y: 166, distance: 60.9
click at [461, 168] on div "**********" at bounding box center [496, 168] width 76 height 17
click at [516, 164] on input "**********" at bounding box center [496, 165] width 67 height 8
click at [604, 161] on html "Forison Contacts People Marketing Workflows Campaigns Metrics & Events Sales Pi…" at bounding box center [367, 181] width 734 height 362
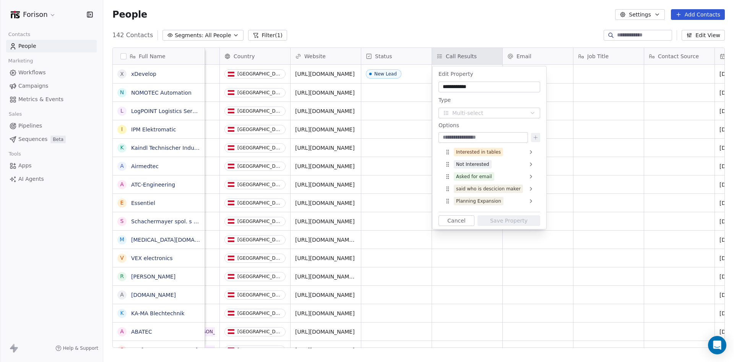
click at [497, 164] on div "Not Interested" at bounding box center [490, 164] width 96 height 12
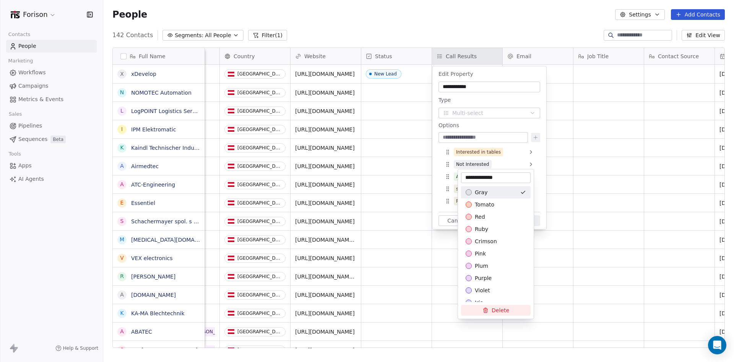
click at [506, 178] on input "**********" at bounding box center [496, 178] width 67 height 8
type input "**********"
click at [614, 179] on html "Forison Contacts People Marketing Workflows Campaigns Metrics & Events Sales Pi…" at bounding box center [367, 181] width 734 height 362
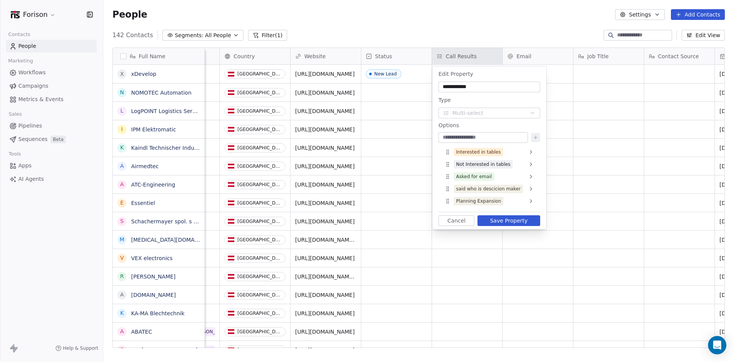
click at [478, 174] on div "Asked for email" at bounding box center [474, 176] width 36 height 7
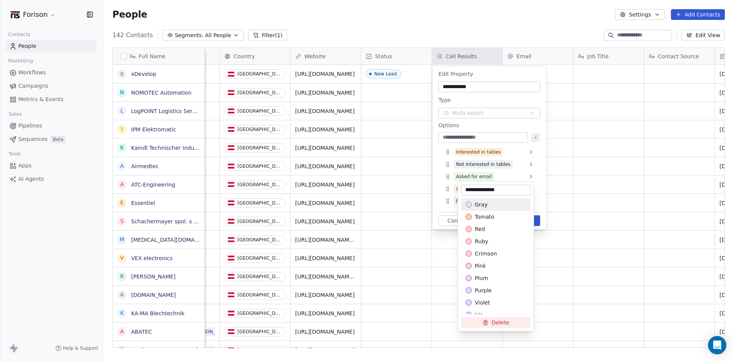
click at [486, 190] on input "**********" at bounding box center [496, 190] width 67 height 8
click at [489, 190] on input "**********" at bounding box center [496, 190] width 67 height 8
type input "**********"
click at [599, 204] on html "Forison Contacts People Marketing Workflows Campaigns Metrics & Events Sales Pi…" at bounding box center [367, 181] width 734 height 362
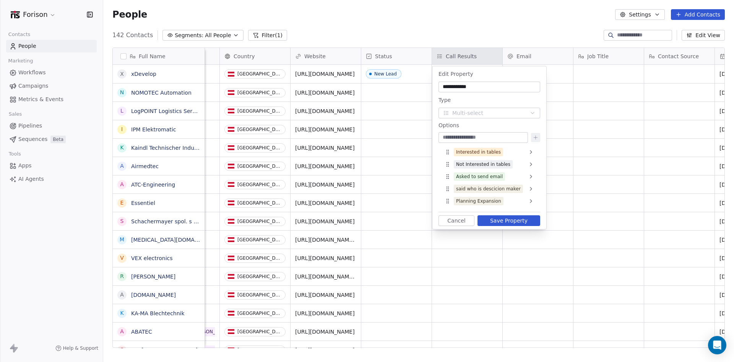
click at [474, 189] on div "said who is descicion maker" at bounding box center [488, 188] width 65 height 7
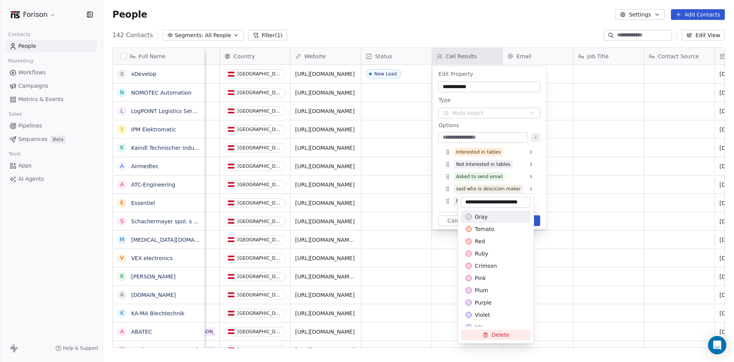
click at [472, 201] on input "**********" at bounding box center [496, 202] width 67 height 8
drag, startPoint x: 475, startPoint y: 202, endPoint x: 466, endPoint y: 202, distance: 9.2
click at [466, 202] on input "**********" at bounding box center [496, 202] width 67 height 8
click at [474, 201] on input "**********" at bounding box center [496, 202] width 67 height 8
click at [471, 201] on input "**********" at bounding box center [496, 202] width 67 height 8
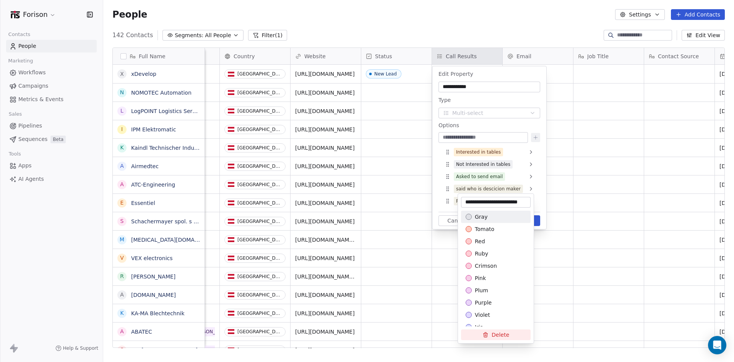
click at [471, 201] on input "**********" at bounding box center [496, 202] width 67 height 8
type input "**********"
click at [557, 194] on html "Forison Contacts People Marketing Workflows Campaigns Metrics & Events Sales Pi…" at bounding box center [367, 181] width 734 height 362
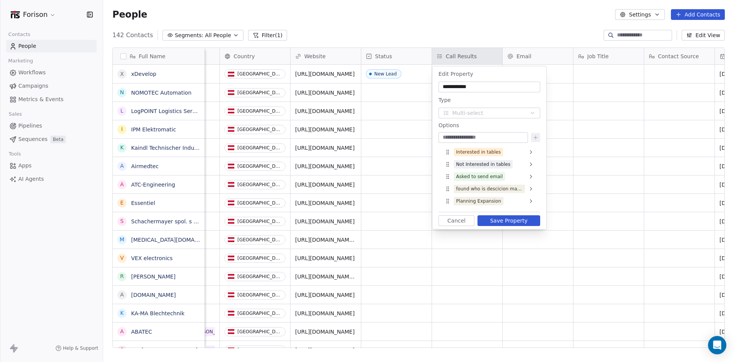
click at [474, 199] on div "Planning Expansion" at bounding box center [478, 200] width 45 height 7
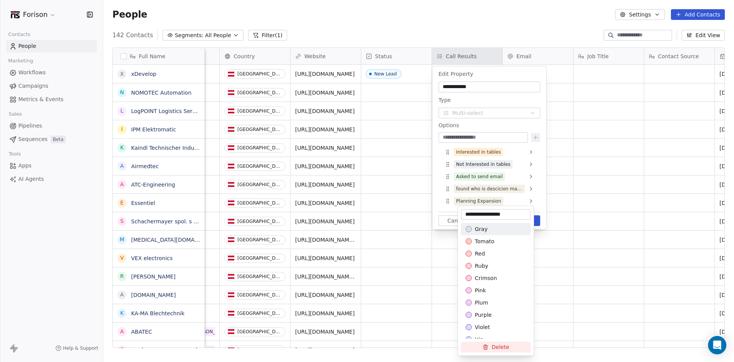
click at [469, 215] on input "**********" at bounding box center [496, 214] width 67 height 8
click at [466, 212] on input "**********" at bounding box center [496, 214] width 67 height 8
type input "**********"
click at [589, 240] on html "Forison Contacts People Marketing Workflows Campaigns Metrics & Events Sales Pi…" at bounding box center [367, 181] width 734 height 362
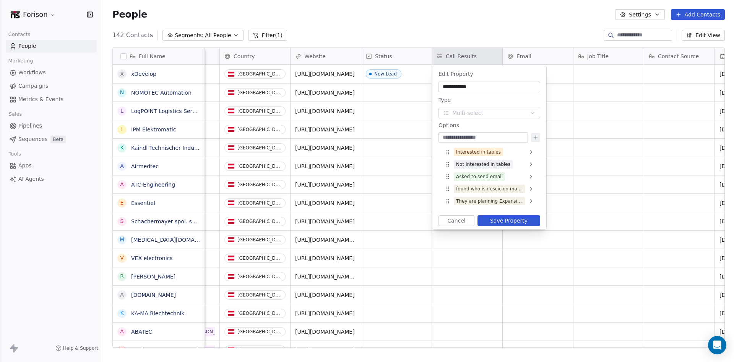
click at [498, 138] on input at bounding box center [483, 138] width 86 height 8
type input "**********"
click at [534, 140] on icon at bounding box center [536, 137] width 6 height 6
click at [510, 152] on div "Interested in tables" at bounding box center [490, 152] width 96 height 12
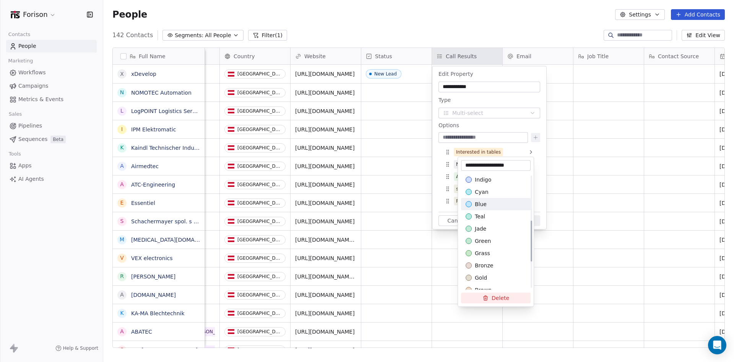
scroll to position [127, 0]
click at [488, 239] on span "green" at bounding box center [483, 236] width 16 height 8
click at [573, 176] on html "Forison Contacts People Marketing Workflows Campaigns Metrics & Events Sales Pi…" at bounding box center [367, 181] width 734 height 362
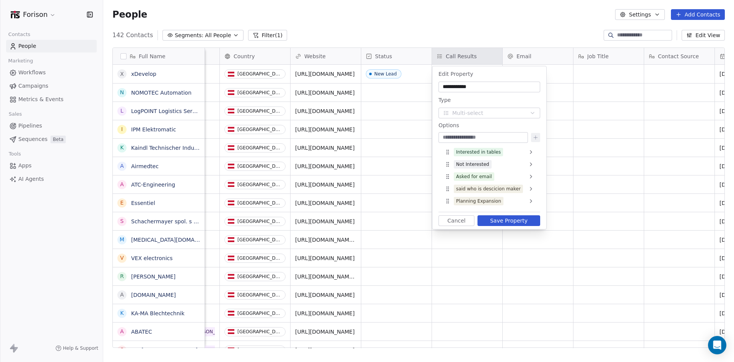
click at [477, 177] on div "Asked for email" at bounding box center [474, 176] width 36 height 7
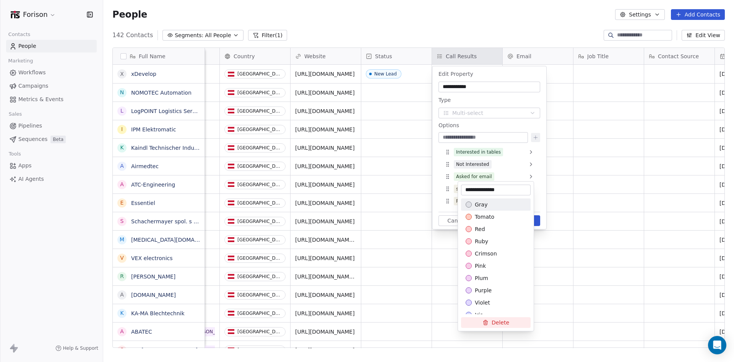
click at [519, 191] on input "**********" at bounding box center [496, 190] width 67 height 8
drag, startPoint x: 519, startPoint y: 191, endPoint x: 465, endPoint y: 191, distance: 53.9
click at [465, 191] on input "**********" at bounding box center [496, 191] width 67 height 8
paste input "****"
type input "**********"
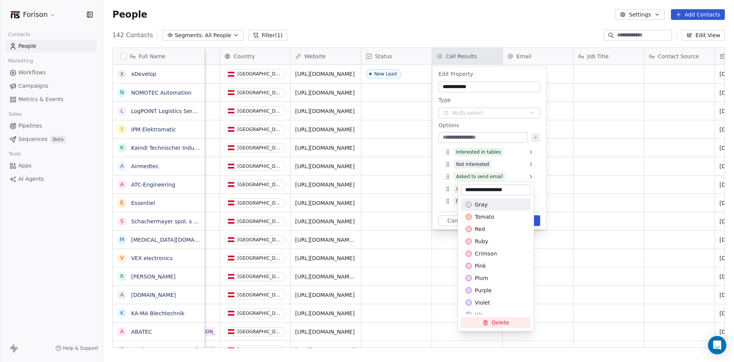
click at [582, 174] on html "Forison Contacts People Marketing Workflows Campaigns Metrics & Events Sales Pi…" at bounding box center [367, 181] width 734 height 362
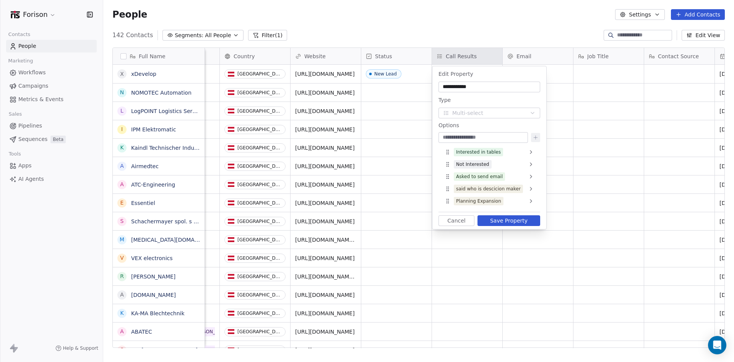
click at [496, 136] on input at bounding box center [483, 138] width 86 height 8
paste input "**********"
type input "**********"
click at [535, 139] on icon at bounding box center [536, 137] width 6 height 6
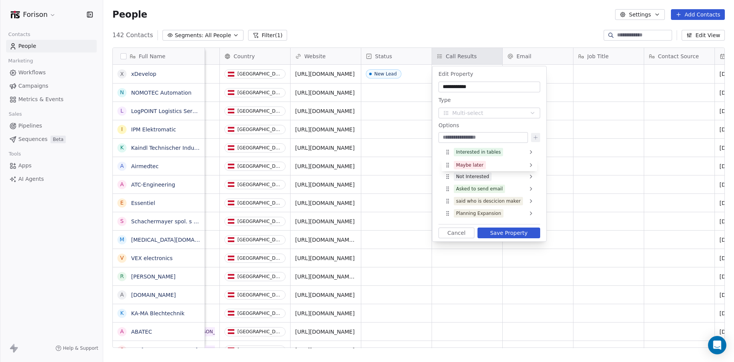
drag, startPoint x: 448, startPoint y: 212, endPoint x: 450, endPoint y: 164, distance: 48.2
click at [480, 164] on div "Maybe later" at bounding box center [470, 164] width 28 height 7
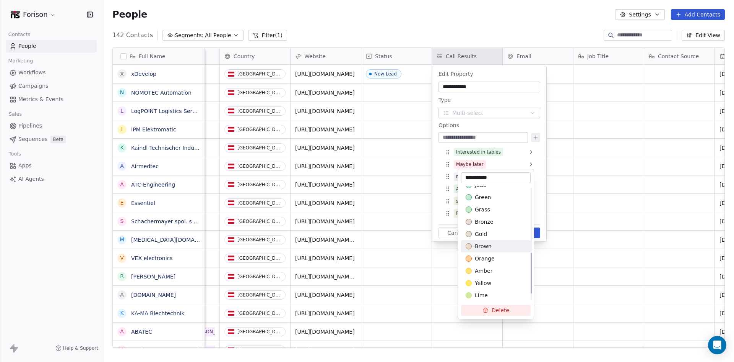
scroll to position [177, 0]
click at [491, 212] on div "grass" at bounding box center [496, 211] width 60 height 8
click at [596, 161] on html "Forison Contacts People Marketing Workflows Campaigns Metrics & Events Sales Pi…" at bounding box center [367, 181] width 734 height 362
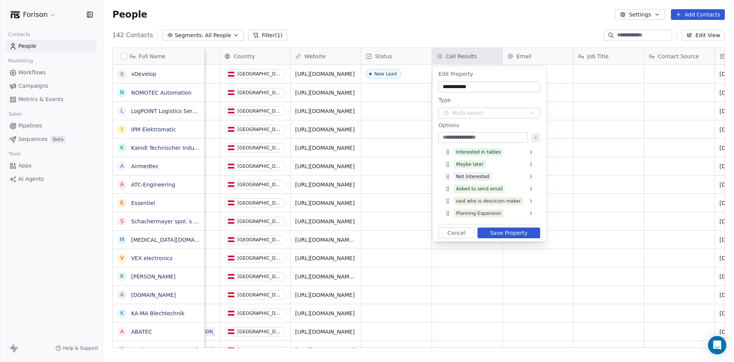
click at [482, 175] on div "Not Interested" at bounding box center [472, 176] width 33 height 7
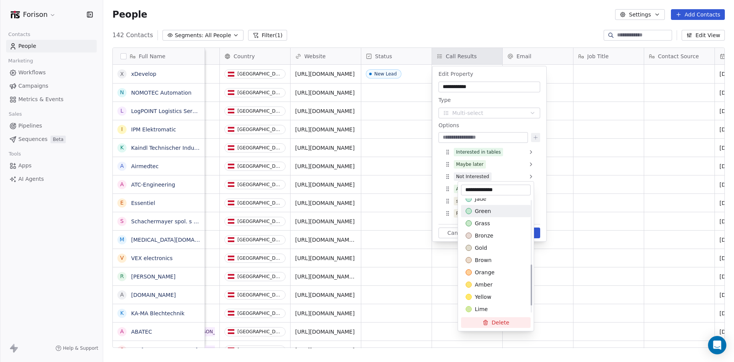
scroll to position [190, 0]
click at [487, 211] on span "grass" at bounding box center [482, 210] width 15 height 8
click at [587, 187] on html "Forison Contacts People Marketing Workflows Campaigns Metrics & Events Sales Pi…" at bounding box center [367, 181] width 734 height 362
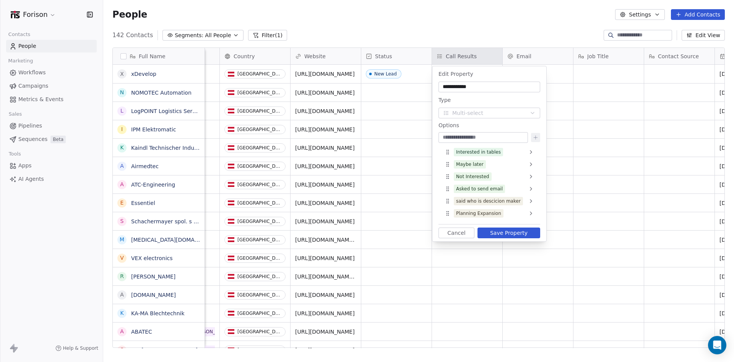
click at [493, 154] on div "Interested in tables" at bounding box center [478, 151] width 45 height 7
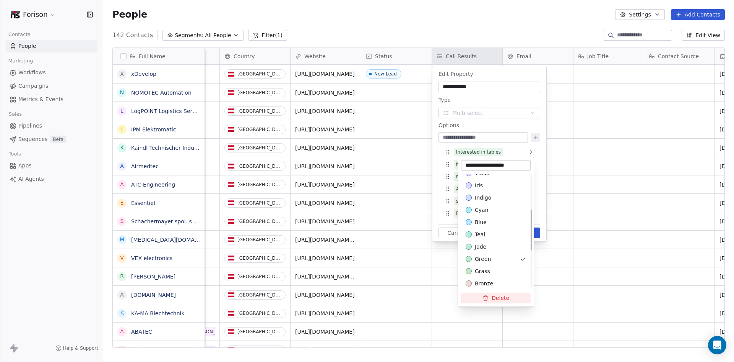
scroll to position [115, 0]
click at [497, 257] on div "grass" at bounding box center [496, 261] width 60 height 8
click at [599, 225] on html "Forison Contacts People Marketing Workflows Campaigns Metrics & Events Sales Pi…" at bounding box center [367, 181] width 734 height 362
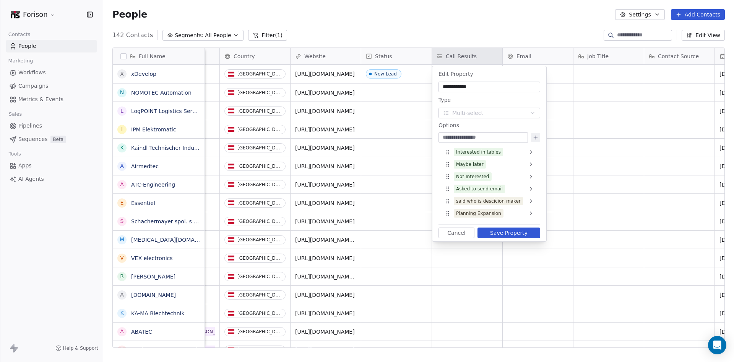
click at [500, 189] on div "Asked to send email" at bounding box center [479, 188] width 47 height 7
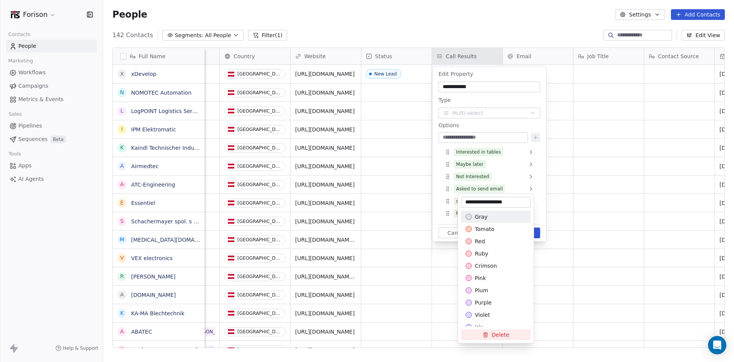
click at [581, 192] on html "Forison Contacts People Marketing Workflows Campaigns Metrics & Events Sales Pi…" at bounding box center [367, 181] width 734 height 362
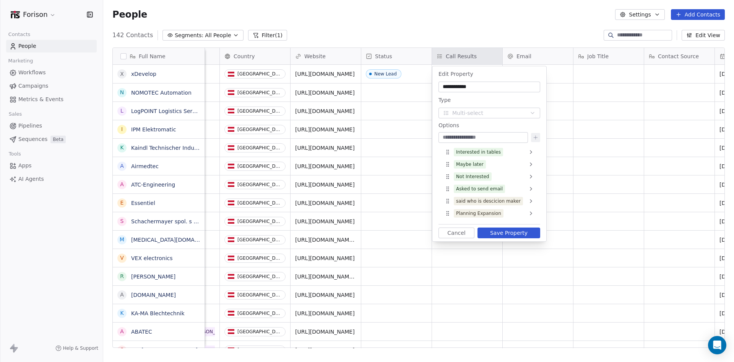
click at [498, 187] on div "Asked to send email" at bounding box center [479, 188] width 47 height 7
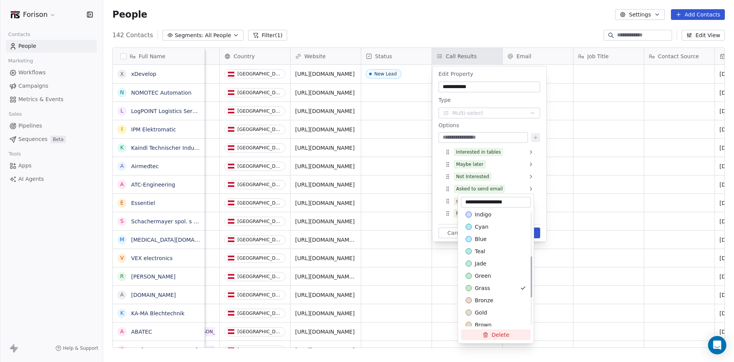
scroll to position [127, 0]
click at [491, 259] on div "jade" at bounding box center [496, 261] width 60 height 8
click at [598, 265] on html "Forison Contacts People Marketing Workflows Campaigns Metrics & Events Sales Pi…" at bounding box center [367, 181] width 734 height 362
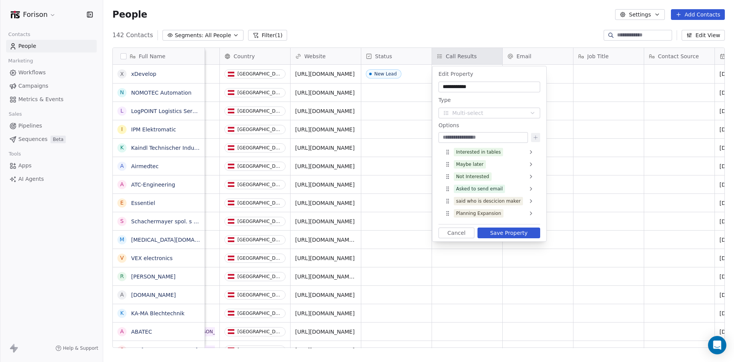
click at [472, 137] on input at bounding box center [483, 138] width 86 height 8
paste input "**********"
type input "**********"
click at [514, 230] on button "Save Property" at bounding box center [509, 232] width 63 height 11
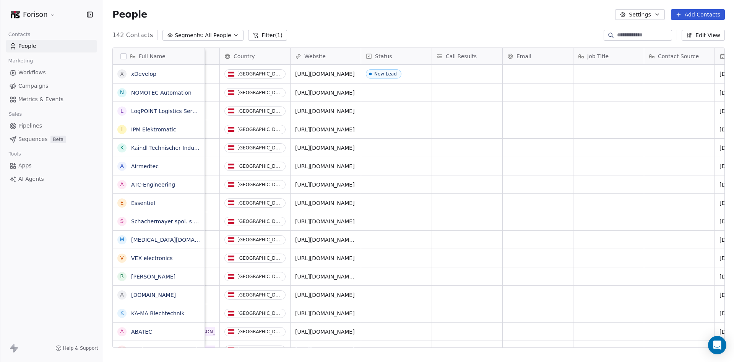
click at [461, 56] on span "Call Results" at bounding box center [461, 56] width 31 height 8
click at [466, 72] on span "Edit property" at bounding box center [463, 72] width 35 height 8
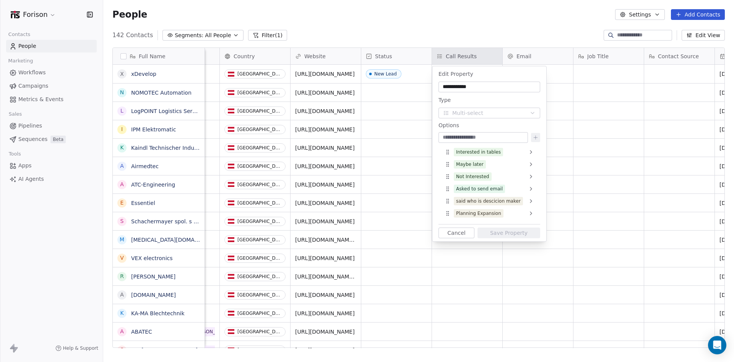
click at [476, 137] on input at bounding box center [483, 138] width 86 height 8
type input "**********"
click at [534, 138] on icon at bounding box center [536, 137] width 6 height 6
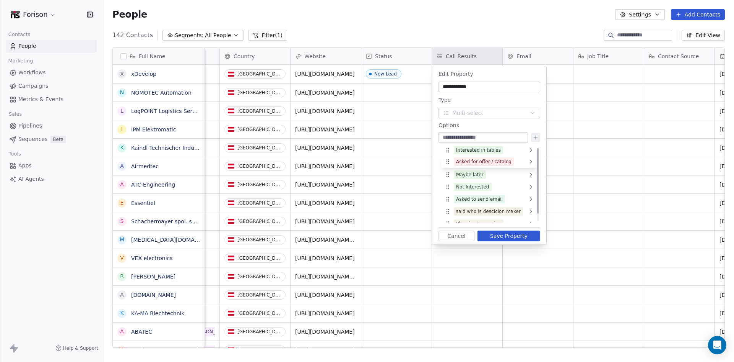
scroll to position [0, 0]
drag, startPoint x: 448, startPoint y: 215, endPoint x: 448, endPoint y: 188, distance: 26.8
click at [484, 189] on div "Asked for offer / catalog" at bounding box center [483, 188] width 55 height 7
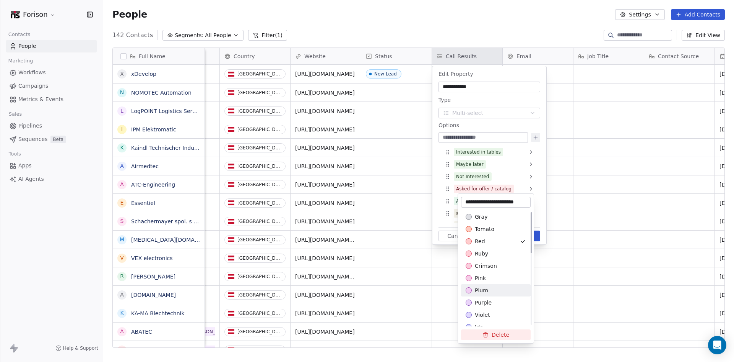
click at [482, 287] on span "plum" at bounding box center [481, 290] width 13 height 8
click at [603, 215] on html "Forison Contacts People Marketing Workflows Campaigns Metrics & Events Sales Pi…" at bounding box center [367, 181] width 734 height 362
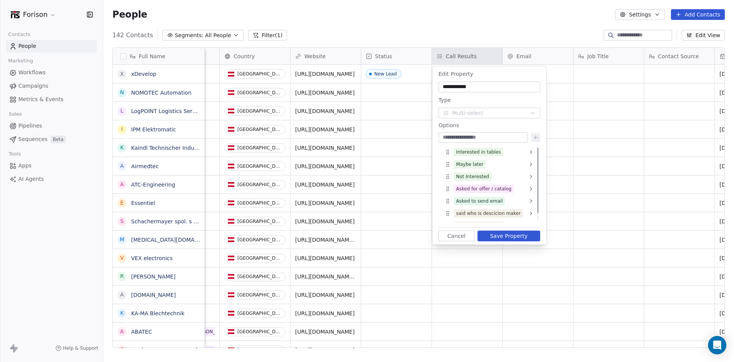
click at [500, 190] on div "Asked for offer / catalog" at bounding box center [483, 188] width 55 height 7
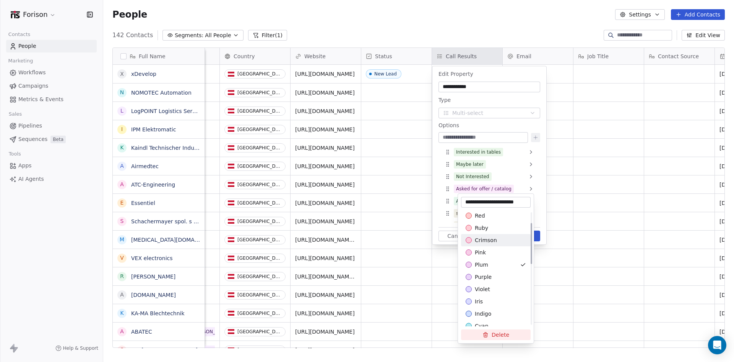
scroll to position [51, 0]
click at [481, 288] on span "indigo" at bounding box center [483, 288] width 16 height 8
click at [588, 238] on html "Forison Contacts People Marketing Workflows Campaigns Metrics & Events Sales Pi…" at bounding box center [367, 181] width 734 height 362
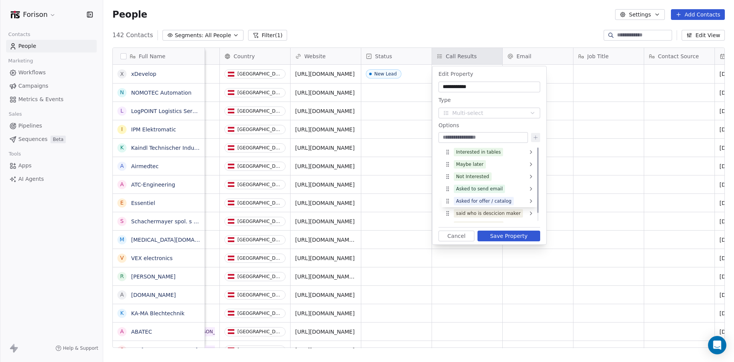
drag, startPoint x: 449, startPoint y: 187, endPoint x: 447, endPoint y: 199, distance: 12.4
click at [490, 206] on div "said who is descicion maker" at bounding box center [488, 203] width 65 height 7
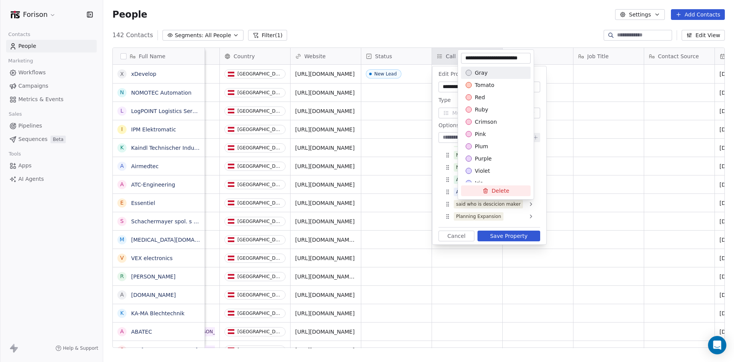
click at [497, 58] on input "**********" at bounding box center [496, 58] width 67 height 8
type input "**********"
click at [519, 236] on html "Forison Contacts People Marketing Workflows Campaigns Metrics & Events Sales Pi…" at bounding box center [367, 181] width 734 height 362
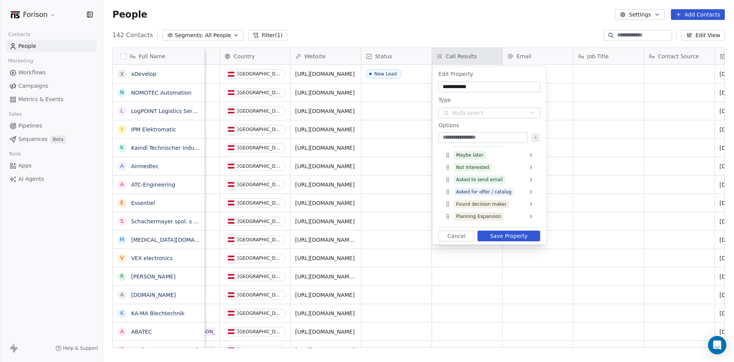
click at [469, 138] on input at bounding box center [483, 138] width 86 height 8
paste input "**********"
type input "**********"
click at [533, 138] on button at bounding box center [535, 137] width 9 height 9
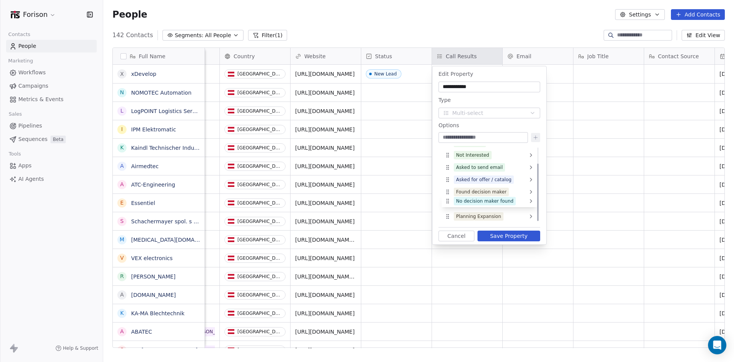
drag, startPoint x: 448, startPoint y: 217, endPoint x: 451, endPoint y: 201, distance: 15.5
click at [504, 89] on input "**********" at bounding box center [489, 87] width 99 height 8
click at [485, 57] on html "Forison Contacts People Marketing Workflows Campaigns Metrics & Events Sales Pi…" at bounding box center [367, 181] width 734 height 362
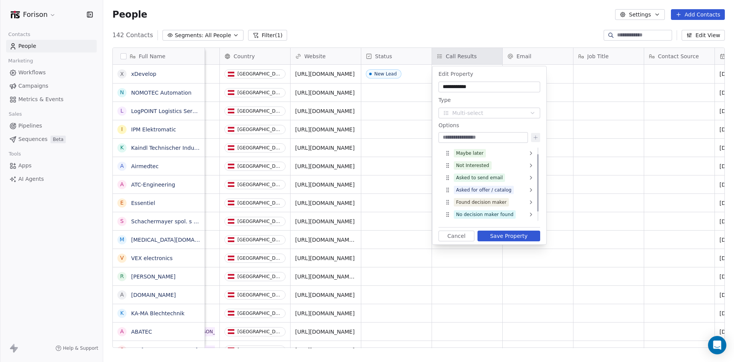
scroll to position [9, 0]
click at [491, 239] on button "Save Property" at bounding box center [509, 235] width 63 height 11
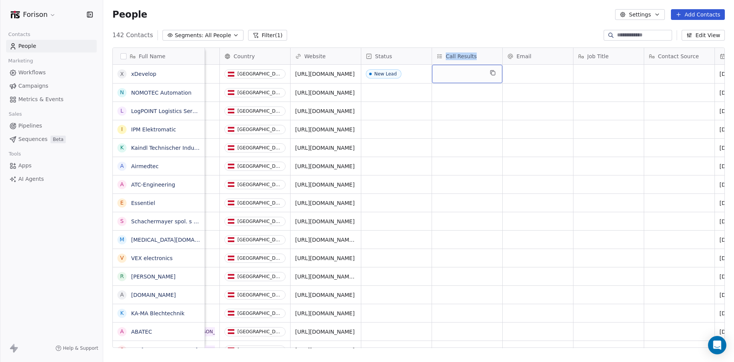
click at [470, 75] on div "grid" at bounding box center [467, 74] width 70 height 18
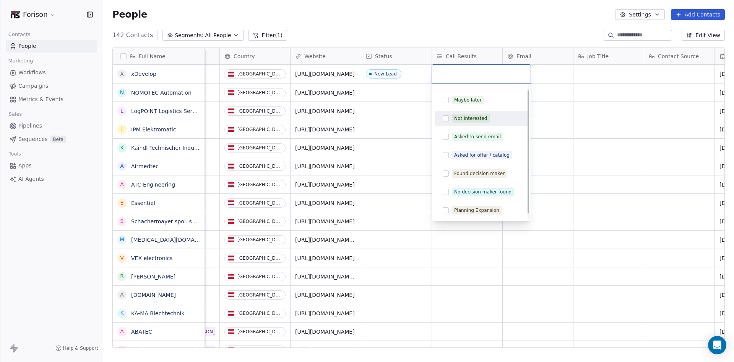
scroll to position [0, 0]
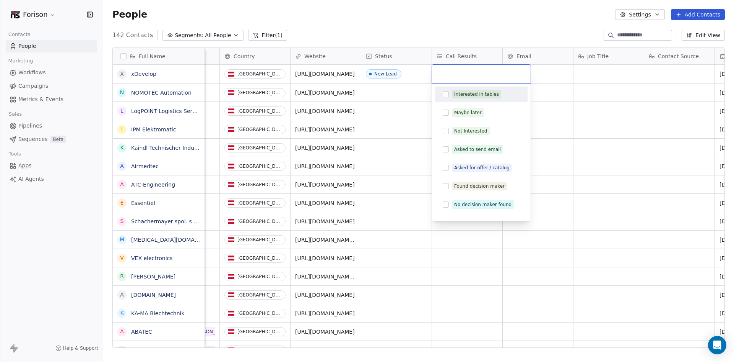
click at [443, 96] on button "Suggestions" at bounding box center [446, 94] width 6 height 6
click at [450, 170] on div "Asked for offer / catalog" at bounding box center [481, 167] width 86 height 12
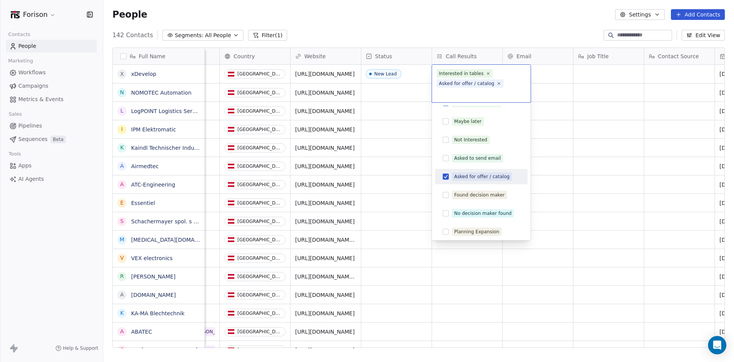
scroll to position [13, 0]
click at [449, 225] on div "Planning Expansion" at bounding box center [481, 229] width 86 height 12
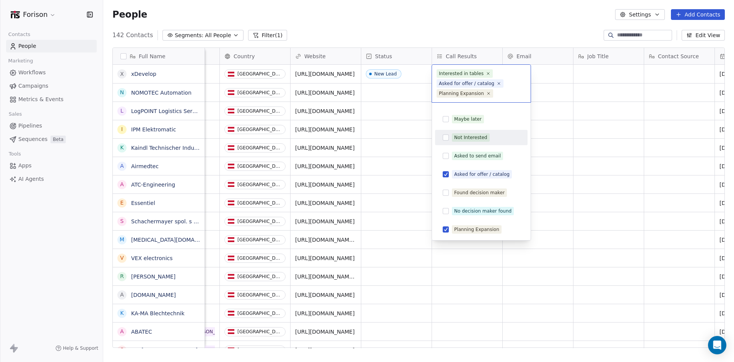
click at [563, 164] on html "Forison Contacts People Marketing Workflows Campaigns Metrics & Events Sales Pi…" at bounding box center [367, 181] width 734 height 362
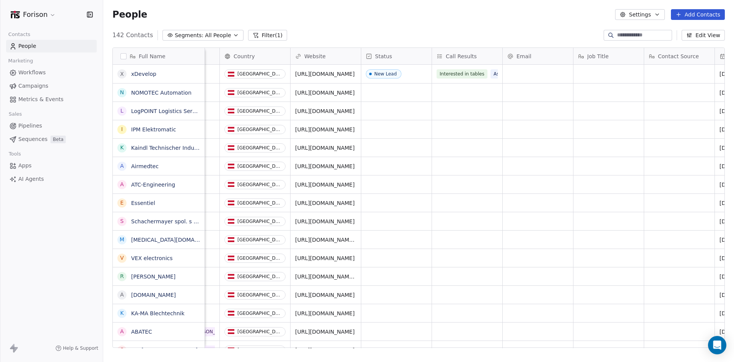
click at [469, 57] on span "Call Results" at bounding box center [461, 56] width 31 height 8
click at [471, 70] on span "Edit property" at bounding box center [463, 72] width 35 height 8
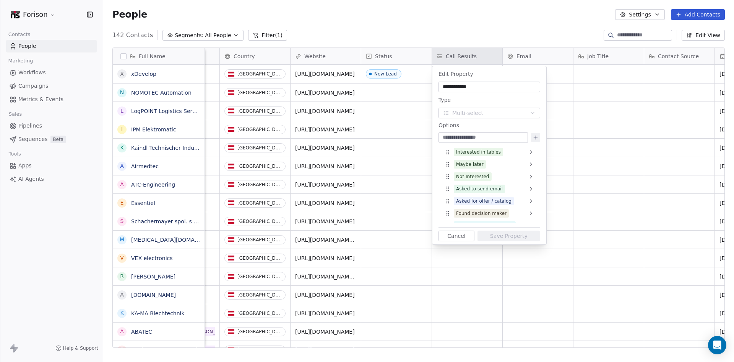
click at [478, 84] on input "**********" at bounding box center [489, 87] width 99 height 8
type input "**********"
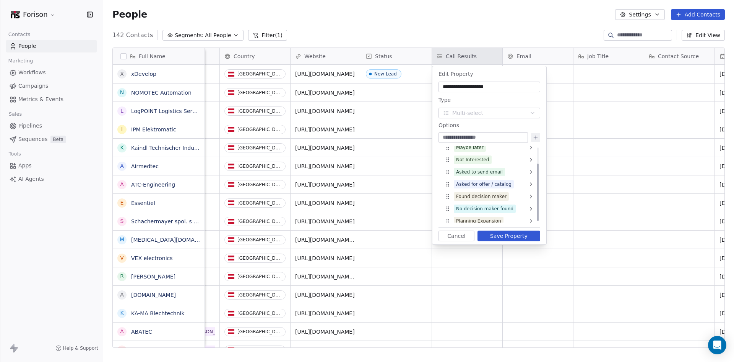
scroll to position [21, 0]
click at [513, 215] on div "Planning Expansion" at bounding box center [490, 216] width 96 height 12
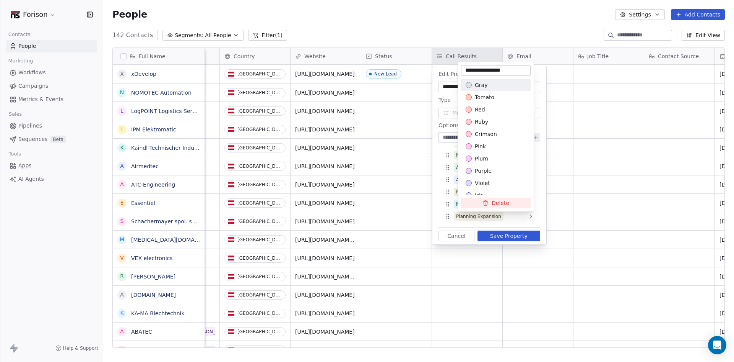
click at [504, 205] on button "Delete" at bounding box center [496, 202] width 70 height 11
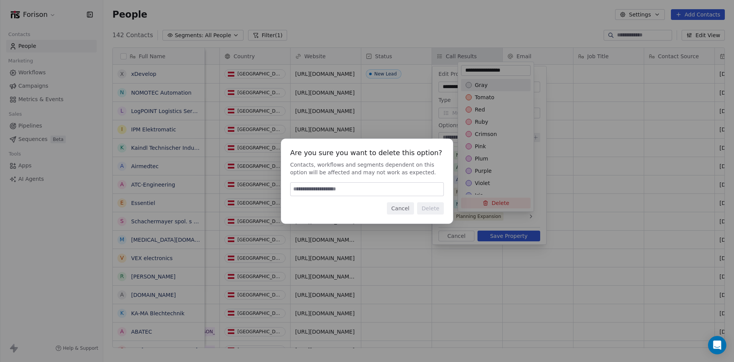
click at [426, 191] on input at bounding box center [367, 188] width 153 height 13
type input "******"
click at [441, 209] on button "Delete" at bounding box center [430, 208] width 27 height 12
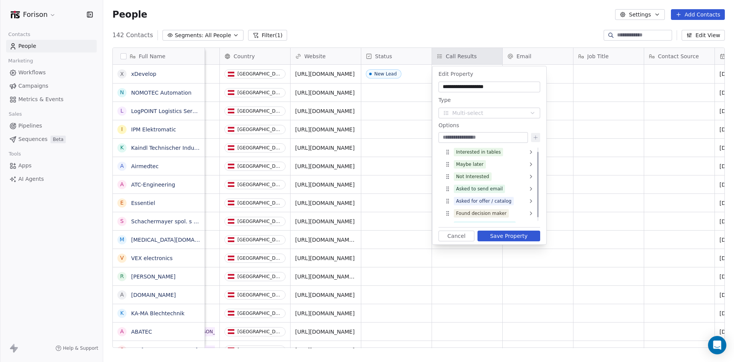
scroll to position [9, 0]
click at [469, 138] on input at bounding box center [483, 138] width 86 height 8
paste input "**********"
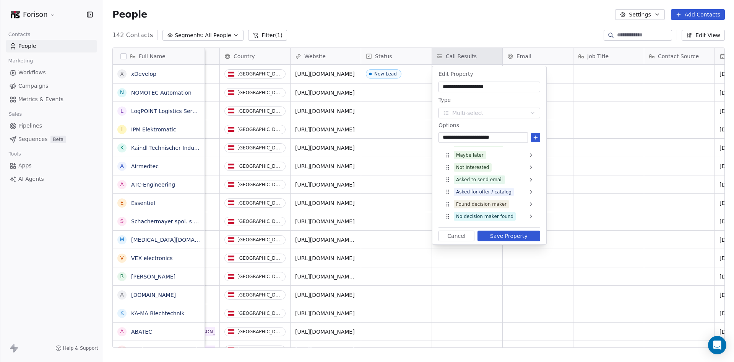
type input "**********"
click at [514, 235] on button "Save Property" at bounding box center [509, 235] width 63 height 11
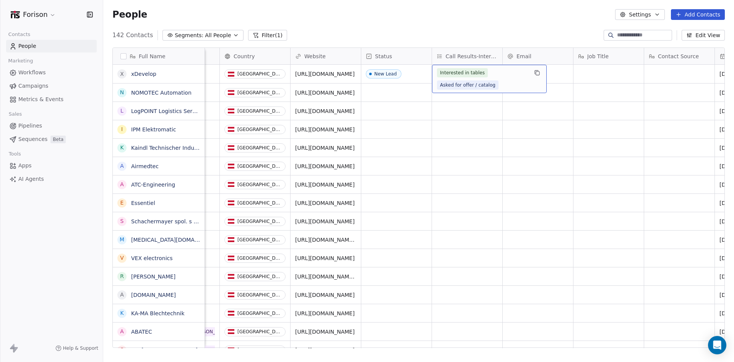
click at [478, 71] on span "Interested in tables" at bounding box center [462, 72] width 51 height 9
click at [463, 53] on span "Call Results-Interest" at bounding box center [472, 56] width 52 height 8
click at [463, 53] on html "Forison Contacts People Marketing Workflows Campaigns Metrics & Events Sales Pi…" at bounding box center [367, 181] width 734 height 362
click at [463, 53] on span "Call Results-Interest" at bounding box center [472, 56] width 52 height 8
click at [462, 78] on div "Edit property" at bounding box center [460, 72] width 54 height 12
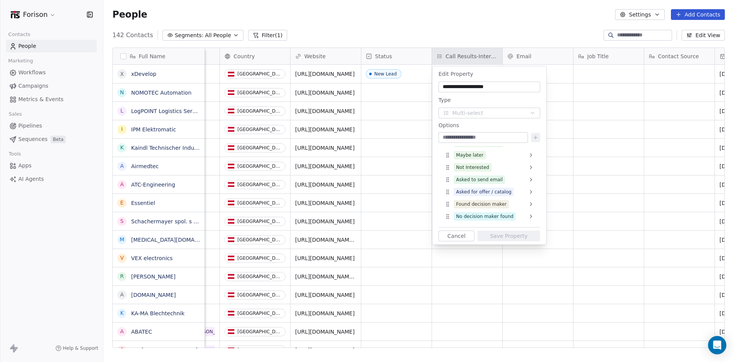
click at [466, 140] on input at bounding box center [483, 138] width 86 height 8
type input "**********"
click at [540, 137] on button at bounding box center [535, 137] width 9 height 9
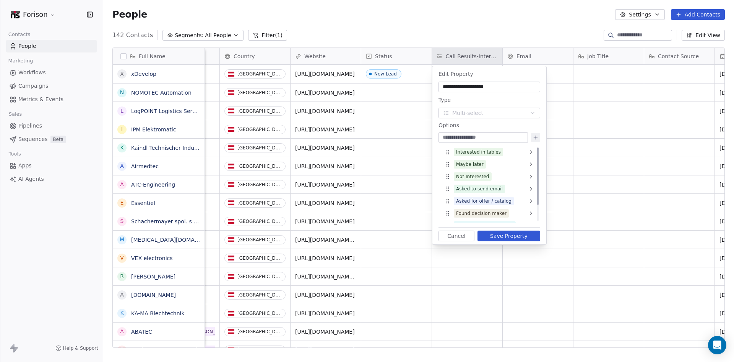
click at [474, 163] on div "Maybe later" at bounding box center [470, 164] width 28 height 7
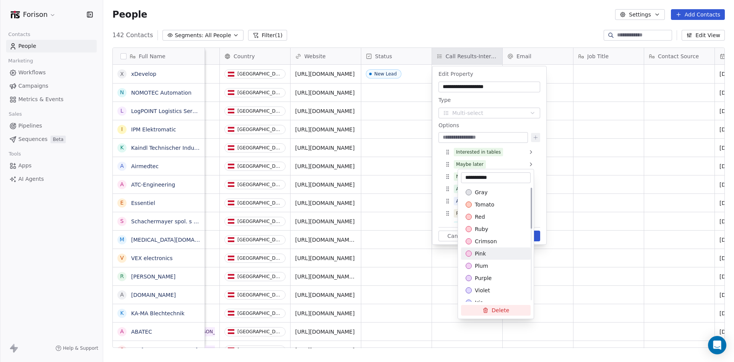
click at [486, 252] on div "pink" at bounding box center [496, 253] width 60 height 8
click at [576, 178] on html "Forison Contacts People Marketing Workflows Campaigns Metrics & Events Sales Pi…" at bounding box center [367, 181] width 734 height 362
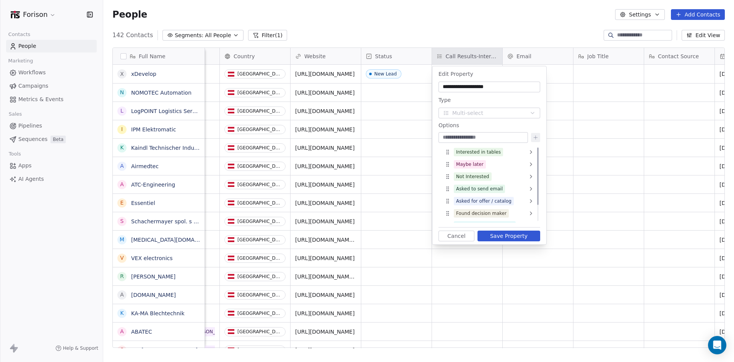
click at [500, 179] on div "Not Interested" at bounding box center [490, 176] width 96 height 12
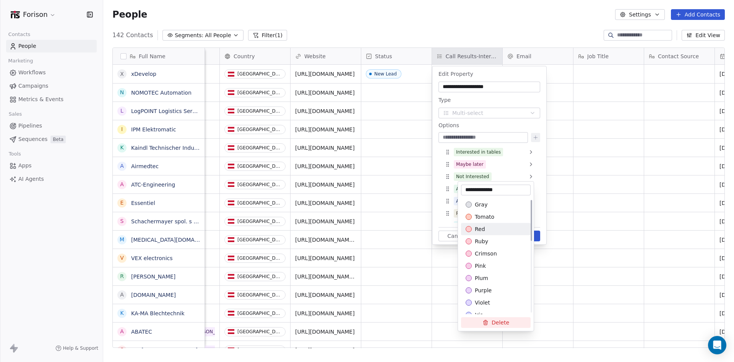
click at [487, 227] on div "red" at bounding box center [496, 229] width 60 height 8
click at [566, 195] on html "Forison Contacts People Marketing Workflows Campaigns Metrics & Events Sales Pi…" at bounding box center [367, 181] width 734 height 362
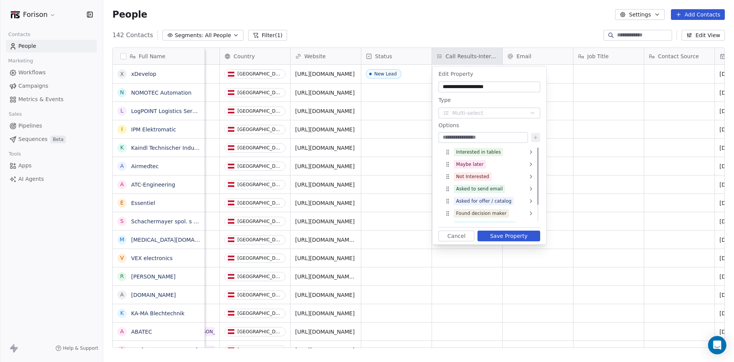
click at [490, 165] on div "Maybe later" at bounding box center [490, 164] width 96 height 12
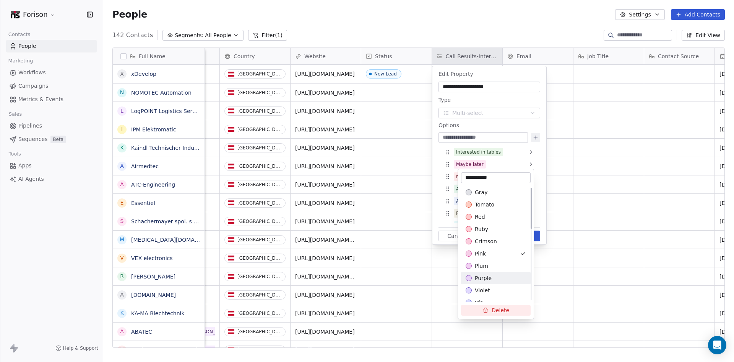
click at [485, 275] on span "purple" at bounding box center [483, 278] width 17 height 8
click at [486, 262] on span "orange" at bounding box center [485, 258] width 20 height 8
click at [570, 199] on html "Forison Contacts People Marketing Workflows Campaigns Metrics & Events Sales Pi…" at bounding box center [367, 181] width 734 height 362
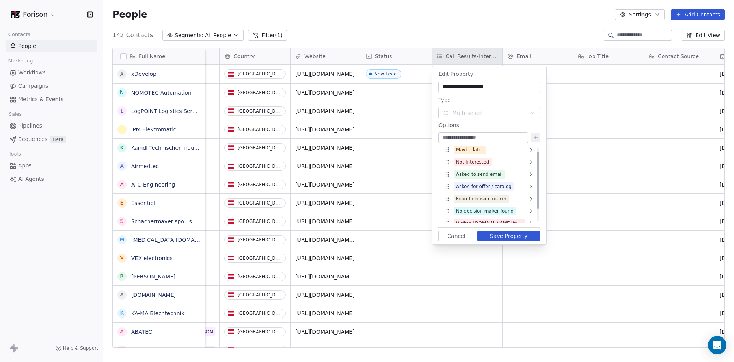
scroll to position [21, 0]
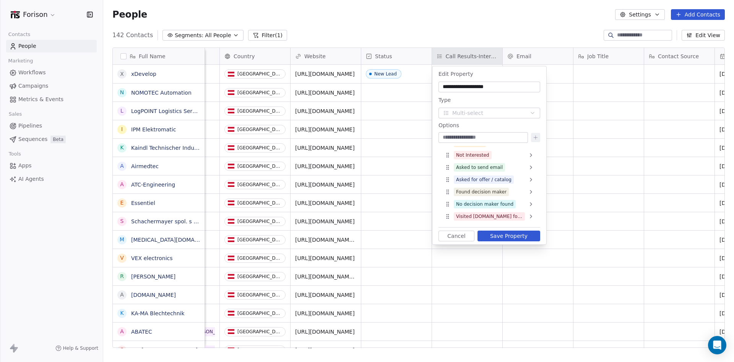
click at [529, 236] on button "Save Property" at bounding box center [509, 235] width 63 height 11
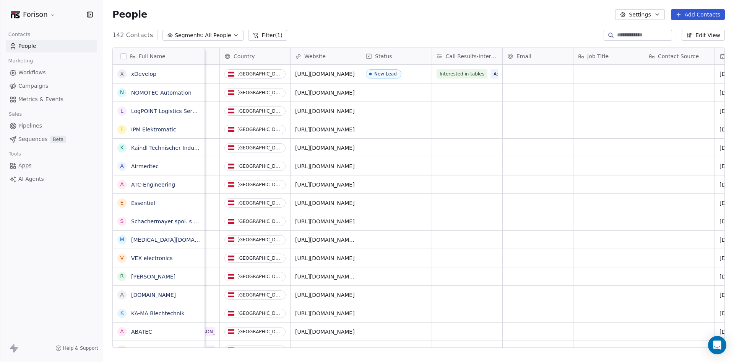
click at [709, 37] on button "Edit View" at bounding box center [703, 35] width 43 height 11
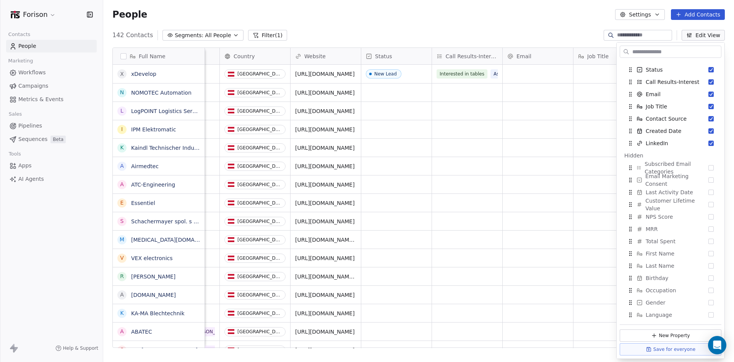
scroll to position [89, 0]
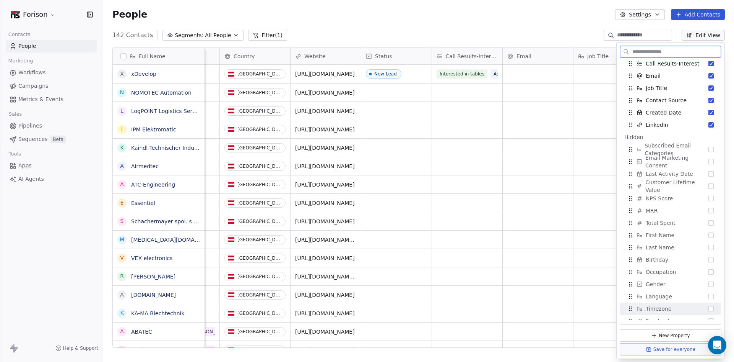
click at [668, 333] on button "New Property" at bounding box center [671, 335] width 102 height 12
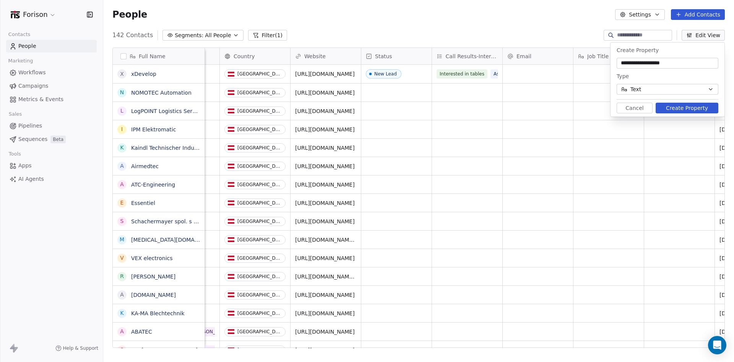
type input "**********"
click at [677, 109] on button "Create Property" at bounding box center [687, 108] width 63 height 11
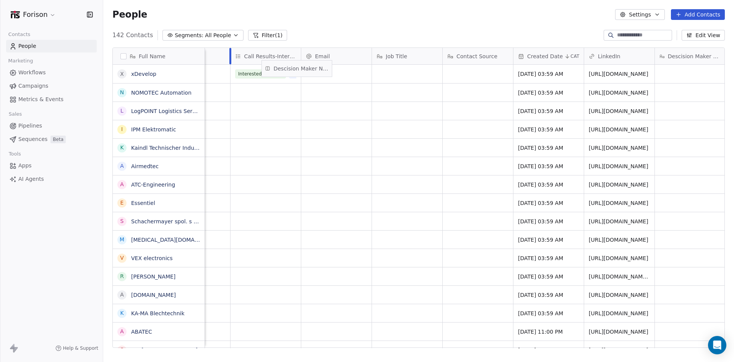
scroll to position [0, 324]
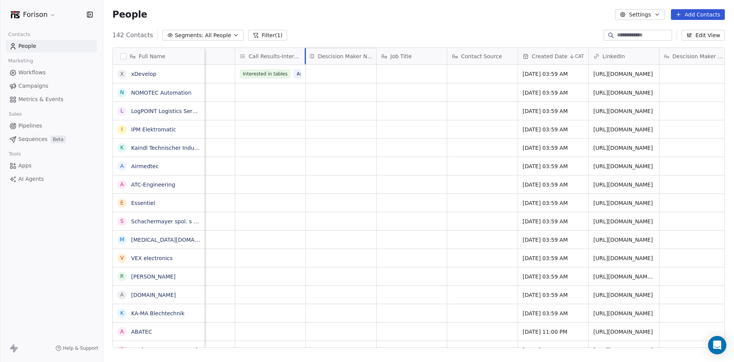
drag, startPoint x: 664, startPoint y: 53, endPoint x: 308, endPoint y: 63, distance: 356.7
click at [308, 63] on div "Full Name x xDevelop N NOMOTEC Automation L LogPOINT Logistics Services I IPM E…" at bounding box center [419, 198] width 612 height 300
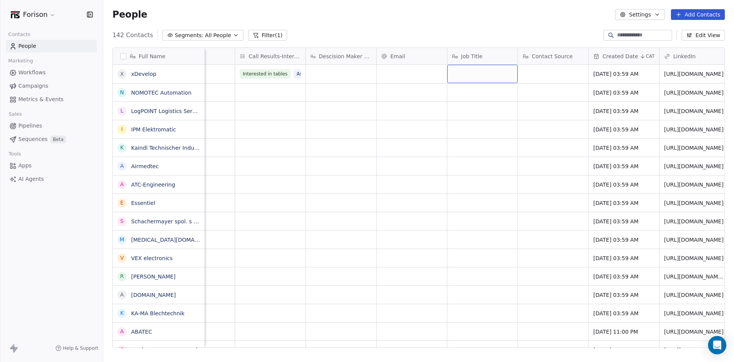
click at [485, 71] on div "grid" at bounding box center [483, 74] width 70 height 18
click at [485, 70] on textarea at bounding box center [483, 77] width 70 height 24
click at [402, 75] on html "Forison Contacts People Marketing Workflows Campaigns Metrics & Events Sales Pi…" at bounding box center [367, 181] width 734 height 362
click at [402, 75] on div "grid" at bounding box center [412, 74] width 70 height 18
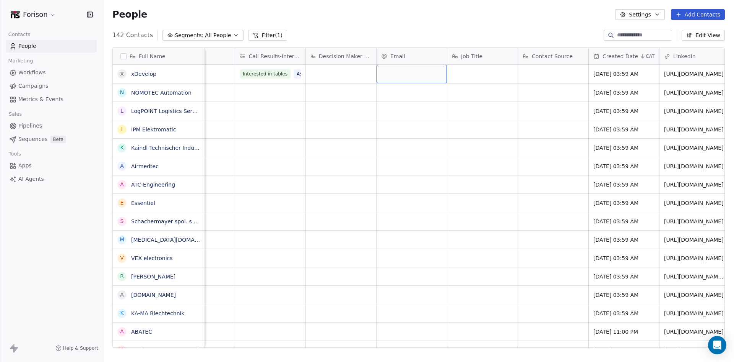
click at [402, 75] on div "grid" at bounding box center [412, 74] width 70 height 18
click at [406, 71] on div "grid" at bounding box center [412, 74] width 70 height 18
click at [555, 71] on html "Forison Contacts People Marketing Workflows Campaigns Metrics & Events Sales Pi…" at bounding box center [367, 181] width 734 height 362
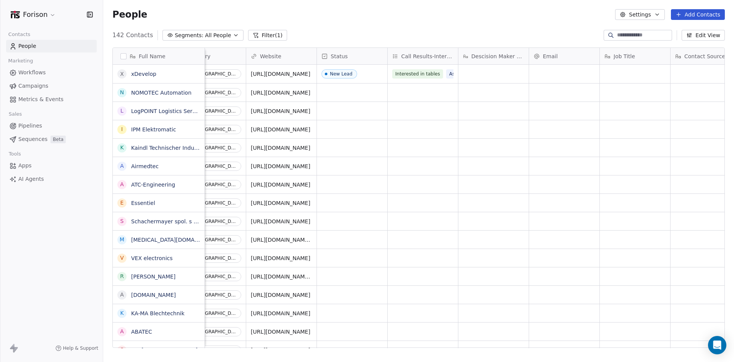
scroll to position [0, 173]
click at [412, 95] on div "grid" at bounding box center [421, 92] width 70 height 18
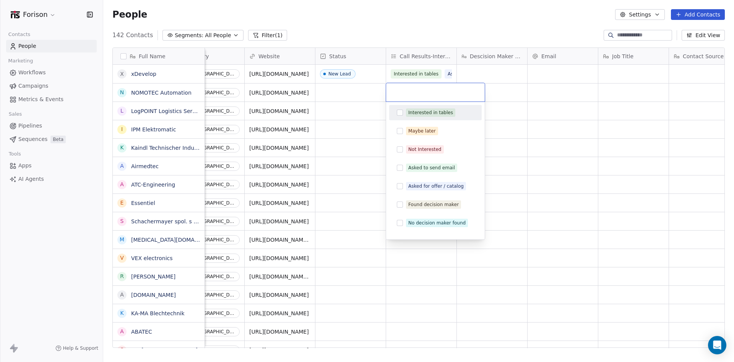
click at [401, 113] on button "Suggestions" at bounding box center [400, 112] width 6 height 6
click at [399, 111] on button "Suggestions" at bounding box center [400, 112] width 6 height 6
click at [507, 106] on html "Forison Contacts People Marketing Workflows Campaigns Metrics & Events Sales Pi…" at bounding box center [367, 181] width 734 height 362
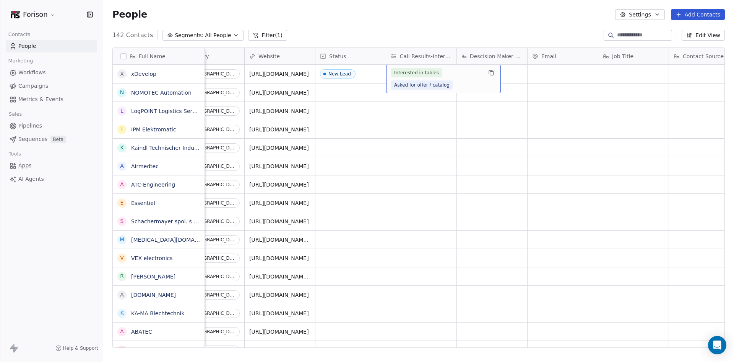
click at [454, 72] on div "Interested in tables Asked for offer / catalog" at bounding box center [436, 78] width 91 height 21
drag, startPoint x: 440, startPoint y: 72, endPoint x: 429, endPoint y: 73, distance: 10.7
click at [439, 72] on div "Interested in tables Asked for offer / catalog" at bounding box center [436, 78] width 91 height 21
click at [428, 73] on span "Interested in tables" at bounding box center [416, 72] width 51 height 9
click at [430, 71] on span "Interested in tables" at bounding box center [416, 72] width 51 height 9
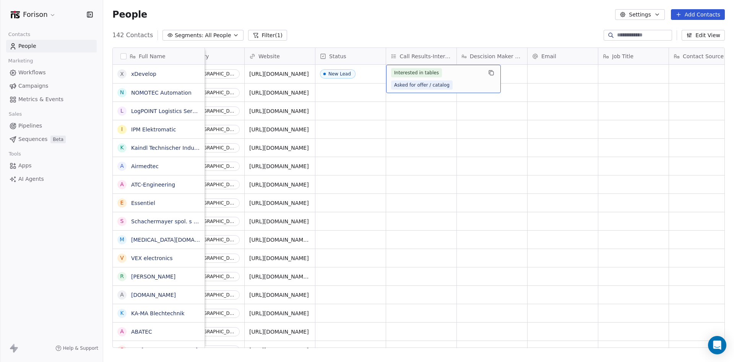
click at [430, 71] on span "Interested in tables" at bounding box center [416, 72] width 51 height 9
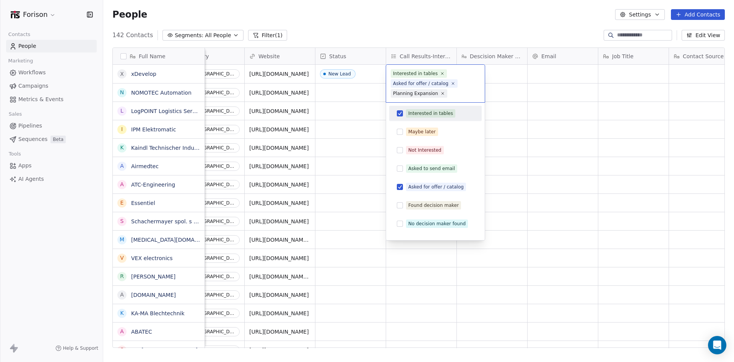
click at [441, 93] on icon at bounding box center [443, 93] width 5 height 5
click at [451, 82] on icon at bounding box center [453, 83] width 5 height 5
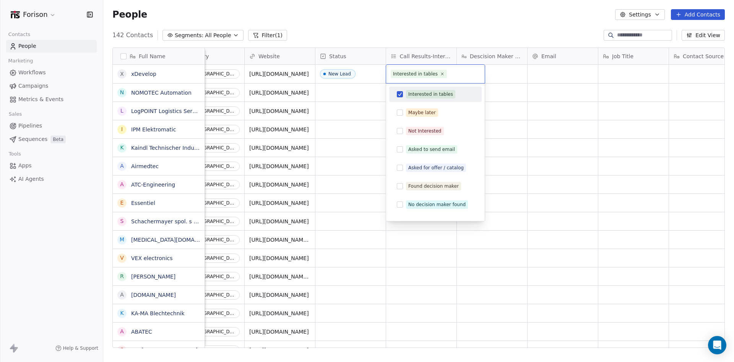
click at [440, 72] on icon at bounding box center [442, 74] width 5 height 5
click at [549, 110] on html "Forison Contacts People Marketing Workflows Campaigns Metrics & Events Sales Pi…" at bounding box center [367, 181] width 734 height 362
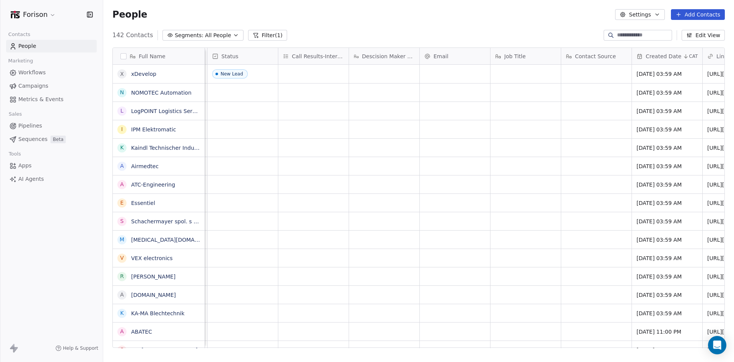
scroll to position [0, 259]
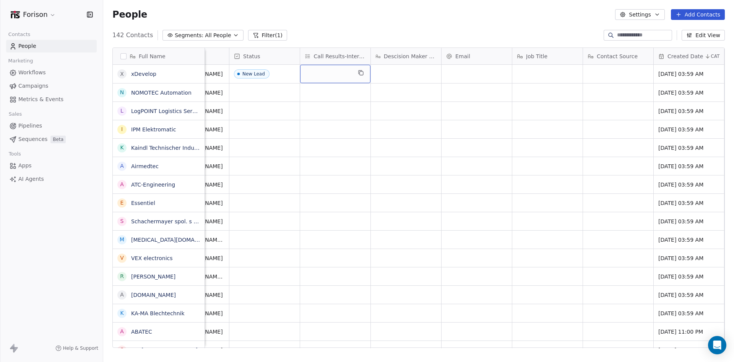
click at [334, 70] on div "grid" at bounding box center [335, 74] width 70 height 18
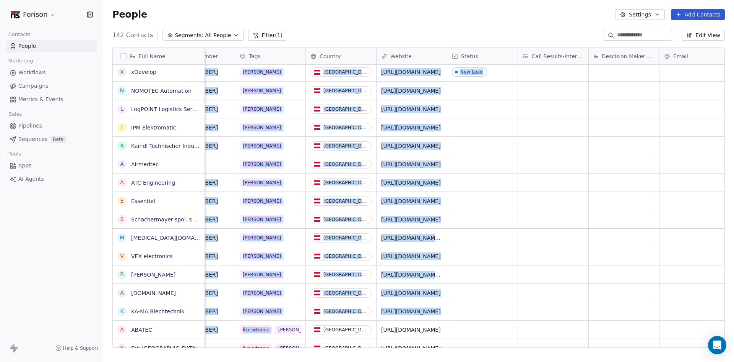
scroll to position [6, 0]
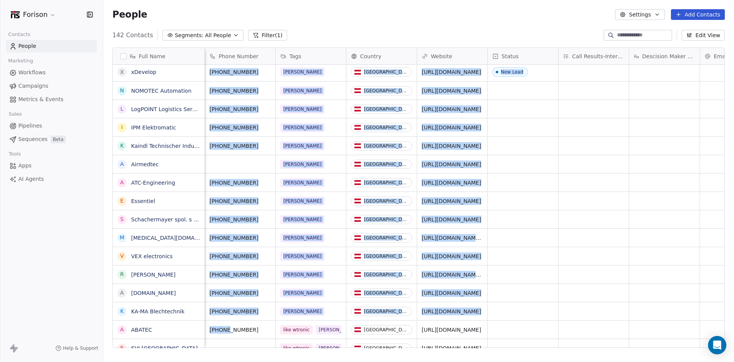
drag, startPoint x: 401, startPoint y: 345, endPoint x: 228, endPoint y: 320, distance: 174.3
click at [228, 320] on html "Forison Contacts People Marketing Workflows Campaigns Metrics & Events Sales Pi…" at bounding box center [367, 181] width 734 height 362
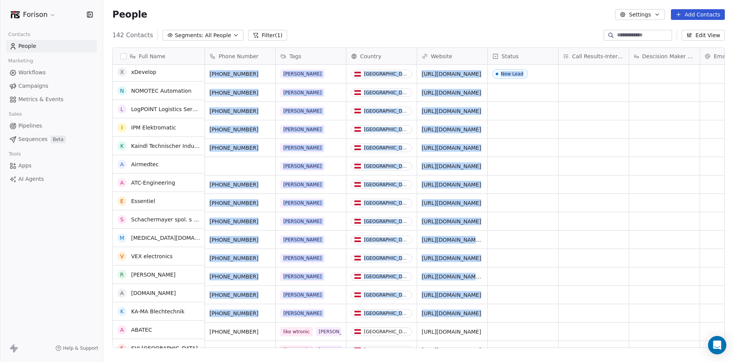
scroll to position [0, 0]
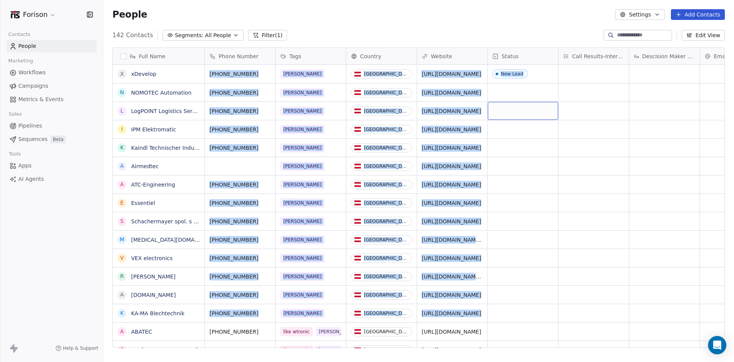
click at [526, 102] on div "grid" at bounding box center [523, 111] width 70 height 18
click at [456, 163] on link "[URL][DOMAIN_NAME]" at bounding box center [452, 166] width 60 height 6
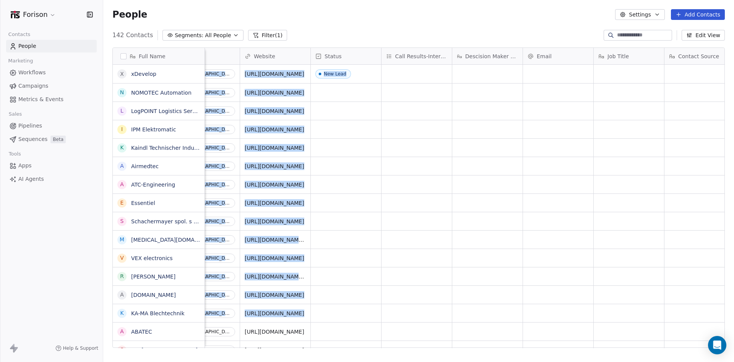
scroll to position [0, 175]
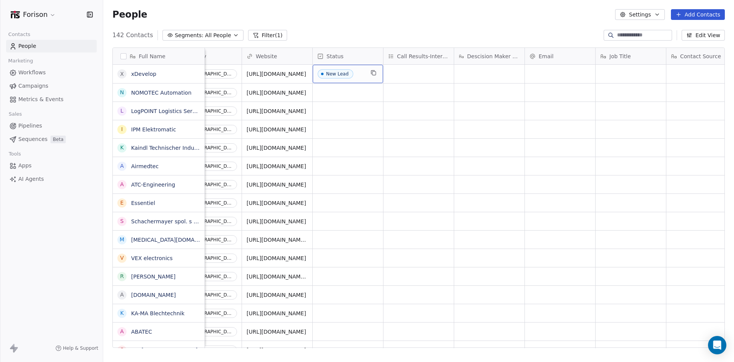
click at [352, 58] on div "Status" at bounding box center [348, 56] width 60 height 8
click at [350, 71] on span "Manage property" at bounding box center [350, 72] width 46 height 8
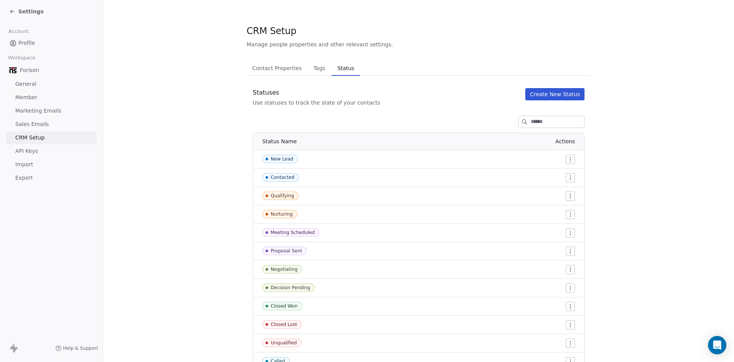
click at [542, 91] on button "Create New Status" at bounding box center [555, 94] width 59 height 12
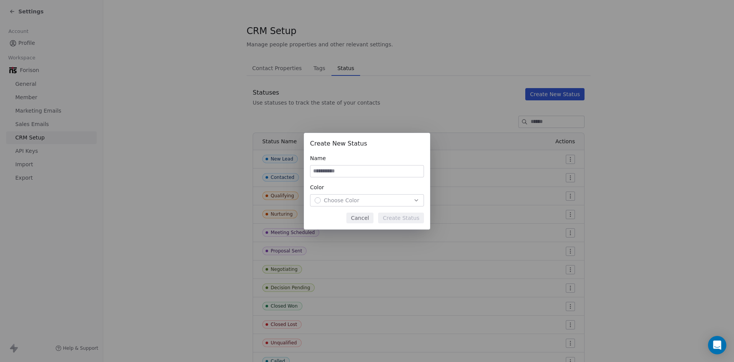
click at [368, 171] on input at bounding box center [367, 170] width 113 height 11
paste input "**********"
type input "**********"
click at [377, 198] on div "Choose Color" at bounding box center [367, 200] width 105 height 8
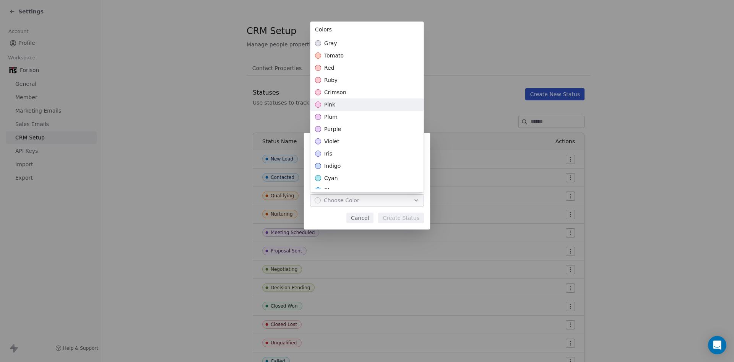
click at [359, 105] on div "pink" at bounding box center [367, 104] width 113 height 12
click at [396, 223] on div "**********" at bounding box center [367, 181] width 734 height 96
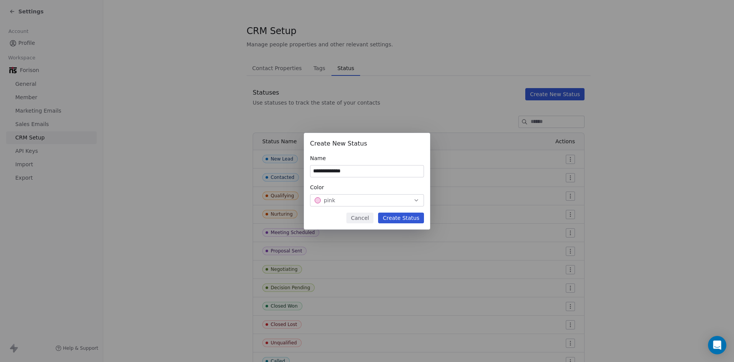
click at [396, 222] on button "Create Status" at bounding box center [401, 217] width 46 height 11
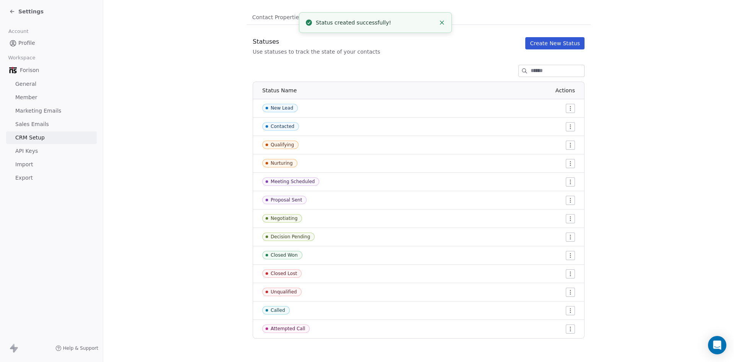
scroll to position [52, 0]
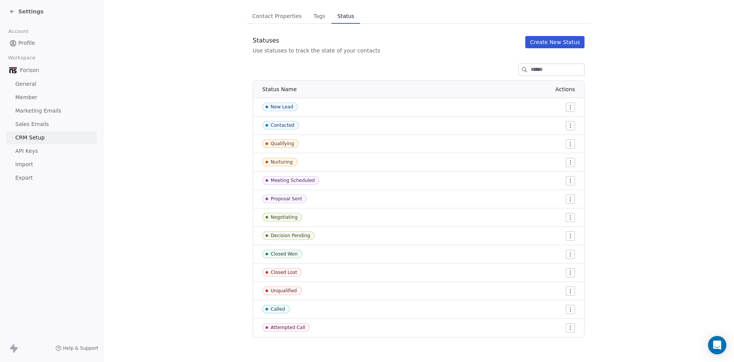
drag, startPoint x: 521, startPoint y: 327, endPoint x: 505, endPoint y: 322, distance: 17.1
click at [505, 322] on td at bounding box center [485, 327] width 197 height 18
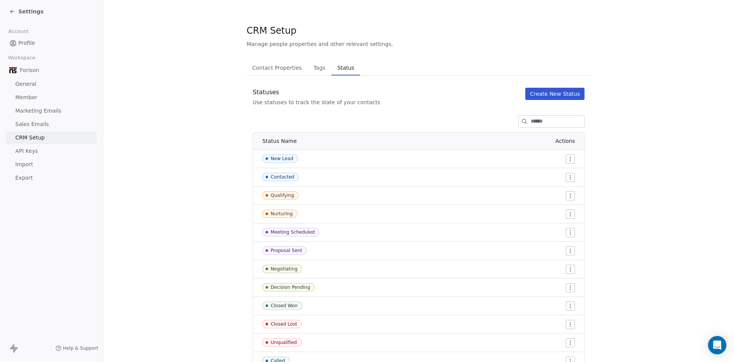
scroll to position [0, 0]
click at [281, 67] on span "Contact Properties" at bounding box center [277, 68] width 56 height 11
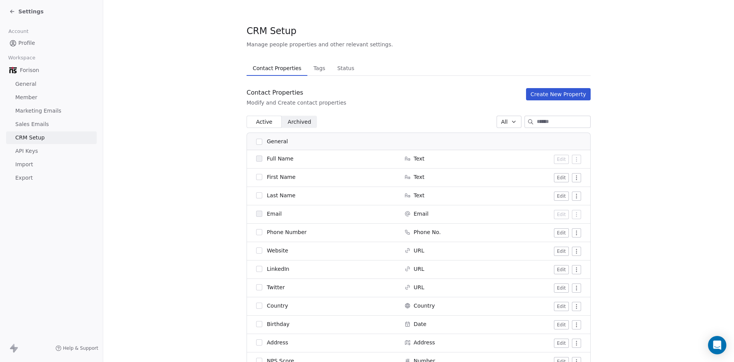
click at [314, 70] on span "Tags" at bounding box center [320, 68] width 18 height 11
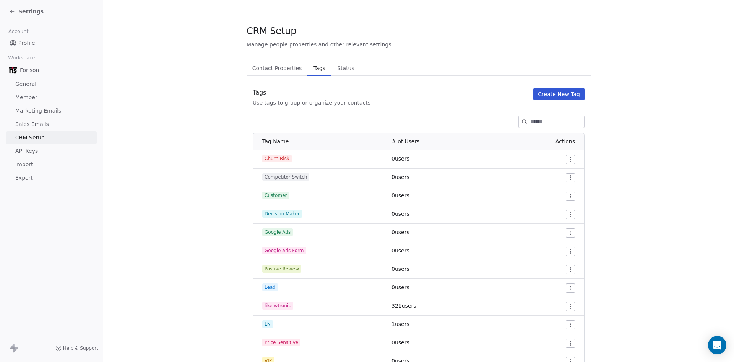
click at [334, 69] on span "Status" at bounding box center [345, 68] width 23 height 11
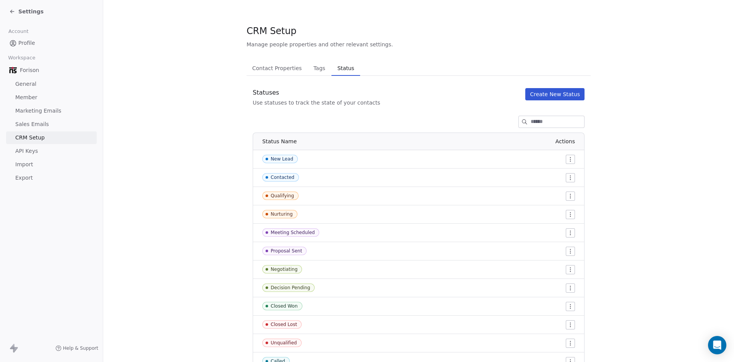
click at [12, 14] on icon at bounding box center [12, 11] width 6 height 6
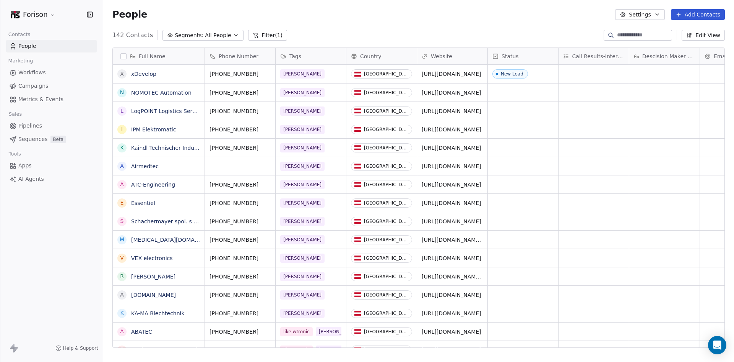
scroll to position [312, 625]
click at [599, 57] on span "Call Results-Interest" at bounding box center [599, 56] width 52 height 8
click at [593, 72] on span "Edit property" at bounding box center [590, 72] width 35 height 8
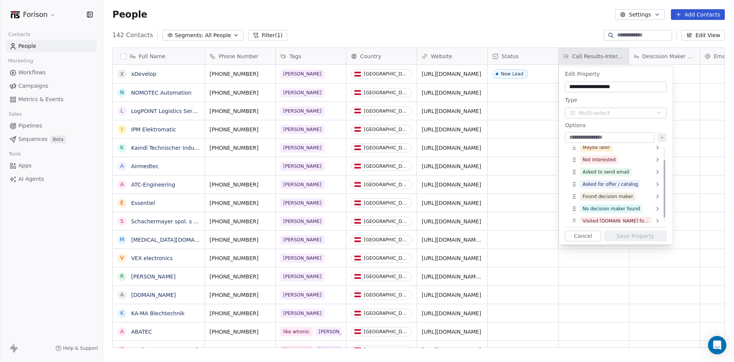
scroll to position [21, 0]
drag, startPoint x: 576, startPoint y: 215, endPoint x: 581, endPoint y: 189, distance: 27.2
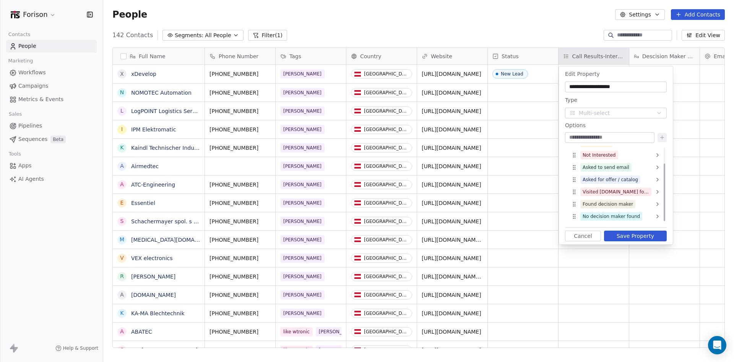
click at [596, 190] on div "Visited [DOMAIN_NAME] form" at bounding box center [616, 191] width 67 height 7
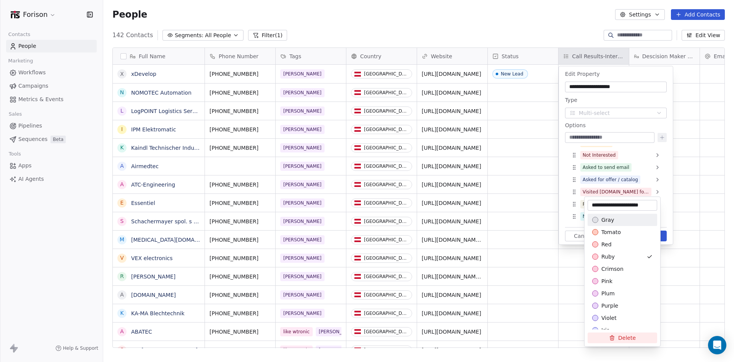
click at [596, 204] on input "**********" at bounding box center [623, 205] width 67 height 8
paste input "**"
type input "**********"
click at [710, 274] on html "Forison Contacts People Marketing Workflows Campaigns Metrics & Events Sales Pi…" at bounding box center [367, 181] width 734 height 362
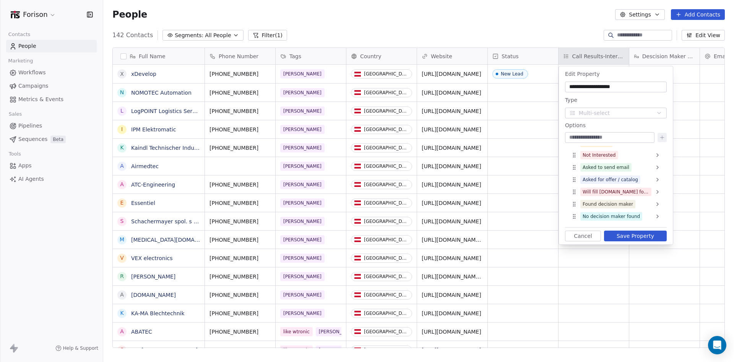
click at [606, 135] on input at bounding box center [610, 138] width 86 height 8
click at [596, 139] on input at bounding box center [610, 138] width 86 height 8
paste input "**********"
type input "**********"
click at [663, 137] on icon at bounding box center [663, 137] width 6 height 6
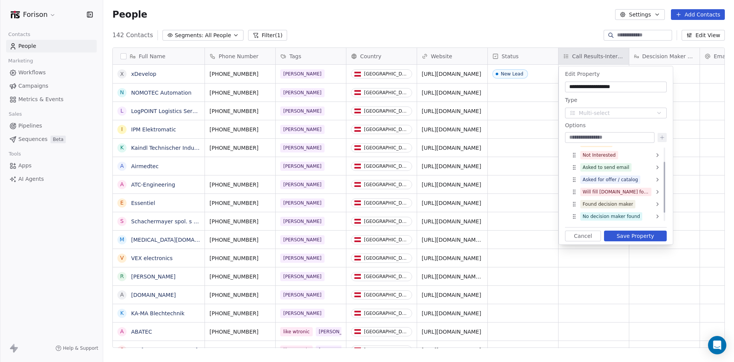
scroll to position [34, 0]
click at [579, 136] on input at bounding box center [610, 138] width 86 height 8
paste input "**********"
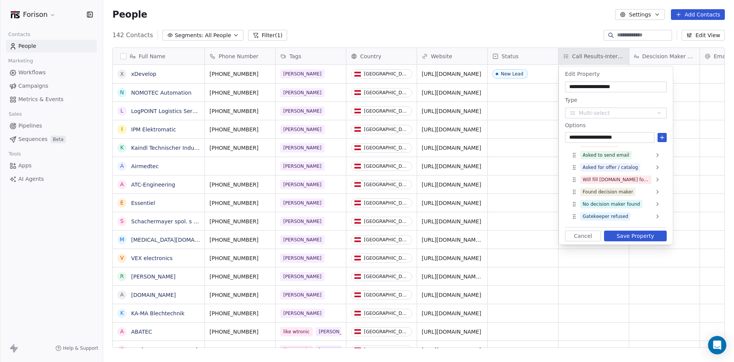
type input "**********"
click at [666, 138] on button at bounding box center [662, 137] width 9 height 9
click at [594, 137] on input at bounding box center [610, 138] width 86 height 8
paste input "**********"
type input "**********"
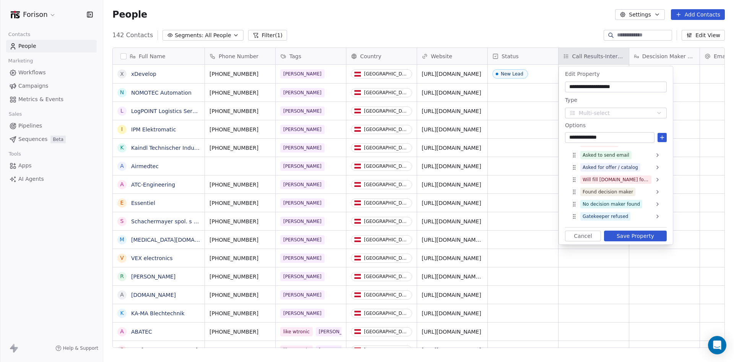
click at [665, 138] on icon at bounding box center [663, 137] width 6 height 6
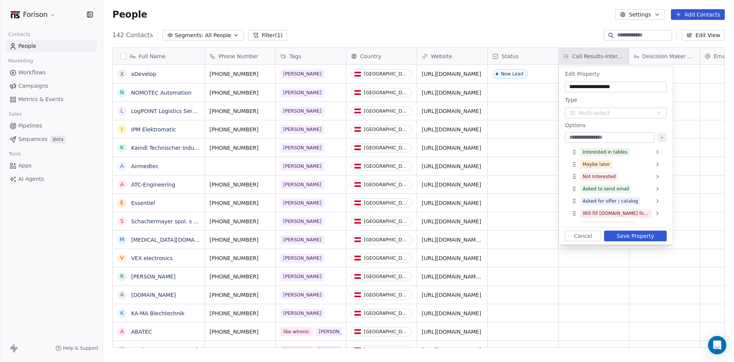
click at [625, 234] on button "Save Property" at bounding box center [635, 235] width 63 height 11
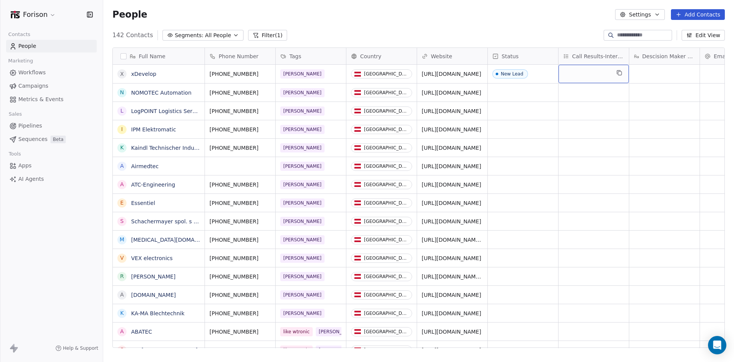
click at [589, 74] on div "grid" at bounding box center [594, 74] width 70 height 18
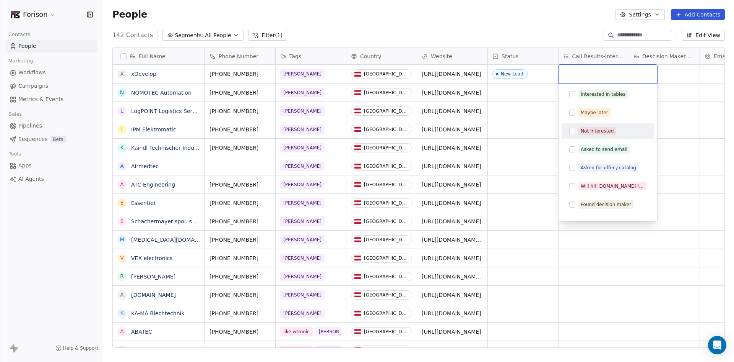
click at [575, 129] on button "Suggestions" at bounding box center [573, 131] width 6 height 6
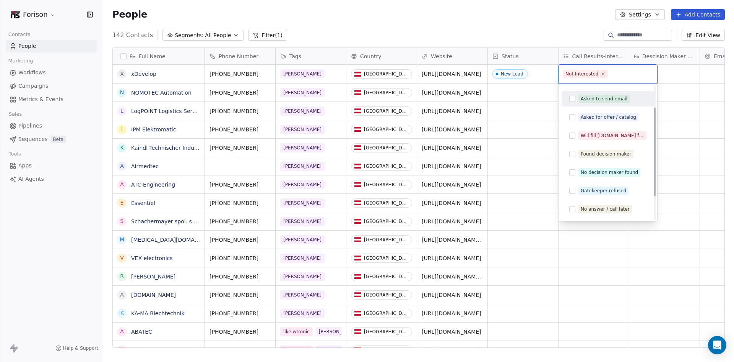
scroll to position [64, 0]
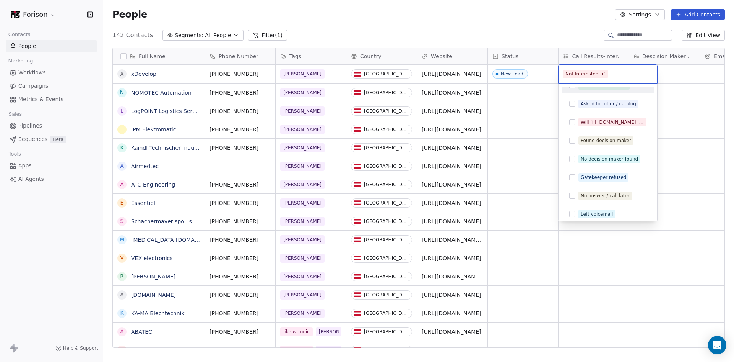
click at [603, 74] on icon at bounding box center [604, 74] width 2 height 2
click at [687, 163] on html "Forison Contacts People Marketing Workflows Campaigns Metrics & Events Sales Pi…" at bounding box center [367, 181] width 734 height 362
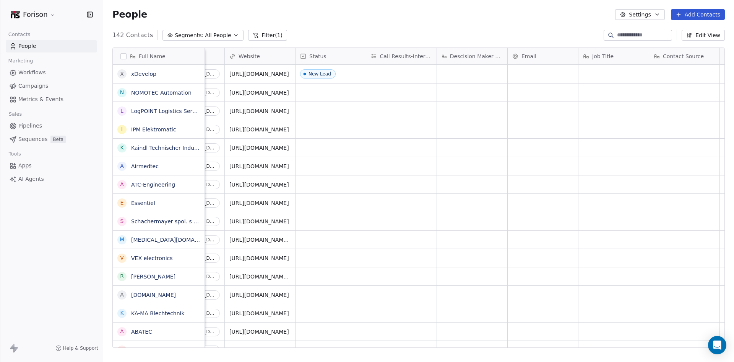
scroll to position [0, 193]
click at [606, 57] on span "Job Title" at bounding box center [602, 56] width 21 height 8
click at [608, 71] on span "Edit property" at bounding box center [609, 72] width 35 height 8
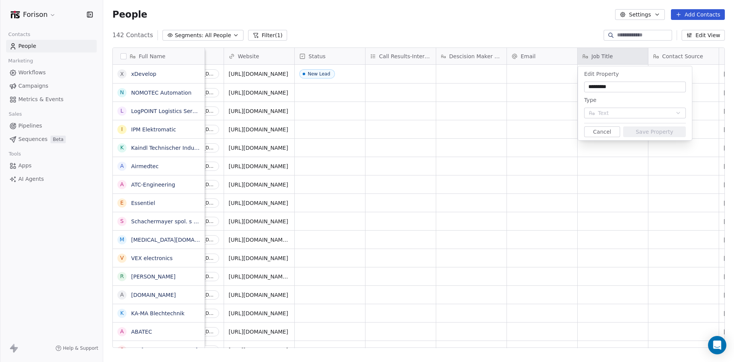
click at [478, 57] on html "Forison Contacts People Marketing Workflows Campaigns Metrics & Events Sales Pi…" at bounding box center [367, 181] width 734 height 362
click at [621, 85] on input "*********" at bounding box center [635, 87] width 99 height 8
click at [590, 86] on input "*********" at bounding box center [635, 87] width 99 height 8
type input "**********"
click at [657, 134] on button "Save Property" at bounding box center [655, 131] width 63 height 11
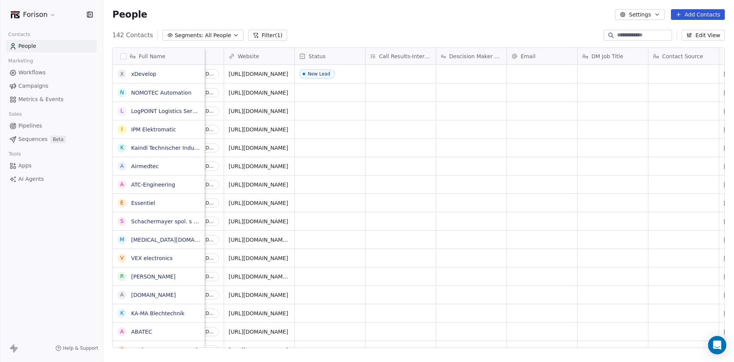
click at [476, 57] on span "Descision Maker Name" at bounding box center [475, 56] width 53 height 8
click at [466, 71] on span "Edit property" at bounding box center [468, 72] width 35 height 8
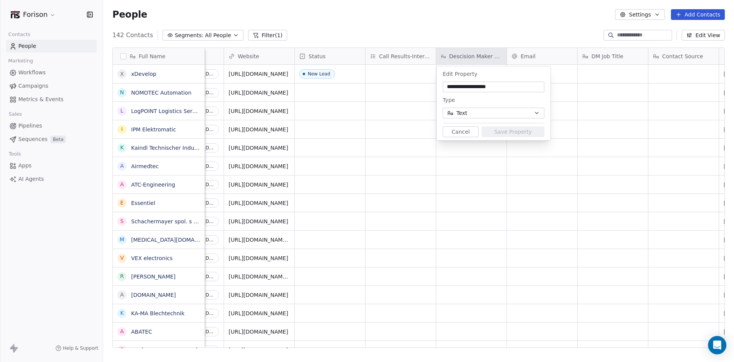
click at [479, 83] on div "**********" at bounding box center [494, 86] width 102 height 11
drag, startPoint x: 487, startPoint y: 86, endPoint x: 439, endPoint y: 85, distance: 47.8
click at [439, 85] on div "**********" at bounding box center [494, 103] width 114 height 74
type input "*******"
click at [513, 130] on button "Save Property" at bounding box center [513, 131] width 63 height 11
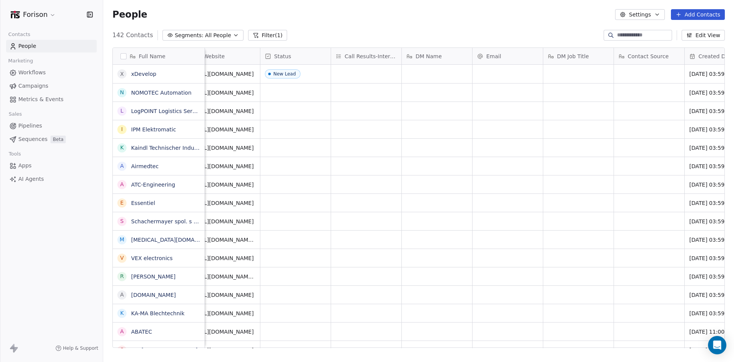
scroll to position [0, 217]
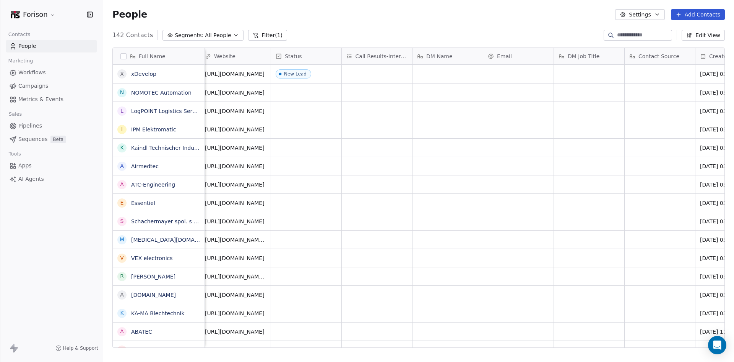
click at [523, 54] on div "Email" at bounding box center [518, 56] width 60 height 8
drag, startPoint x: 504, startPoint y: 70, endPoint x: 504, endPoint y: 64, distance: 6.1
click at [504, 70] on span "Edit property" at bounding box center [515, 72] width 35 height 8
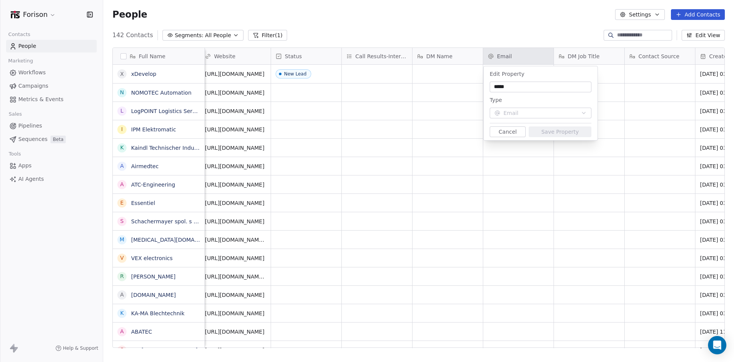
click at [492, 87] on input "*****" at bounding box center [541, 87] width 99 height 8
type input "********"
click at [558, 130] on button "Save Property" at bounding box center [560, 131] width 63 height 11
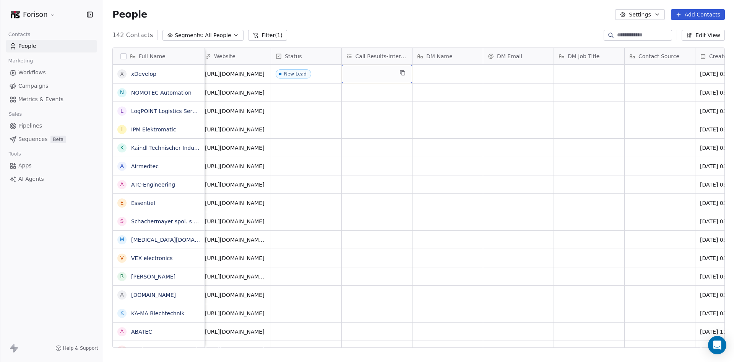
click at [366, 75] on div "grid" at bounding box center [377, 74] width 70 height 18
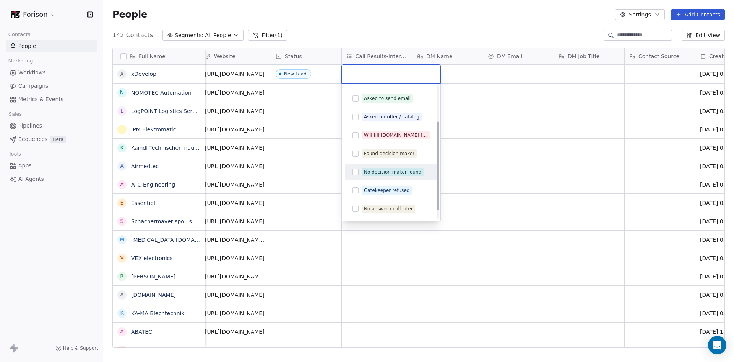
scroll to position [68, 0]
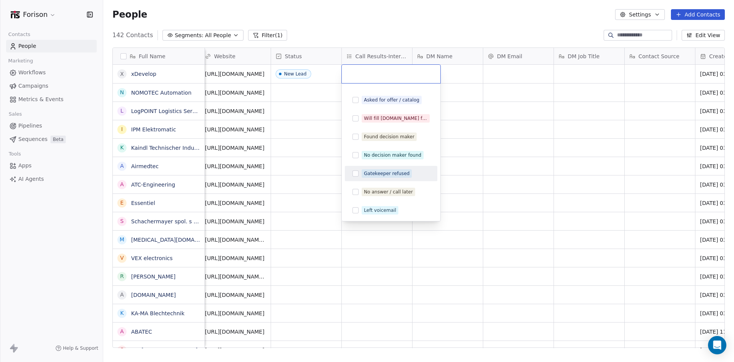
click at [482, 204] on html "Forison Contacts People Marketing Workflows Campaigns Metrics & Events Sales Pi…" at bounding box center [367, 181] width 734 height 362
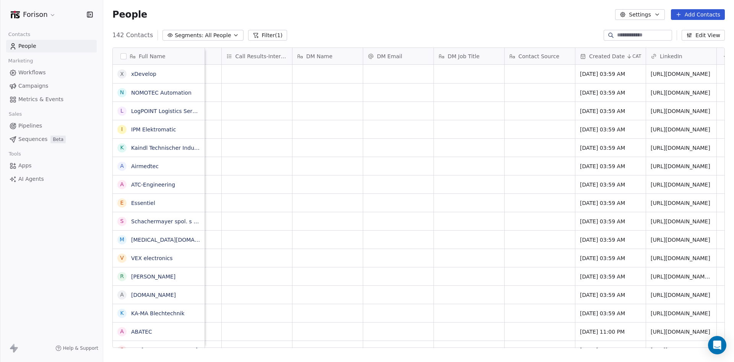
scroll to position [0, 338]
click at [540, 62] on div "Contact Source" at bounding box center [539, 56] width 70 height 16
click at [541, 59] on html "Forison Contacts People Marketing Workflows Campaigns Metrics & Events Sales Pi…" at bounding box center [367, 181] width 734 height 362
click at [541, 59] on span "Contact Source" at bounding box center [538, 56] width 41 height 8
click at [537, 54] on html "Forison Contacts People Marketing Workflows Campaigns Metrics & Events Sales Pi…" at bounding box center [367, 181] width 734 height 362
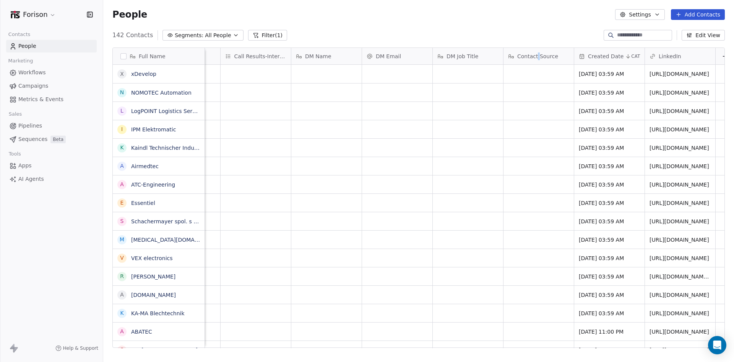
click at [537, 54] on span "Contact Source" at bounding box center [538, 56] width 41 height 8
click at [521, 74] on span "Hide" at bounding box center [524, 72] width 12 height 8
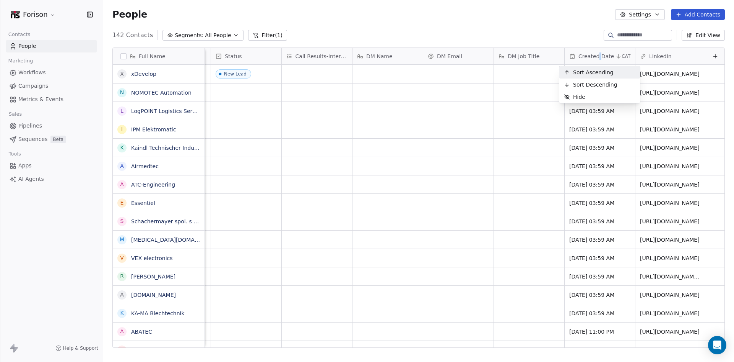
scroll to position [0, 283]
click at [707, 36] on button "Edit View" at bounding box center [703, 35] width 43 height 11
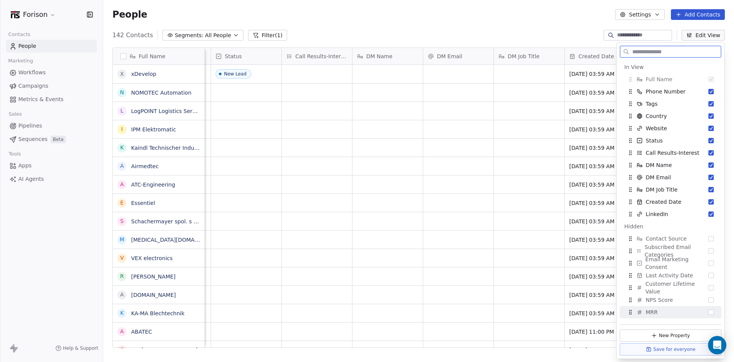
click at [660, 335] on button "New Property" at bounding box center [671, 335] width 102 height 12
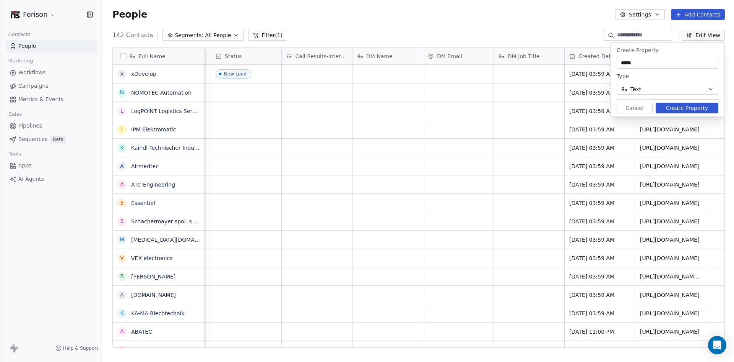
type input "*****"
click at [697, 109] on button "Create Property" at bounding box center [687, 108] width 63 height 11
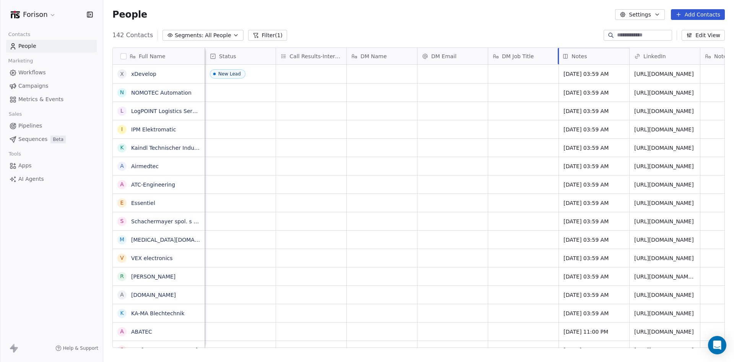
drag, startPoint x: 710, startPoint y: 55, endPoint x: 556, endPoint y: 55, distance: 153.4
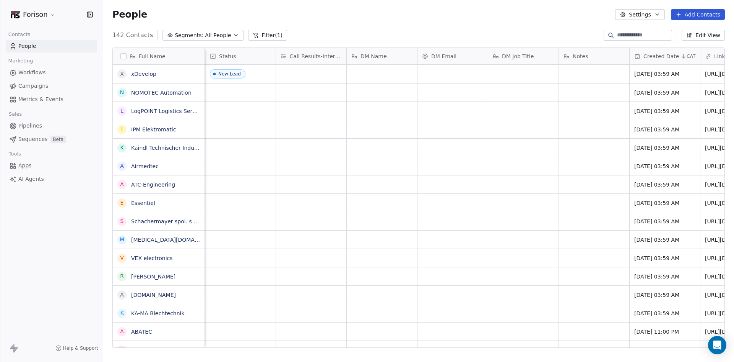
click at [711, 37] on button "Edit View" at bounding box center [703, 35] width 43 height 11
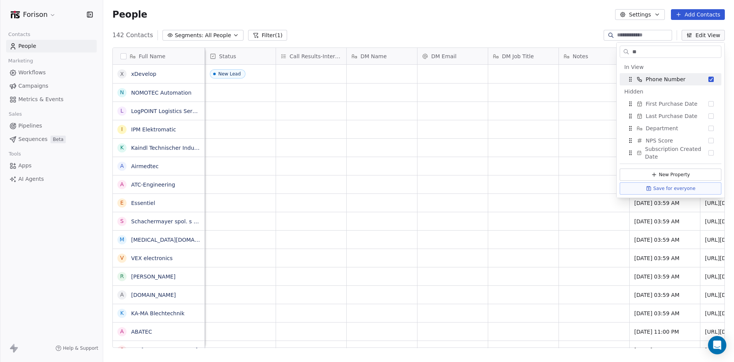
type input "*"
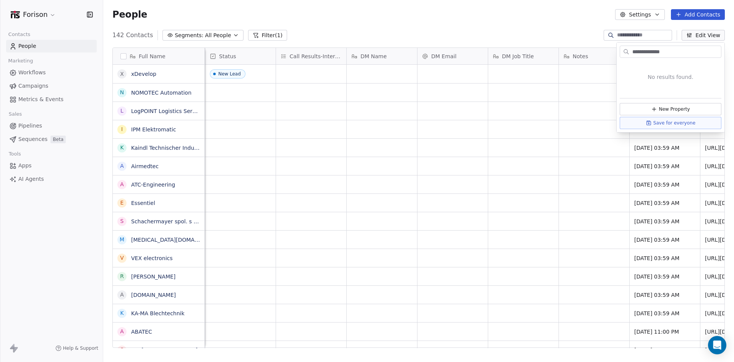
type input "**********"
click at [658, 107] on icon at bounding box center [654, 109] width 6 height 6
click at [663, 88] on button "Text" at bounding box center [668, 89] width 102 height 11
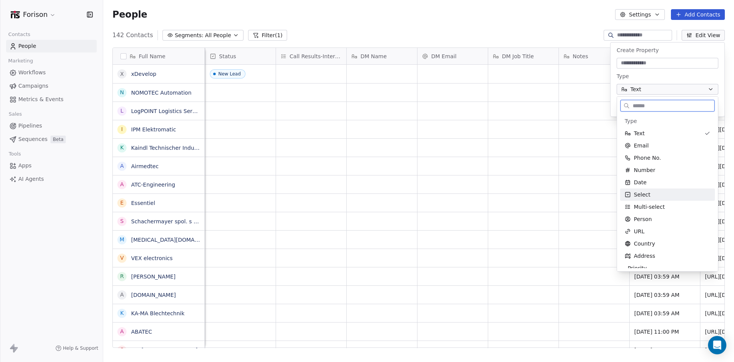
click at [653, 195] on div "Select" at bounding box center [668, 195] width 86 height 8
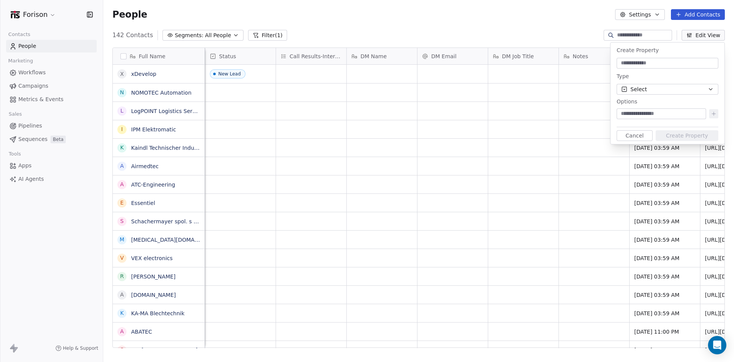
click at [653, 115] on input at bounding box center [662, 114] width 86 height 8
type input "**********"
click at [715, 115] on icon at bounding box center [714, 114] width 6 height 6
type input "**********"
click at [712, 114] on icon at bounding box center [714, 114] width 6 height 6
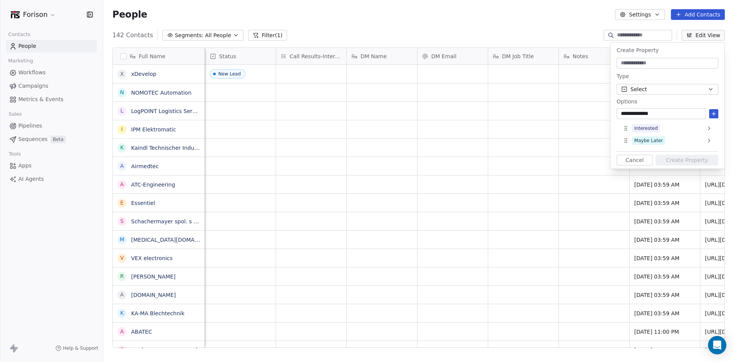
type input "**********"
click at [716, 114] on icon at bounding box center [714, 114] width 6 height 6
click at [661, 64] on input at bounding box center [668, 63] width 99 height 8
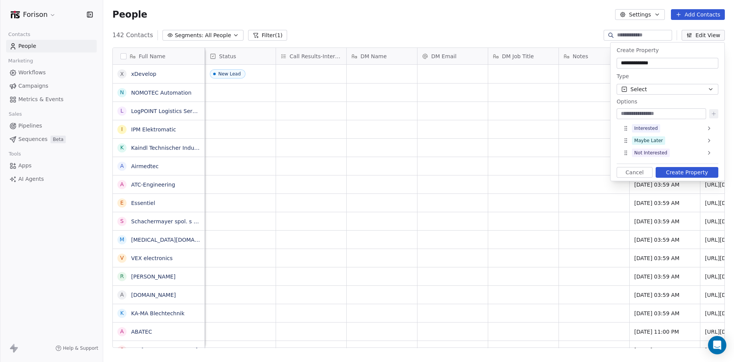
type input "**********"
click at [694, 169] on button "Create Property" at bounding box center [687, 172] width 63 height 11
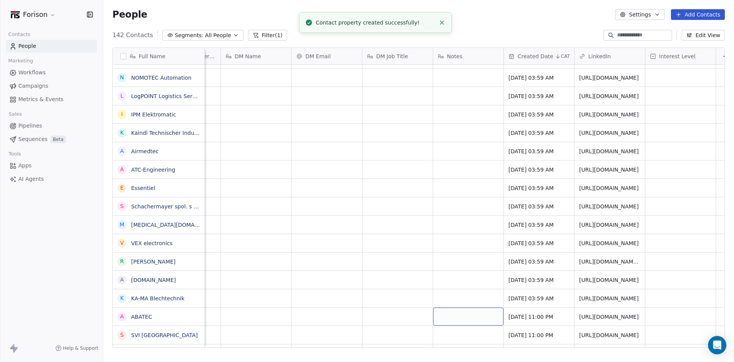
scroll to position [0, 424]
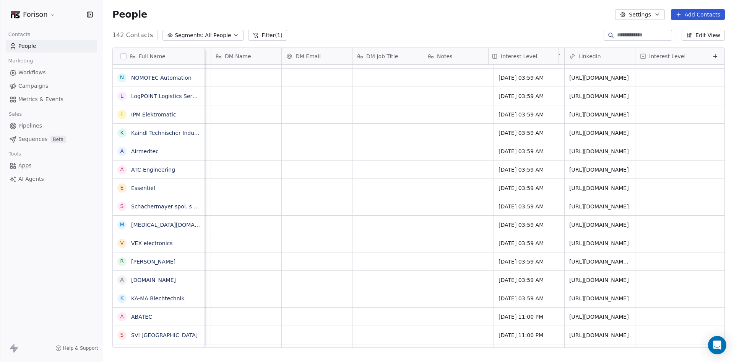
drag, startPoint x: 677, startPoint y: 57, endPoint x: 507, endPoint y: 62, distance: 170.7
click at [507, 62] on div "Full Name x xDevelop N NOMOTEC Automation L LogPOINT Logistics Services I IPM E…" at bounding box center [419, 198] width 612 height 300
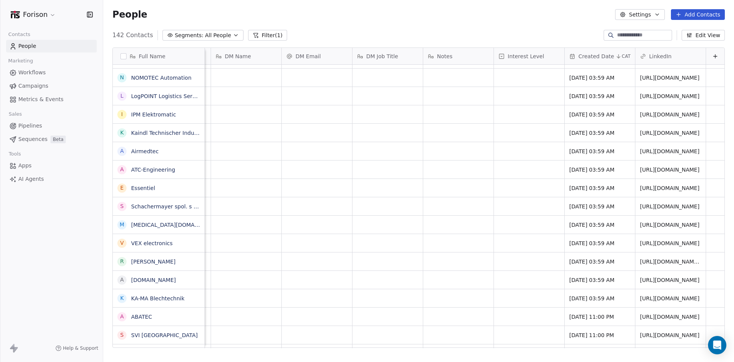
click at [704, 35] on button "Edit View" at bounding box center [703, 35] width 43 height 11
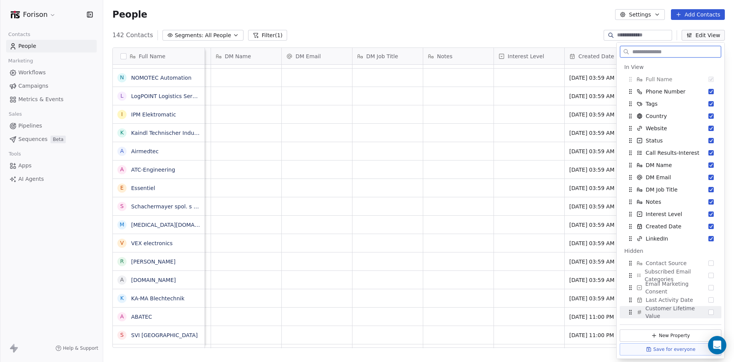
click at [666, 335] on button "New Property" at bounding box center [671, 335] width 102 height 12
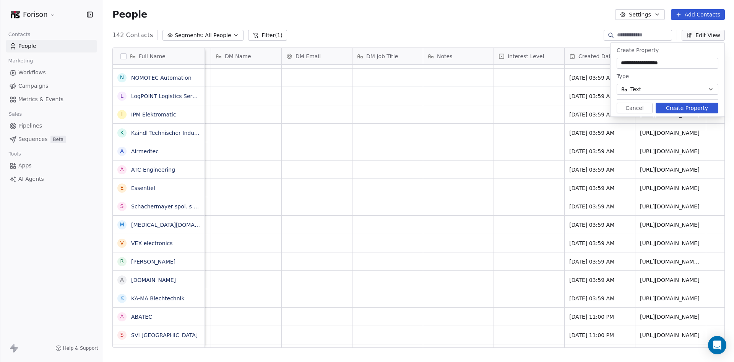
type input "**********"
click at [673, 88] on button "Text" at bounding box center [668, 89] width 102 height 11
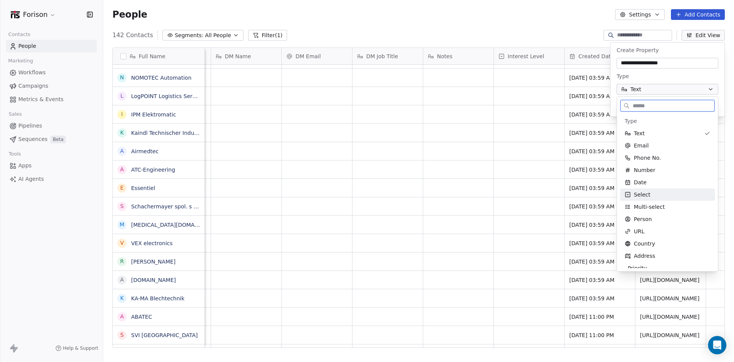
click at [658, 192] on div "Select" at bounding box center [668, 195] width 86 height 8
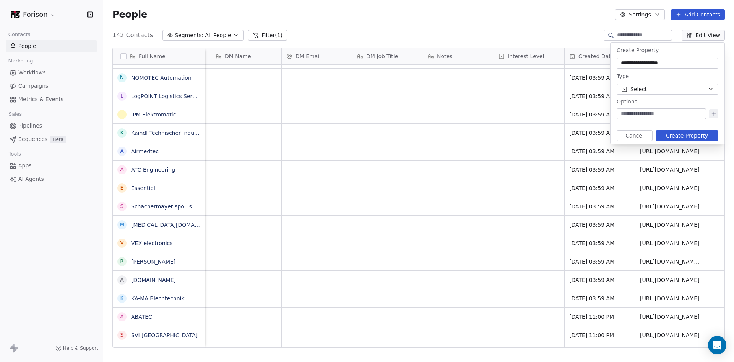
click at [669, 118] on div at bounding box center [662, 113] width 90 height 11
type input "*"
type input "**"
drag, startPoint x: 681, startPoint y: 62, endPoint x: 616, endPoint y: 62, distance: 65.0
click at [616, 62] on div "**********" at bounding box center [668, 92] width 114 height 101
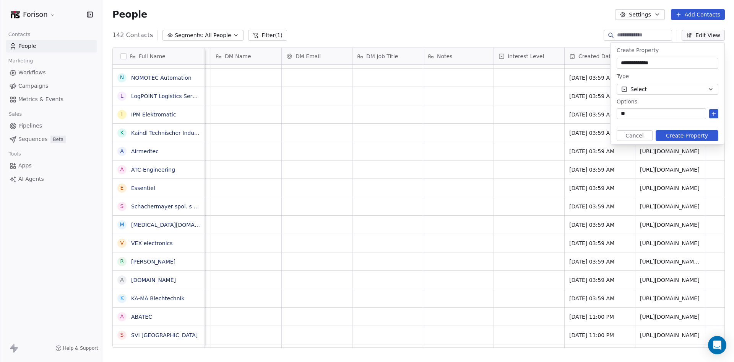
type input "**********"
click at [647, 111] on input "**" at bounding box center [662, 114] width 86 height 8
type input "***"
click at [714, 115] on icon at bounding box center [714, 113] width 0 height 3
type input "**"
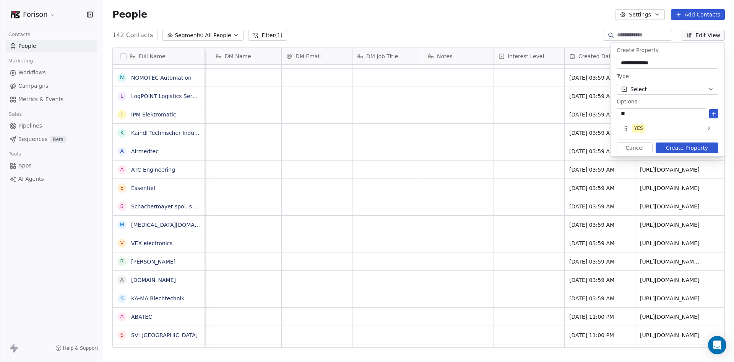
click at [688, 149] on button "Create Property" at bounding box center [687, 147] width 63 height 11
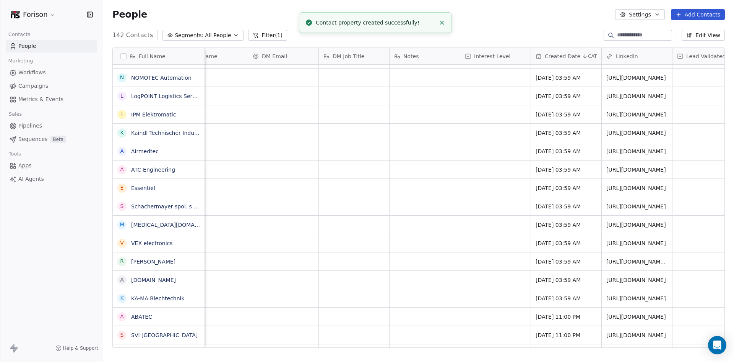
scroll to position [0, 495]
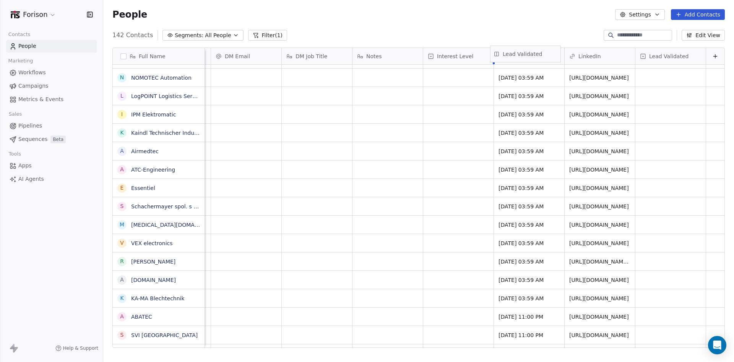
drag, startPoint x: 690, startPoint y: 58, endPoint x: 550, endPoint y: 56, distance: 139.6
click at [550, 56] on div "Full Name x xDevelop N NOMOTEC Automation L LogPOINT Logistics Services I IPM E…" at bounding box center [419, 198] width 612 height 300
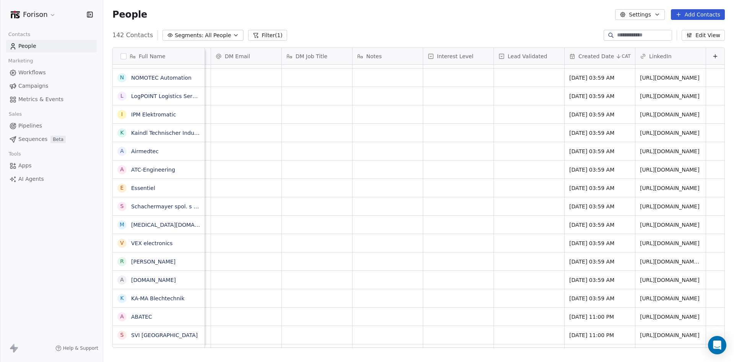
click at [538, 58] on span "Lead Validated" at bounding box center [527, 56] width 39 height 8
click at [529, 75] on span "Edit property" at bounding box center [520, 72] width 35 height 8
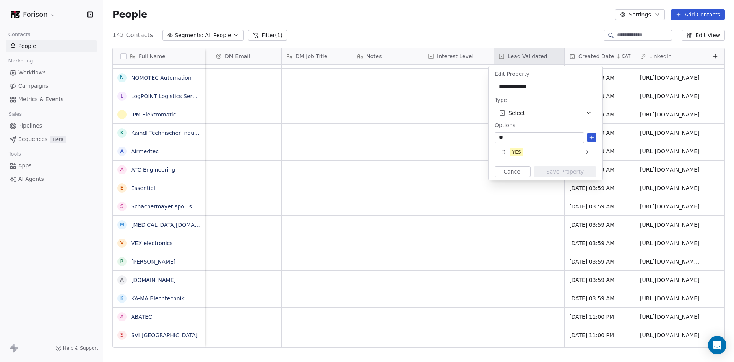
type input "**"
click at [593, 136] on icon at bounding box center [592, 137] width 6 height 6
click at [568, 185] on button "Save Property" at bounding box center [565, 183] width 63 height 11
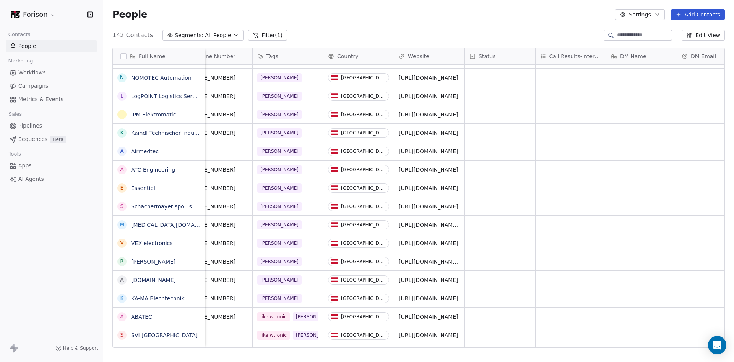
scroll to position [0, 0]
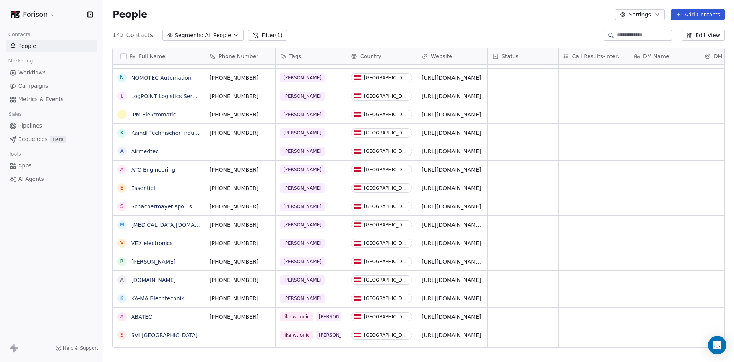
click at [59, 42] on link "People" at bounding box center [51, 46] width 91 height 13
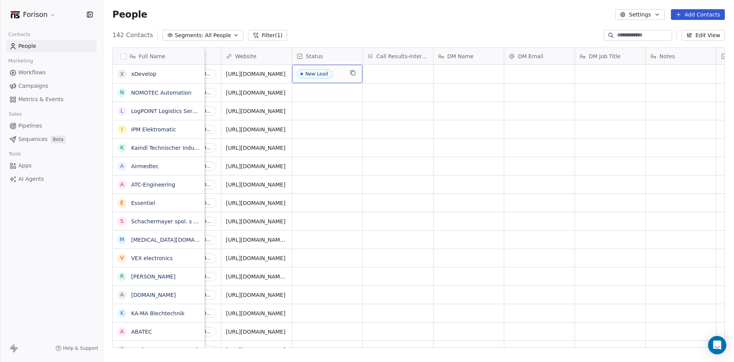
click at [344, 73] on div "New Lead" at bounding box center [327, 74] width 70 height 18
click at [334, 74] on span "New Lead" at bounding box center [320, 74] width 47 height 10
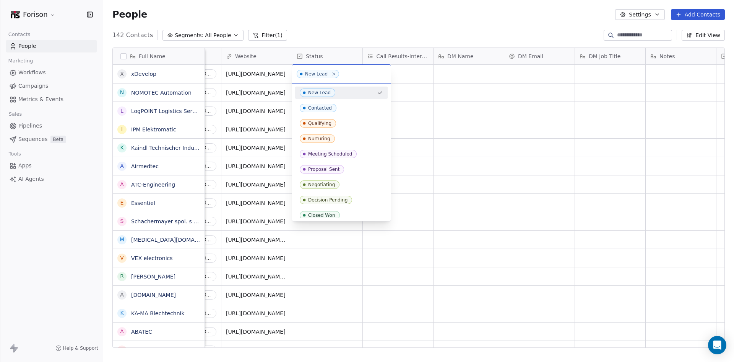
click at [377, 93] on div "New Lead" at bounding box center [341, 92] width 93 height 12
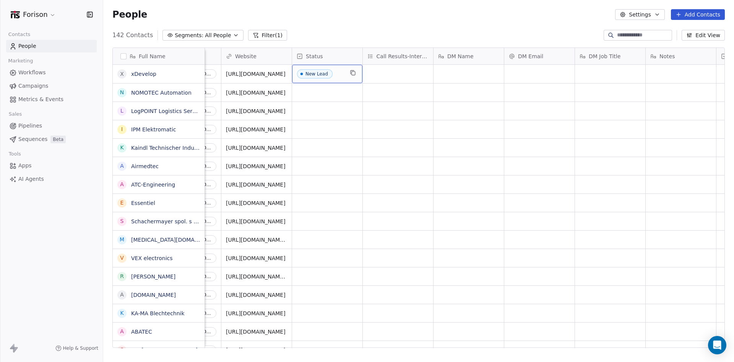
click at [339, 73] on span "New Lead" at bounding box center [320, 74] width 47 height 10
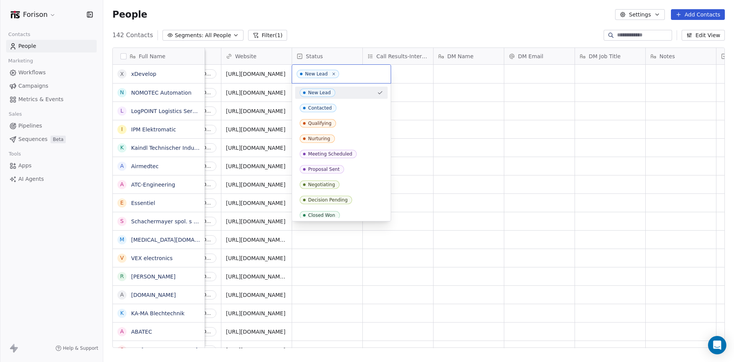
click at [341, 92] on div "New Lead" at bounding box center [337, 92] width 74 height 8
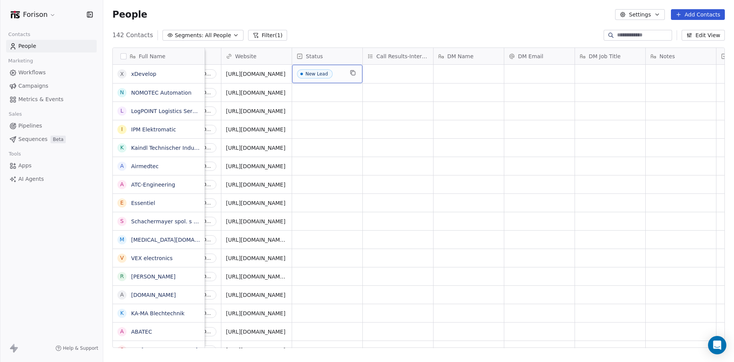
click at [319, 72] on div "New Lead" at bounding box center [317, 73] width 23 height 5
click at [343, 71] on span "New Lead" at bounding box center [320, 74] width 47 height 10
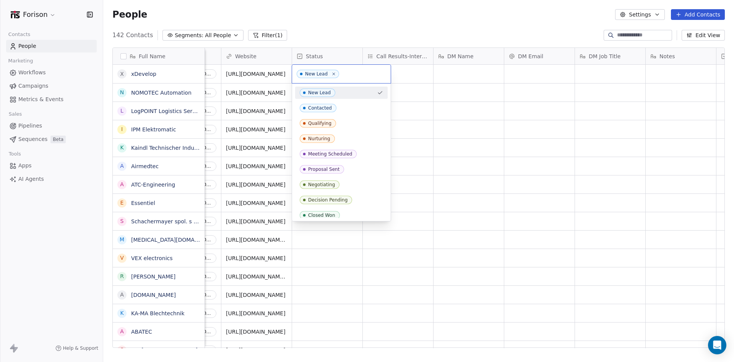
click at [41, 126] on html "Forison Contacts People Marketing Workflows Campaigns Metrics & Events Sales Pi…" at bounding box center [367, 181] width 734 height 362
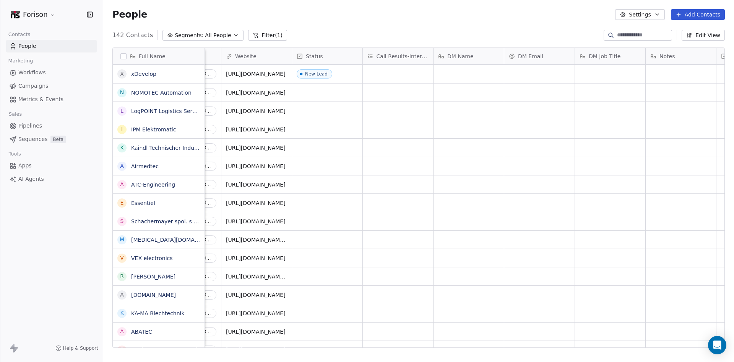
click at [41, 126] on link "Pipelines" at bounding box center [51, 125] width 91 height 13
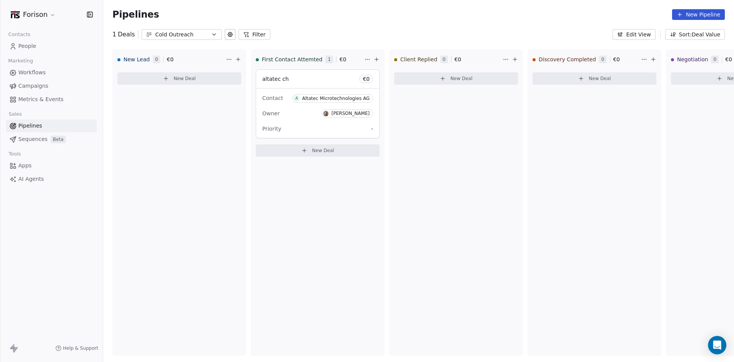
click at [211, 33] on icon "button" at bounding box center [214, 34] width 6 height 6
click at [191, 81] on div "LinkedinOutreach" at bounding box center [186, 79] width 78 height 8
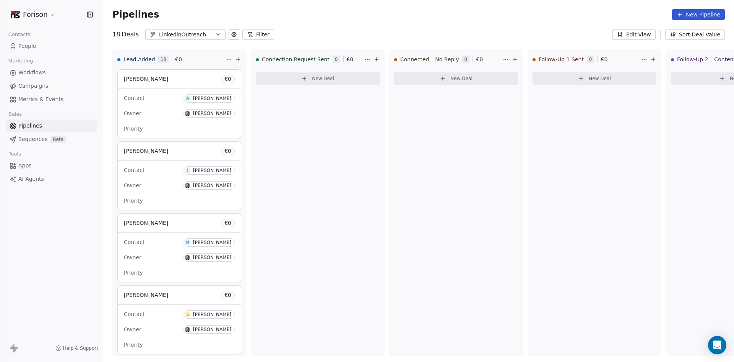
click at [205, 36] on div "LinkedinOutreach" at bounding box center [185, 35] width 53 height 8
click at [184, 92] on div "Forison Main" at bounding box center [189, 91] width 78 height 8
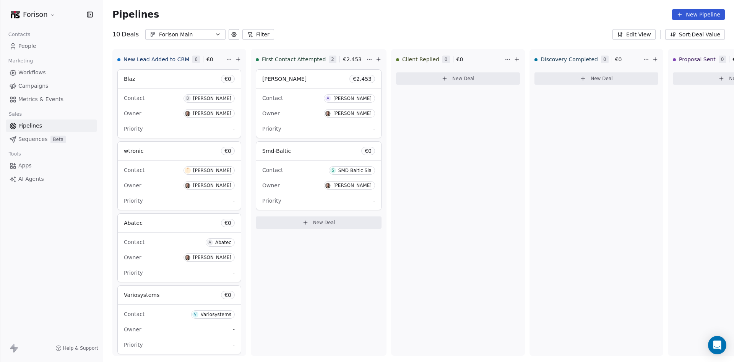
click at [33, 46] on span "People" at bounding box center [27, 46] width 18 height 8
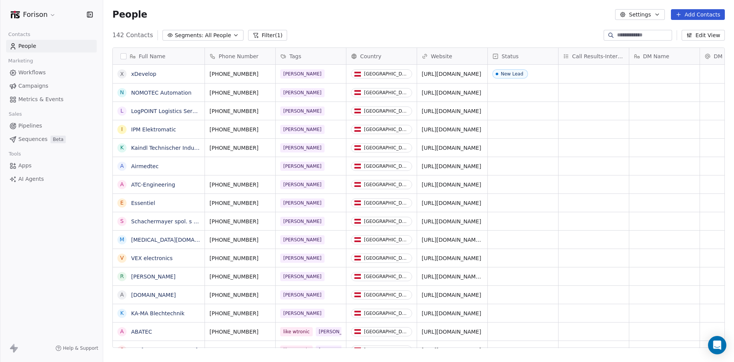
scroll to position [312, 625]
click at [539, 73] on span "New Lead" at bounding box center [516, 74] width 47 height 10
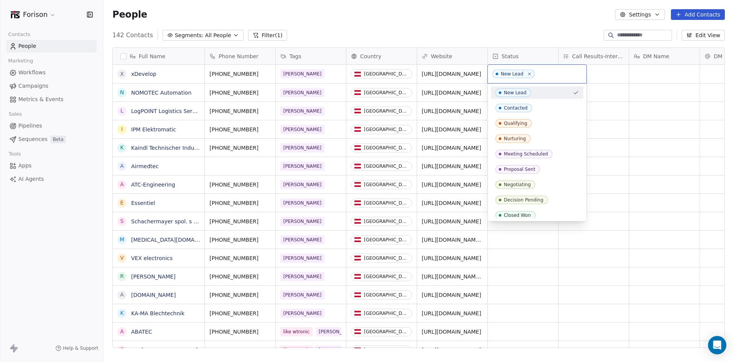
click at [530, 72] on icon at bounding box center [530, 74] width 5 height 5
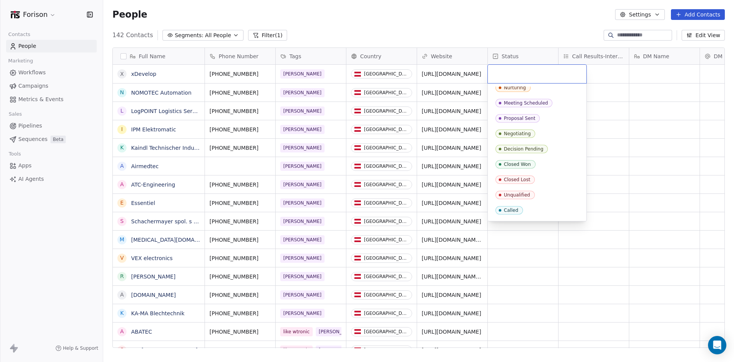
scroll to position [65, 0]
click at [518, 196] on span "Called" at bounding box center [510, 196] width 28 height 8
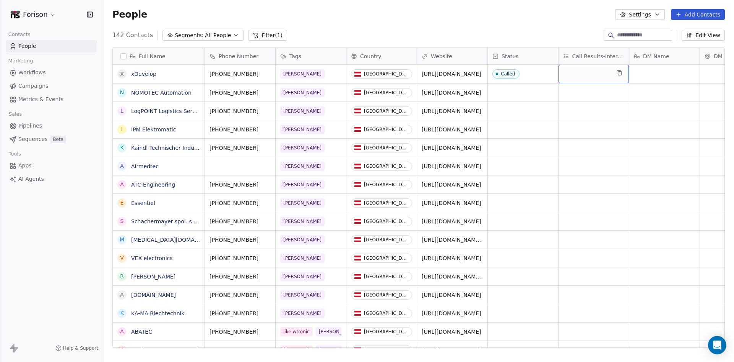
click at [591, 71] on div "grid" at bounding box center [594, 74] width 70 height 18
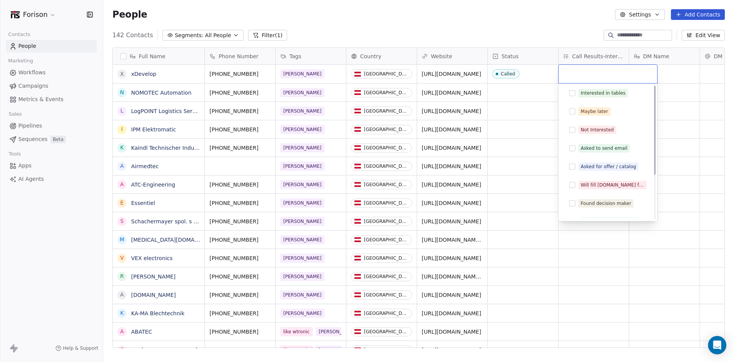
scroll to position [0, 0]
click at [682, 126] on html "Forison Contacts People Marketing Workflows Campaigns Metrics & Events Sales Pi…" at bounding box center [367, 181] width 734 height 362
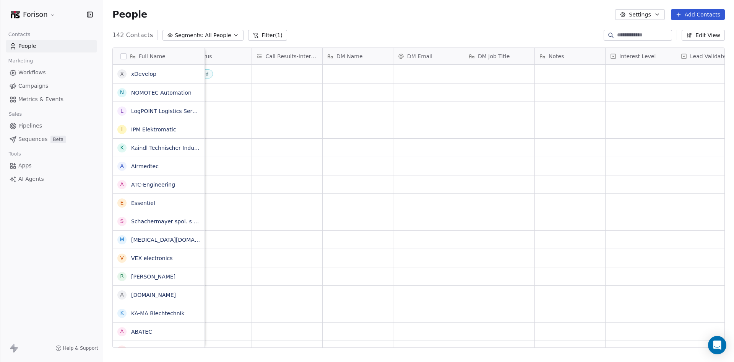
scroll to position [0, 332]
click at [344, 75] on div "grid" at bounding box center [333, 74] width 70 height 18
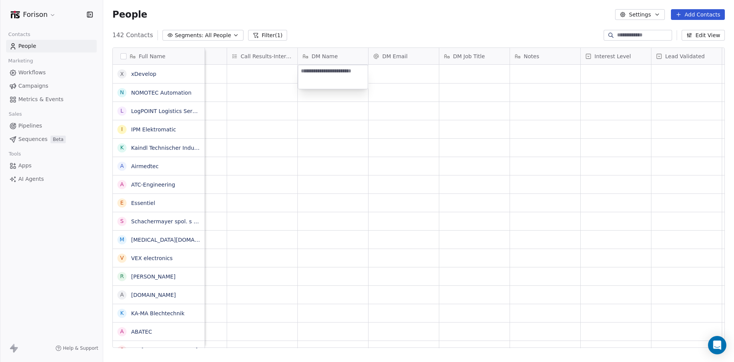
click at [554, 73] on html "Forison Contacts People Marketing Workflows Campaigns Metrics & Events Sales Pi…" at bounding box center [367, 181] width 734 height 362
click at [554, 73] on div "grid" at bounding box center [545, 74] width 70 height 18
type textarea "**********"
click at [554, 73] on span "dsdasdasdsa" at bounding box center [538, 74] width 47 height 8
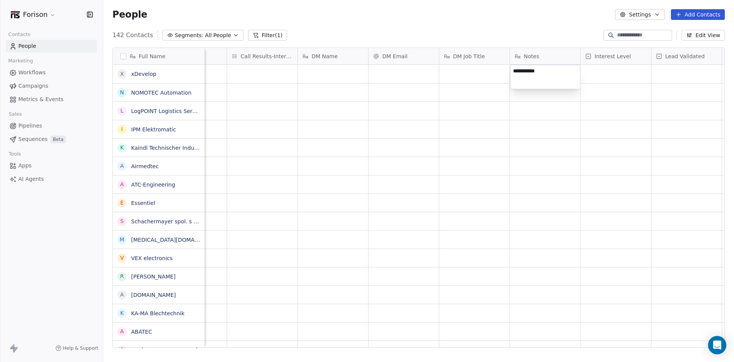
type textarea "**********"
click at [554, 73] on span "dsdasdasdsa}" at bounding box center [538, 74] width 47 height 8
type textarea "**********"
click at [586, 119] on html "Forison Contacts People Marketing Workflows Campaigns Metrics & Events Sales Pi…" at bounding box center [367, 181] width 734 height 362
click at [567, 75] on span "dsdasdasdsa} [PERSON_NAME] sadsa dsad sa dsa dsad sad sa" at bounding box center [560, 75] width 91 height 15
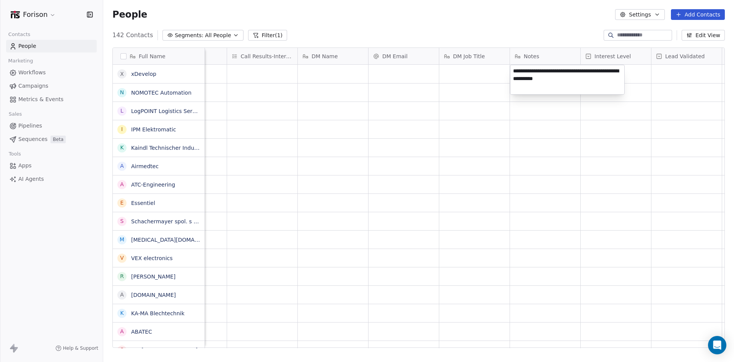
drag, startPoint x: 596, startPoint y: 80, endPoint x: 512, endPoint y: 67, distance: 84.8
click at [512, 67] on textarea "**********" at bounding box center [568, 79] width 114 height 29
click at [559, 121] on html "Forison Contacts People Marketing Workflows Campaigns Metrics & Events Sales Pi…" at bounding box center [367, 181] width 734 height 362
click at [555, 78] on div "grid" at bounding box center [545, 74] width 70 height 18
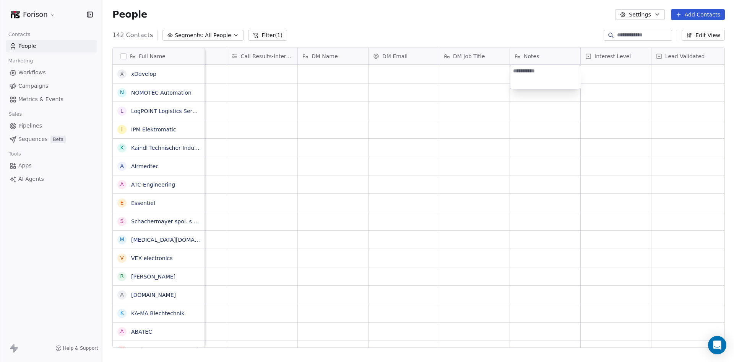
click at [547, 75] on textarea at bounding box center [546, 77] width 70 height 24
paste textarea "**********"
type textarea "**********"
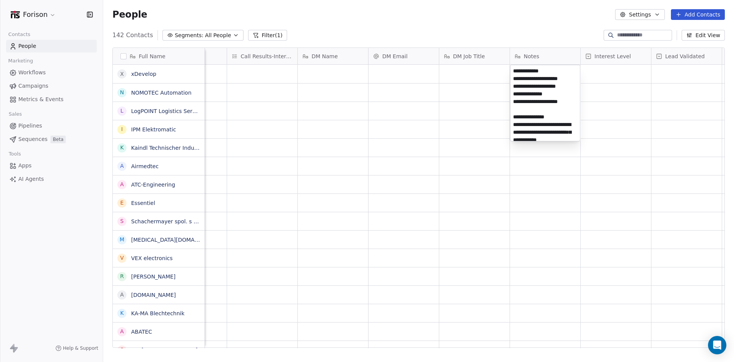
scroll to position [163, 0]
click at [616, 197] on html "Forison Contacts People Marketing Workflows Campaigns Metrics & Events Sales Pi…" at bounding box center [367, 181] width 734 height 362
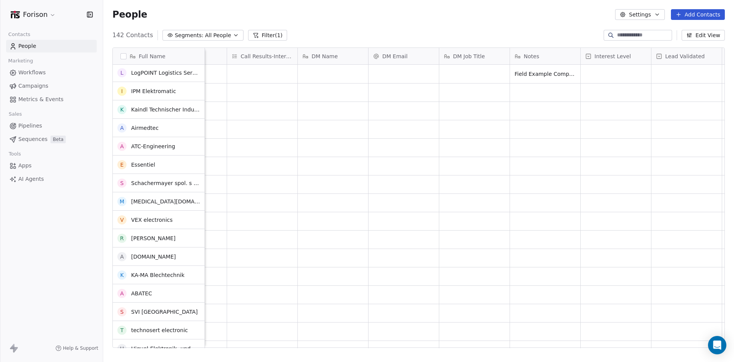
scroll to position [0, 0]
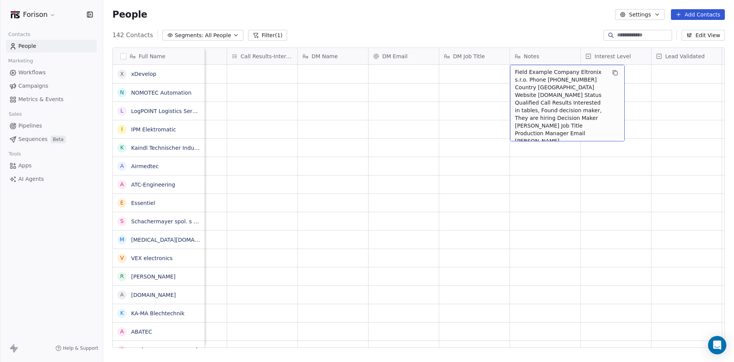
click at [593, 80] on span "Field Example Company Eltronix s.r.o. Phone [PHONE_NUMBER] Country [GEOGRAPHIC_…" at bounding box center [560, 140] width 91 height 145
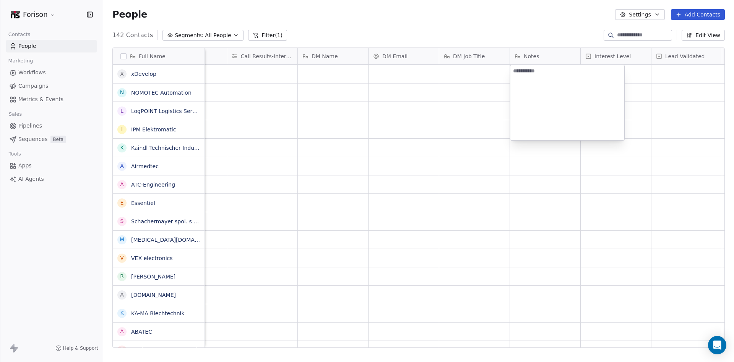
click at [629, 207] on html "Forison Contacts People Marketing Workflows Campaigns Metrics & Events Sales Pi…" at bounding box center [367, 181] width 734 height 362
click at [614, 72] on div "grid" at bounding box center [616, 74] width 70 height 18
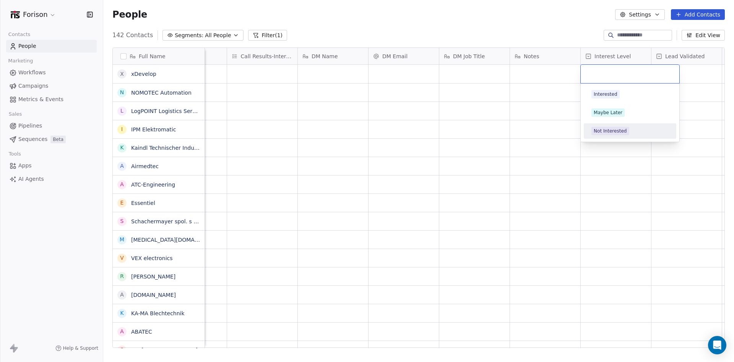
click at [647, 202] on html "Forison Contacts People Marketing Workflows Campaigns Metrics & Events Sales Pi…" at bounding box center [367, 181] width 734 height 362
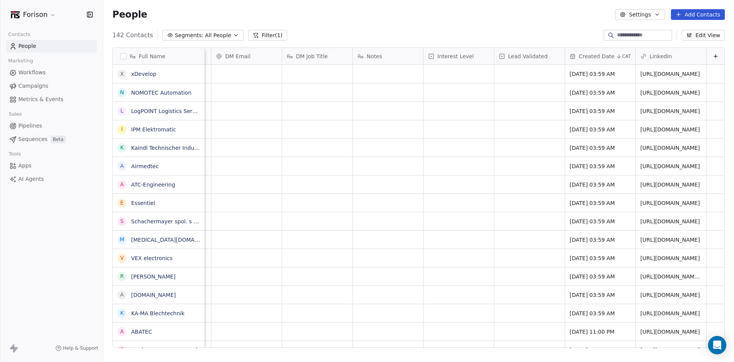
scroll to position [0, 495]
click at [588, 55] on span "Created Date" at bounding box center [597, 56] width 36 height 8
click at [588, 103] on div "Hide" at bounding box center [575, 97] width 31 height 12
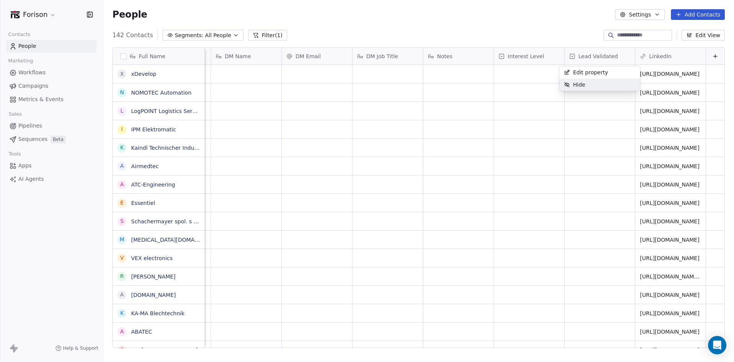
scroll to position [0, 424]
click at [673, 53] on div "LinkedIn" at bounding box center [670, 56] width 60 height 8
click at [705, 33] on html "Forison Contacts People Marketing Workflows Campaigns Metrics & Events Sales Pi…" at bounding box center [367, 181] width 734 height 362
click at [705, 33] on button "Edit View" at bounding box center [703, 35] width 43 height 11
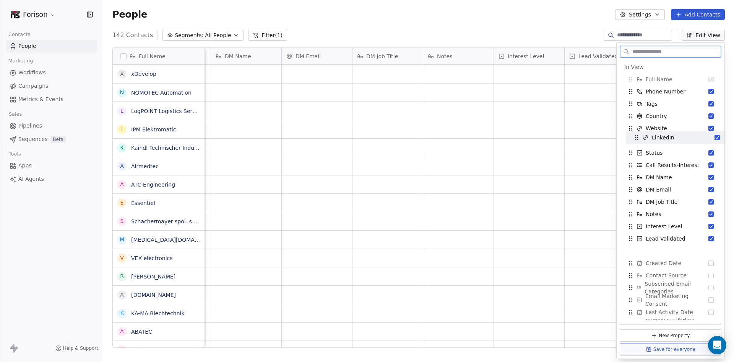
drag, startPoint x: 627, startPoint y: 238, endPoint x: 633, endPoint y: 139, distance: 99.3
click at [633, 139] on div "LinkedIn" at bounding box center [677, 137] width 96 height 12
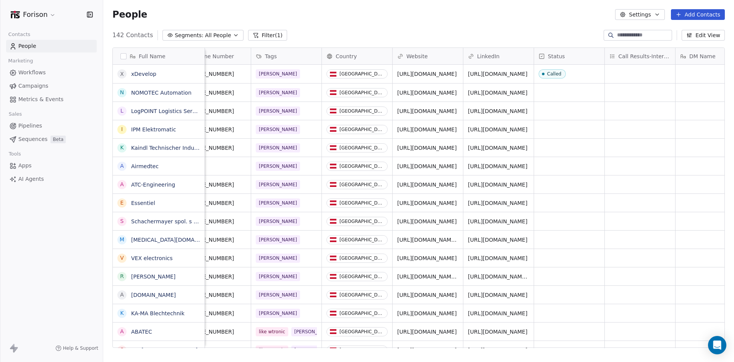
scroll to position [0, 0]
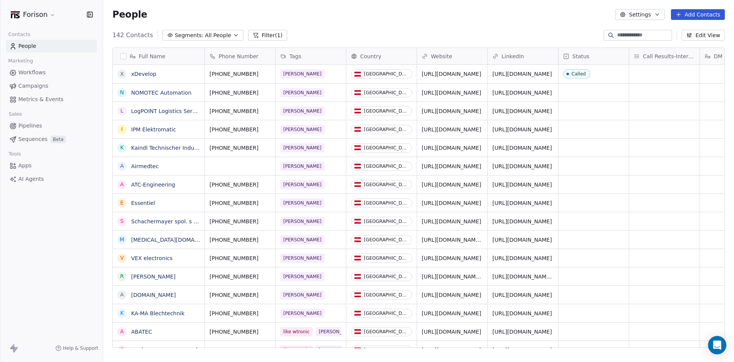
click at [143, 73] on link "xDevelop" at bounding box center [143, 74] width 25 height 6
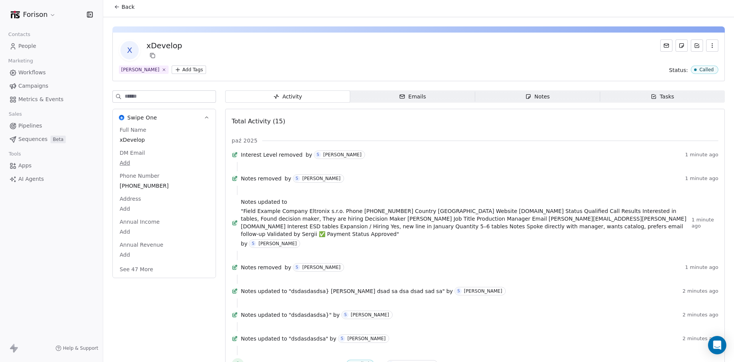
scroll to position [3, 0]
click at [691, 44] on button at bounding box center [697, 46] width 12 height 12
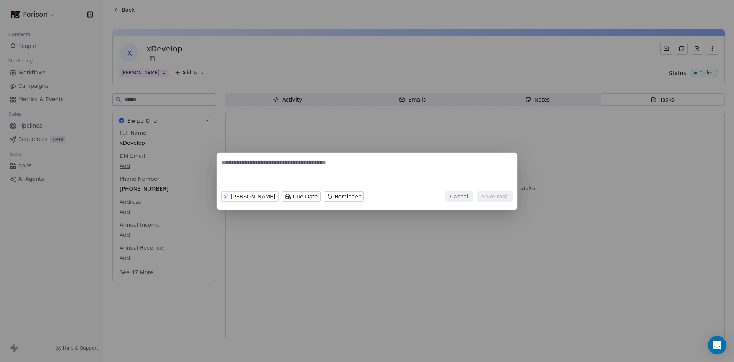
click at [459, 197] on button "Cancel" at bounding box center [459, 196] width 27 height 11
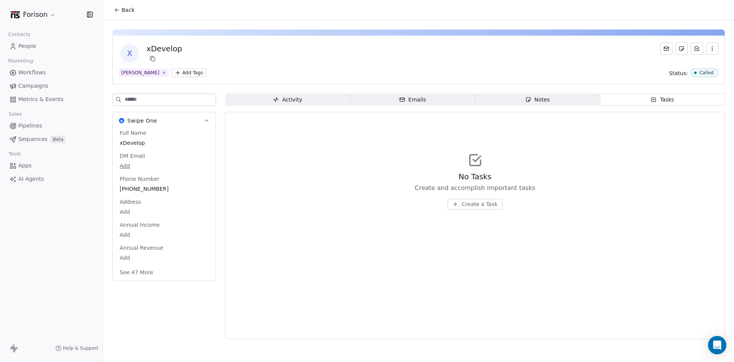
click at [712, 49] on icon "button" at bounding box center [713, 49] width 6 height 6
click at [700, 46] on icon at bounding box center [697, 49] width 6 height 6
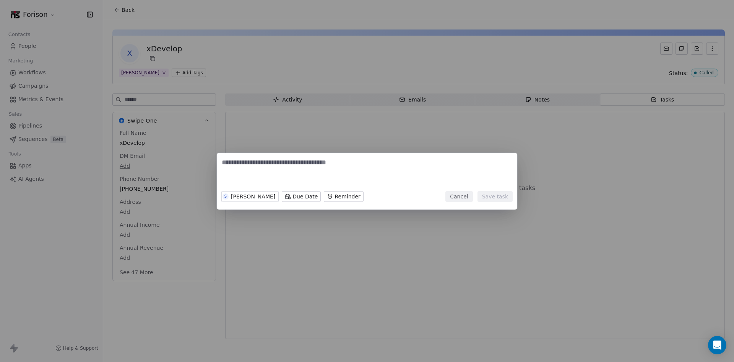
click at [469, 200] on button "Cancel" at bounding box center [459, 196] width 27 height 11
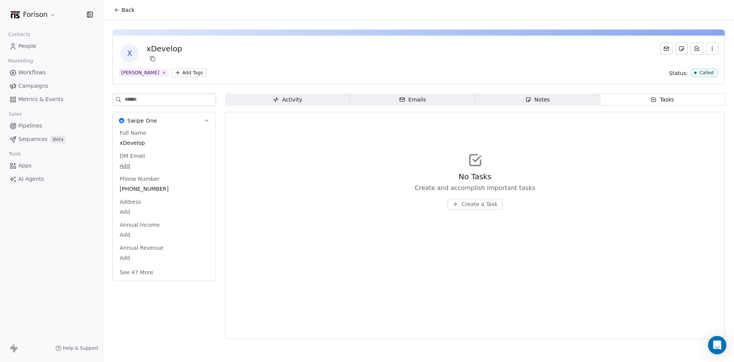
click at [680, 50] on icon at bounding box center [682, 49] width 4 height 4
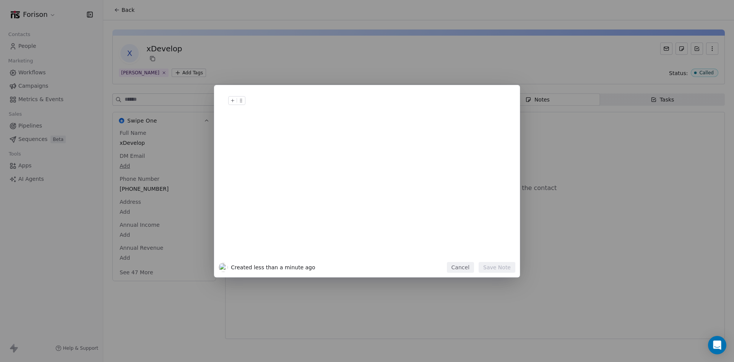
click at [468, 267] on button "Cancel" at bounding box center [460, 267] width 27 height 11
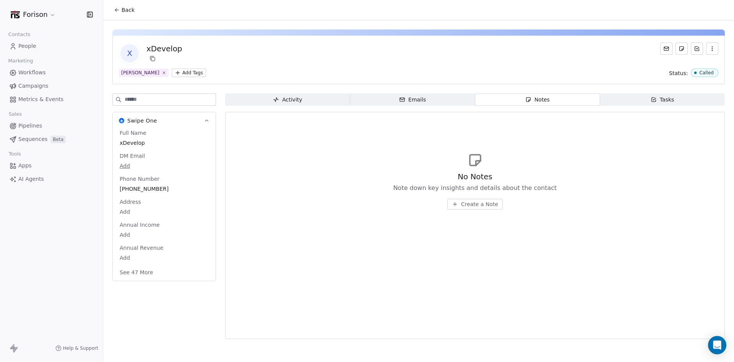
click at [666, 47] on icon at bounding box center [666, 48] width 5 height 3
click at [151, 272] on button "See 47 More" at bounding box center [136, 272] width 43 height 14
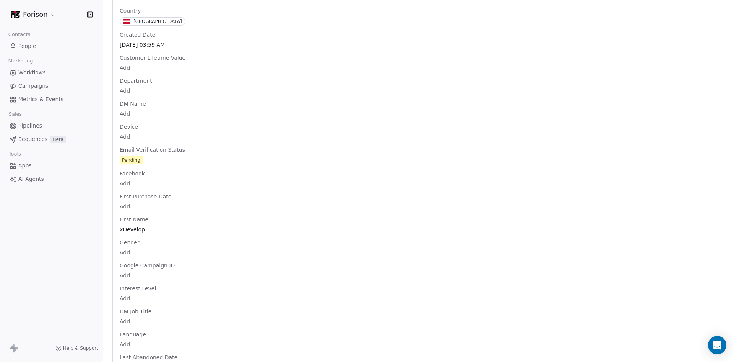
scroll to position [386, 0]
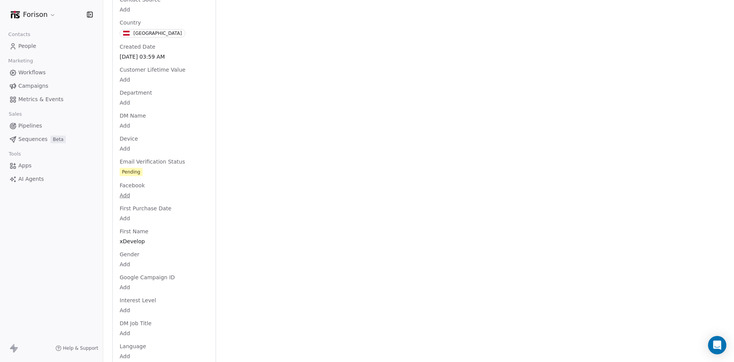
click at [31, 44] on span "People" at bounding box center [27, 46] width 18 height 8
